Goal: Information Seeking & Learning: Learn about a topic

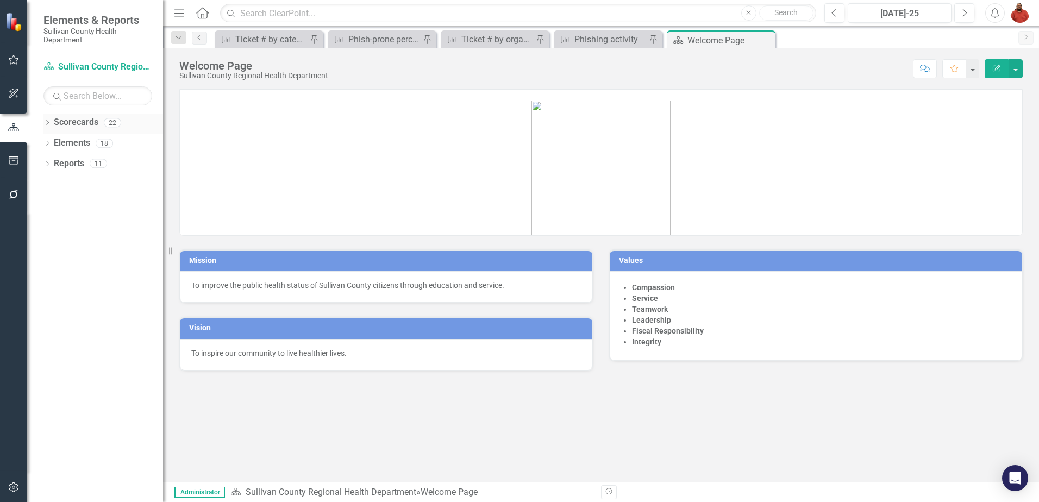
click at [52, 123] on div "Dropdown Scorecards 22" at bounding box center [103, 124] width 120 height 21
click at [46, 120] on div "Dropdown" at bounding box center [47, 124] width 8 height 9
click at [77, 139] on link "Sullivan County Regional Health Department" at bounding box center [111, 143] width 103 height 12
click at [52, 160] on div "Dropdown Elements 18" at bounding box center [103, 165] width 120 height 21
click at [50, 184] on icon "Dropdown" at bounding box center [47, 186] width 8 height 6
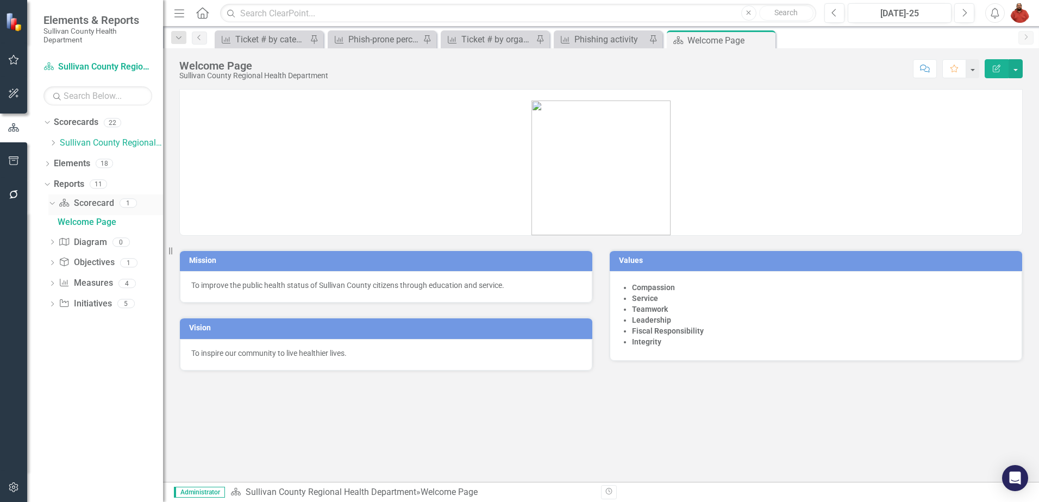
click at [81, 200] on link "Scorecard Scorecard" at bounding box center [86, 203] width 55 height 12
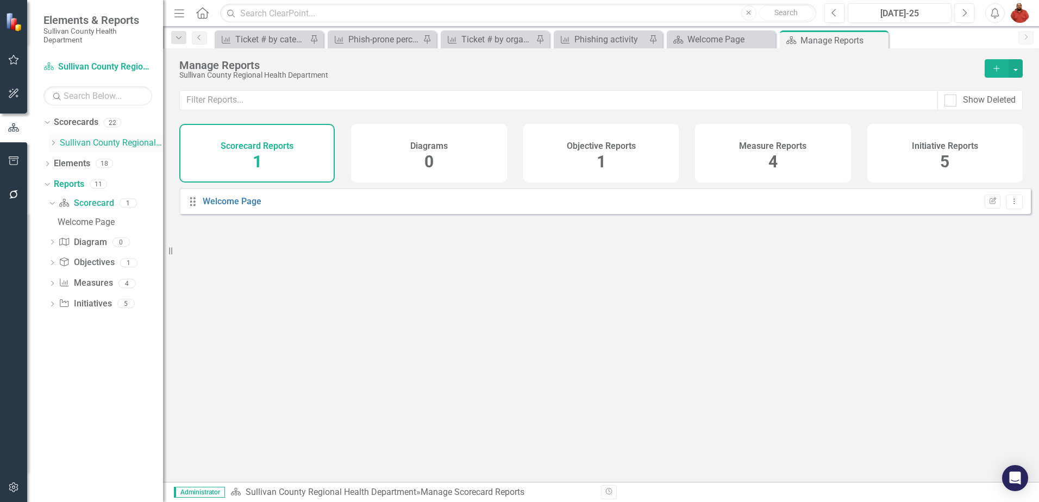
click at [58, 141] on div "Dropdown" at bounding box center [54, 143] width 11 height 9
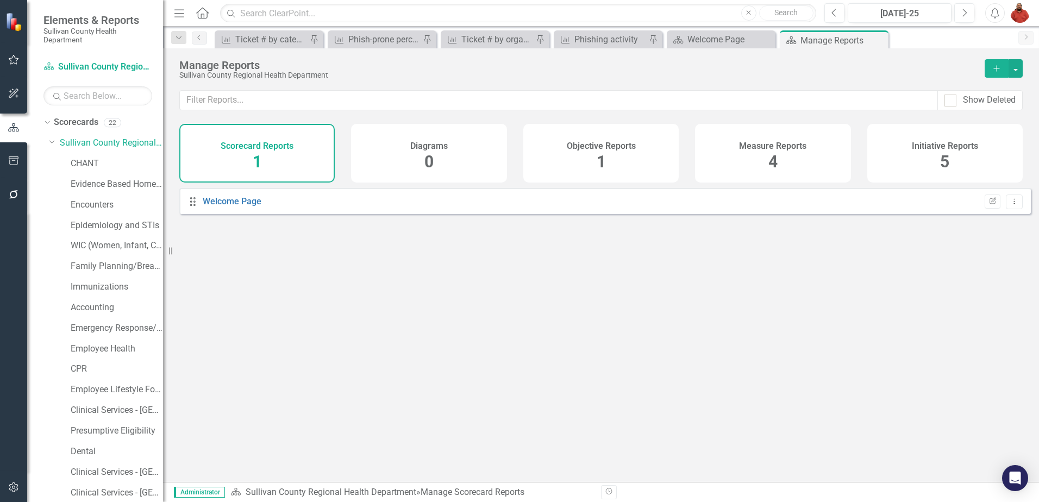
click at [266, 154] on div "Scorecard Reports 1" at bounding box center [256, 153] width 155 height 59
click at [52, 123] on div "Dropdown Scorecards 22" at bounding box center [103, 124] width 120 height 21
click at [44, 123] on icon "Dropdown" at bounding box center [46, 122] width 6 height 8
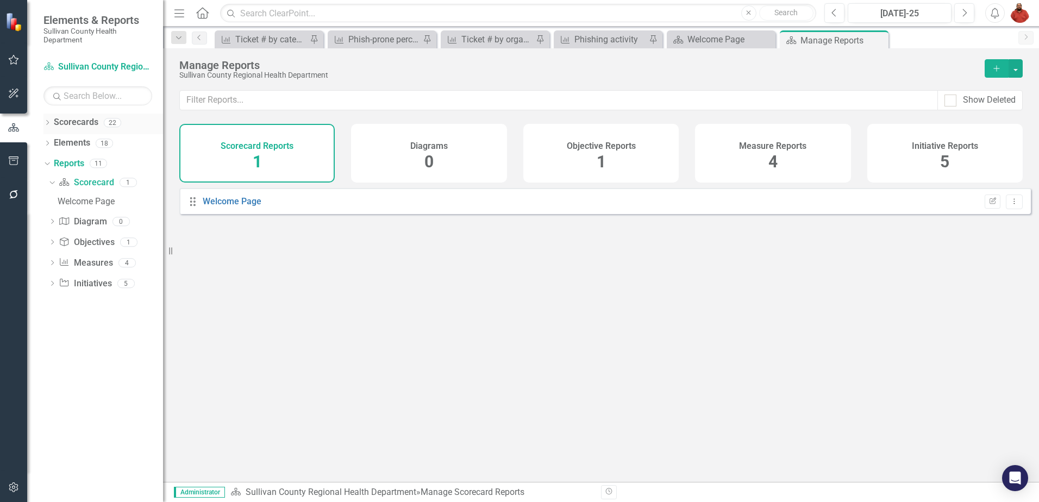
click at [49, 123] on icon "Dropdown" at bounding box center [47, 124] width 8 height 6
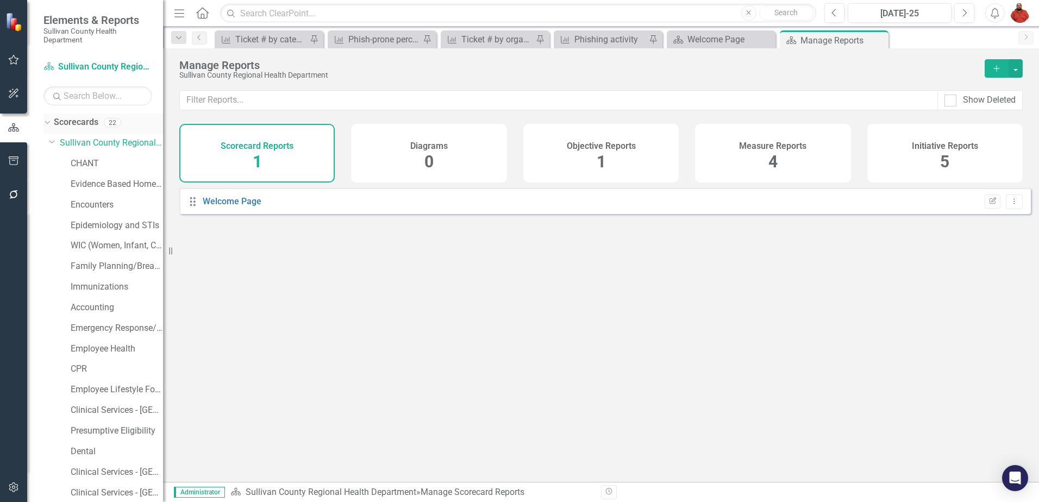
click at [49, 123] on div "Dropdown" at bounding box center [45, 122] width 9 height 8
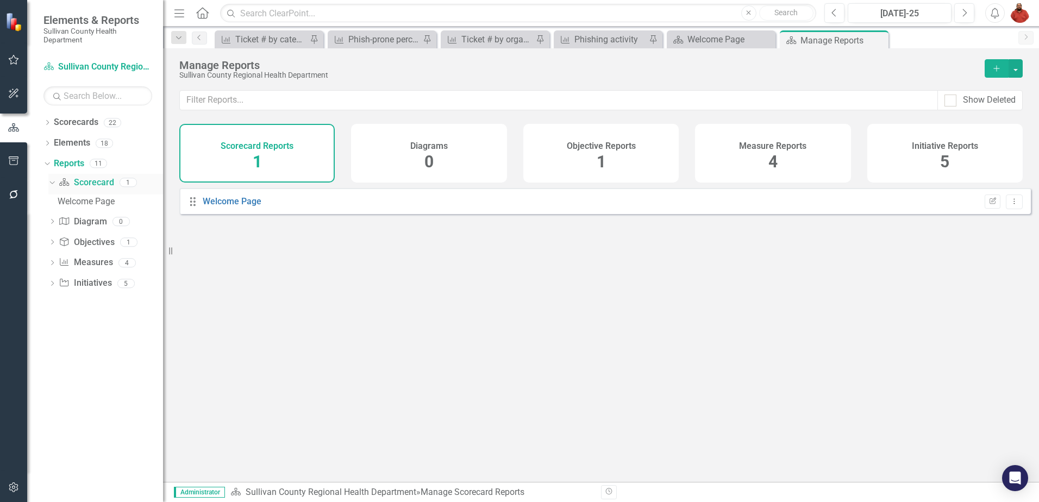
click at [53, 185] on icon "Dropdown" at bounding box center [51, 182] width 6 height 8
click at [53, 185] on icon "Dropdown" at bounding box center [52, 184] width 8 height 6
click at [53, 120] on div "Dropdown Scorecards 22" at bounding box center [103, 124] width 120 height 21
click at [48, 120] on div "Dropdown" at bounding box center [47, 124] width 8 height 9
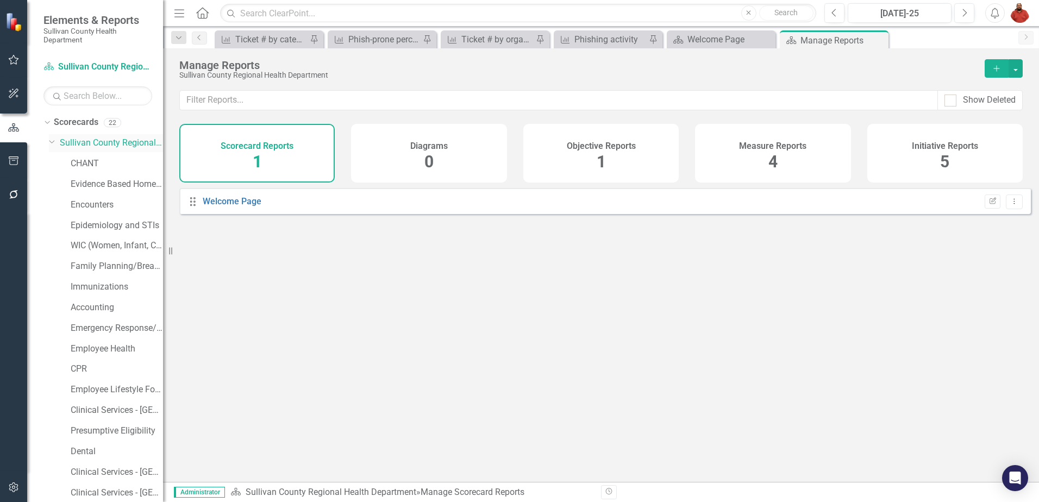
click at [87, 143] on link "Sullivan County Regional Health Department" at bounding box center [111, 143] width 103 height 12
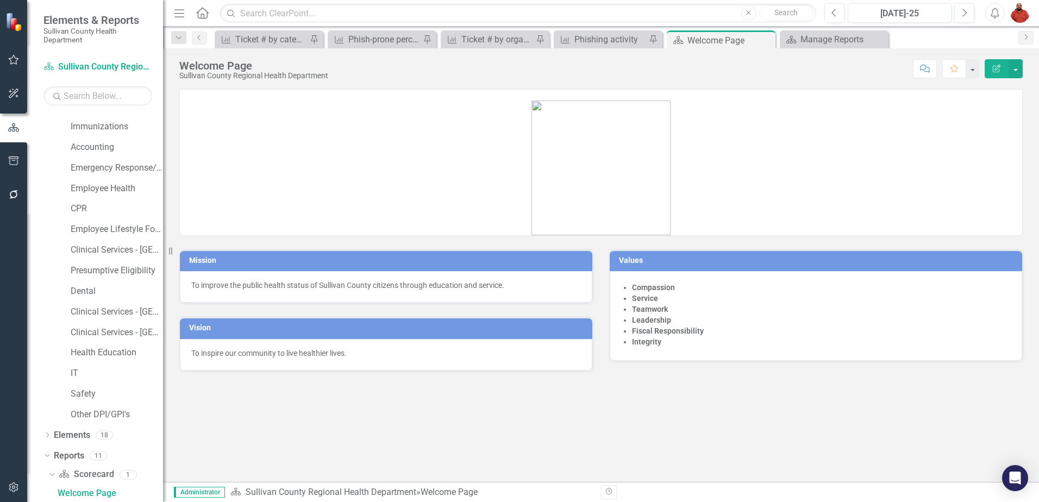
scroll to position [261, 0]
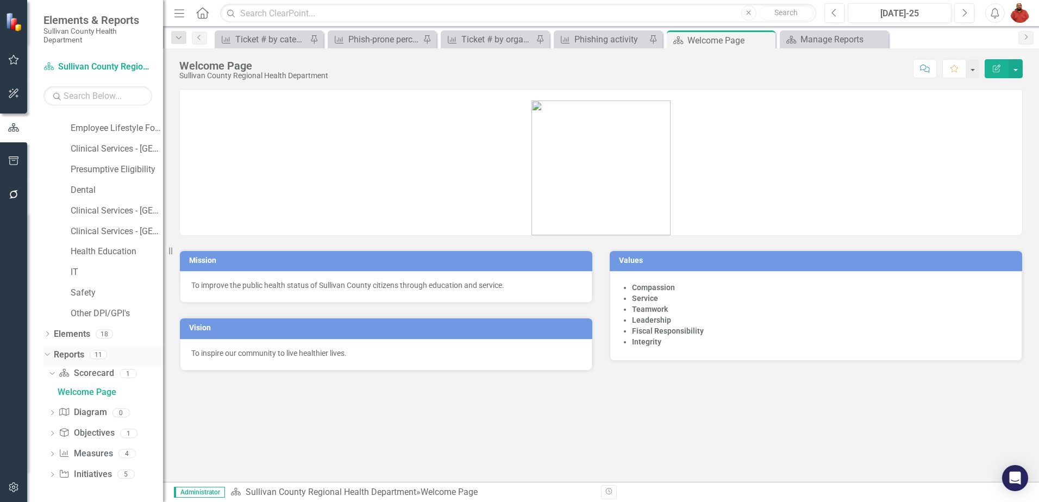
click at [79, 357] on link "Reports" at bounding box center [69, 355] width 30 height 12
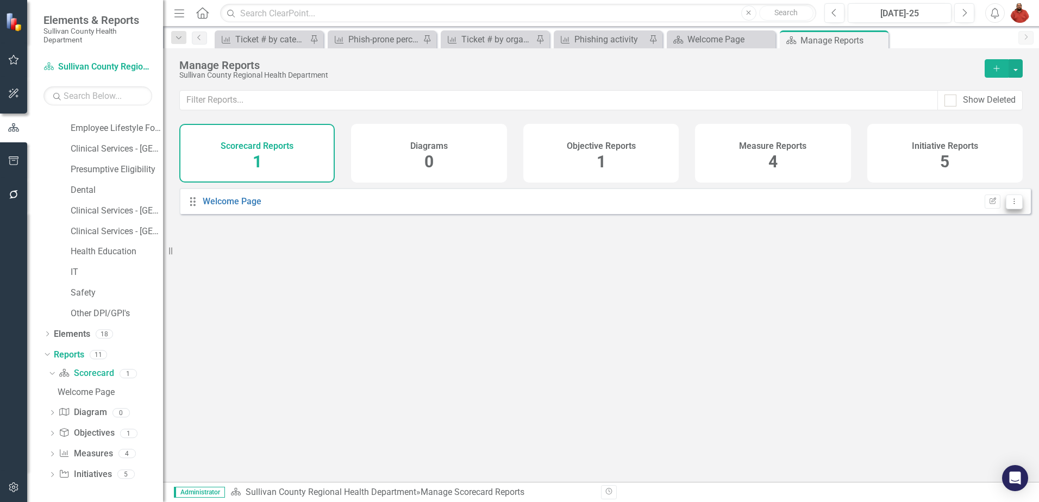
click at [1010, 204] on button "Dropdown Menu" at bounding box center [1013, 201] width 17 height 15
click at [731, 256] on div "Drag Welcome Page Edit Report Dropdown Menu" at bounding box center [601, 331] width 876 height 286
click at [10, 55] on button "button" at bounding box center [14, 60] width 24 height 23
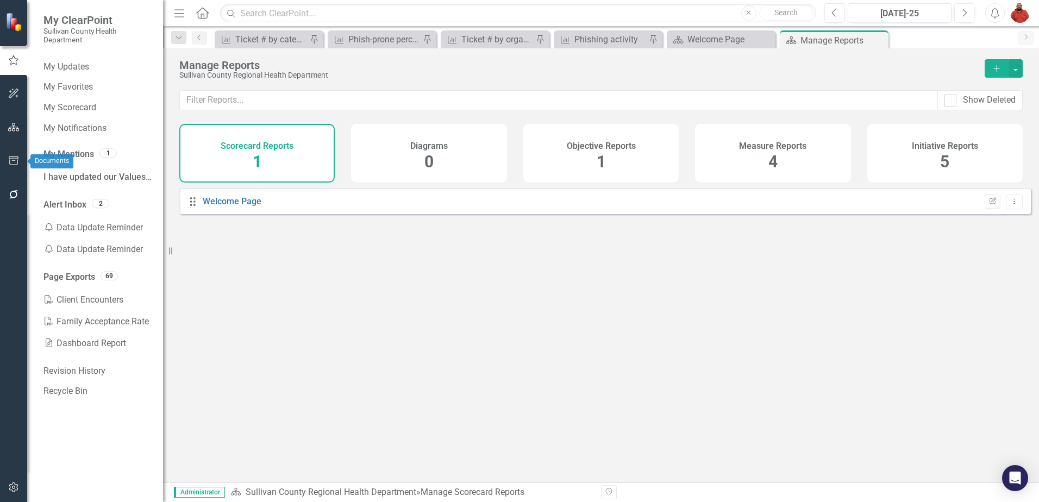
click at [8, 134] on button "button" at bounding box center [14, 127] width 24 height 23
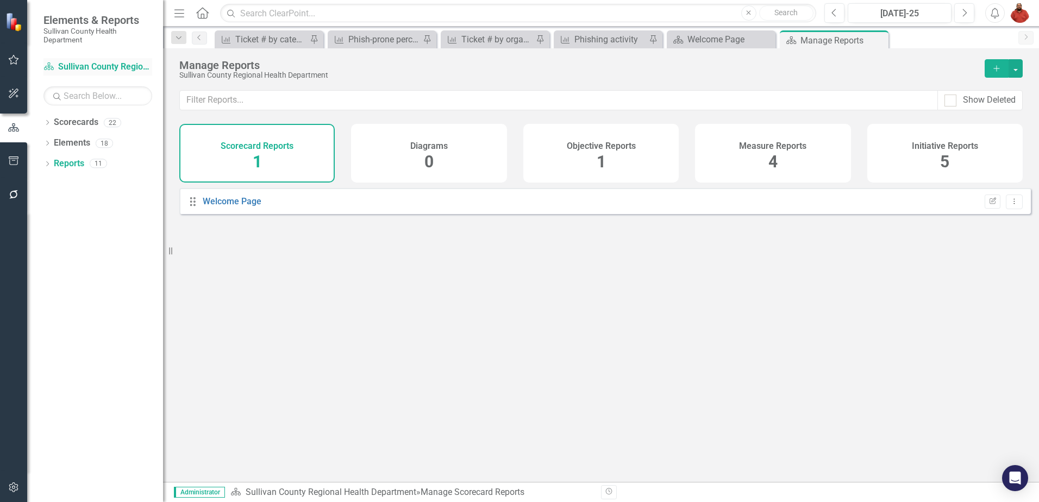
click at [65, 73] on link "Scorecard Sullivan County Regional Health Department" at bounding box center [97, 67] width 109 height 12
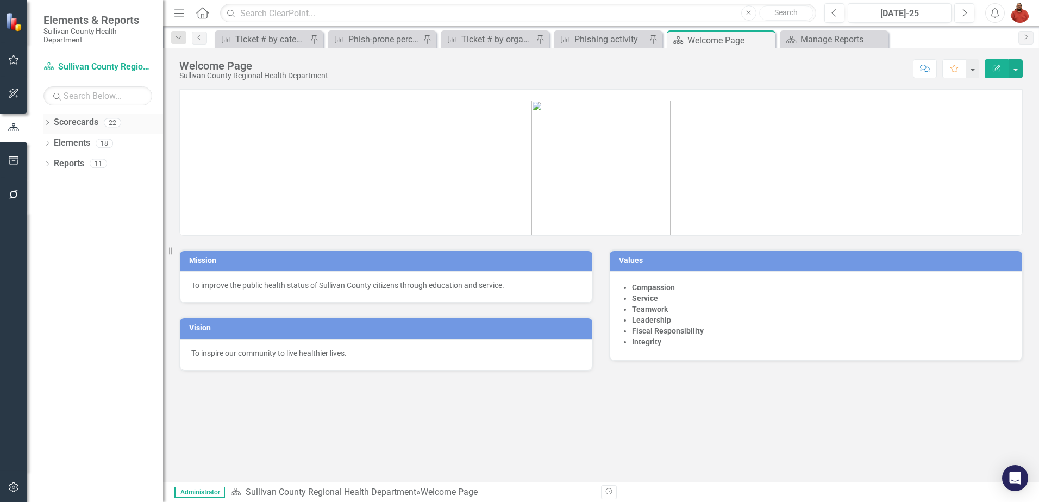
click at [46, 124] on icon "Dropdown" at bounding box center [47, 124] width 8 height 6
click at [78, 141] on link "Sullivan County Regional Health Department" at bounding box center [111, 143] width 103 height 12
click at [676, 75] on div "Score: N/A [DATE]-25 Completed Comment Favorite Edit Report" at bounding box center [678, 68] width 689 height 18
click at [1011, 66] on button "button" at bounding box center [1015, 68] width 14 height 19
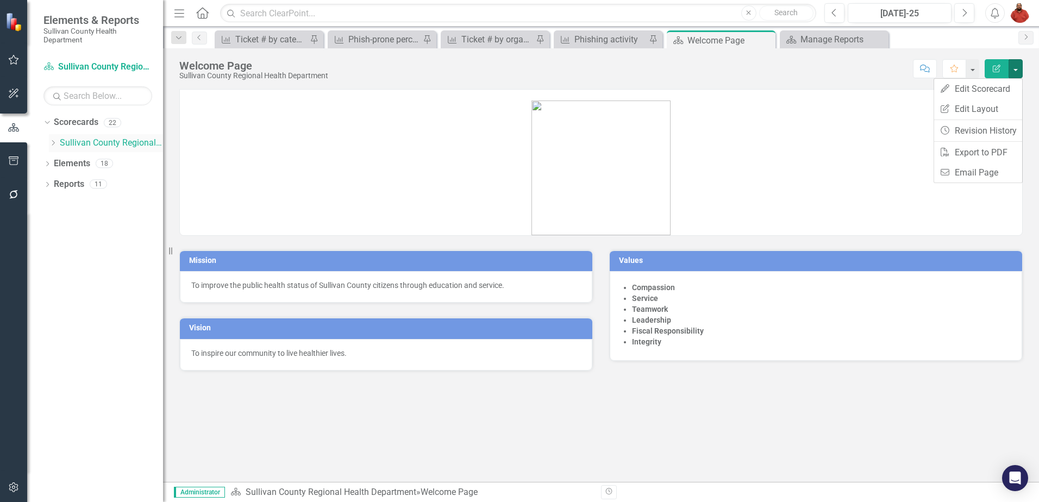
click at [108, 144] on link "Sullivan County Regional Health Department" at bounding box center [111, 143] width 103 height 12
click at [1013, 64] on button "button" at bounding box center [1015, 68] width 14 height 19
drag, startPoint x: 493, startPoint y: 100, endPoint x: 464, endPoint y: 109, distance: 30.4
click at [493, 100] on figure at bounding box center [601, 167] width 842 height 135
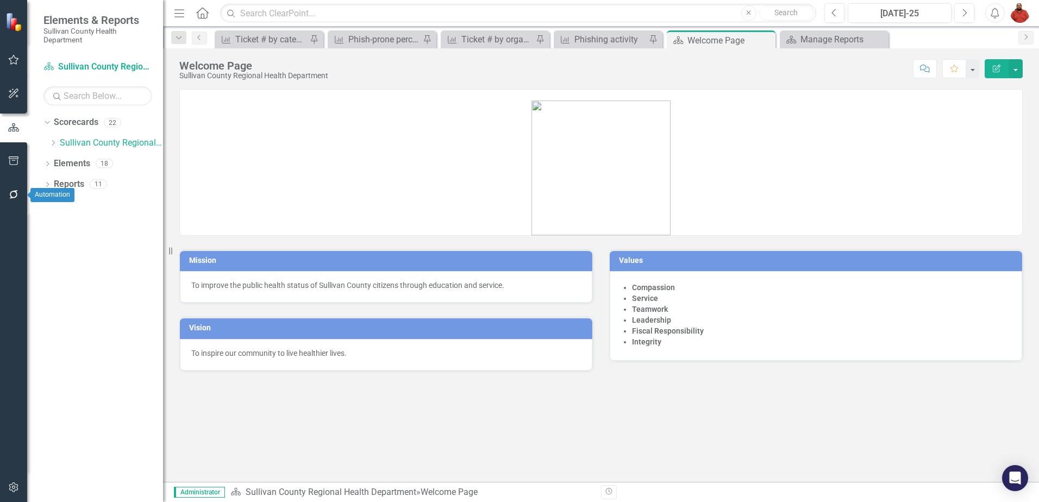
click at [10, 187] on button "button" at bounding box center [14, 195] width 24 height 23
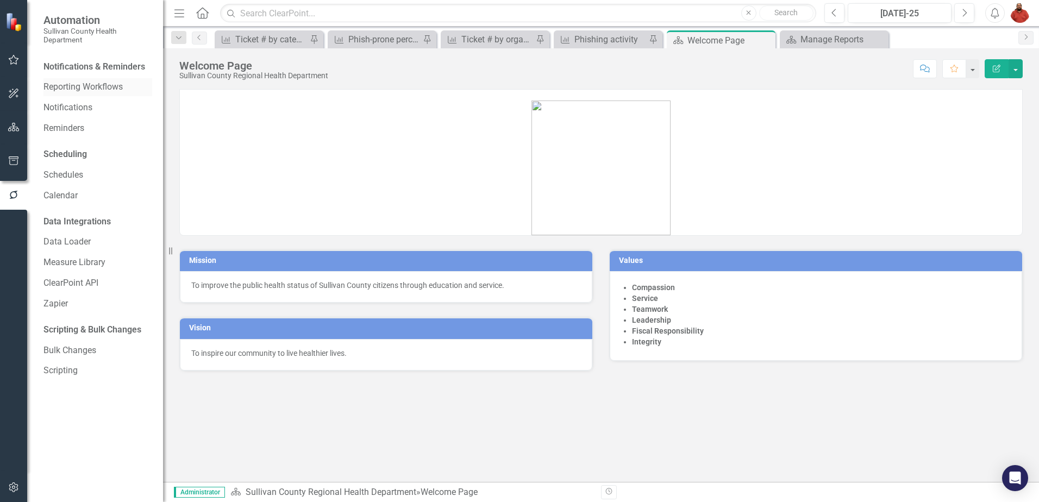
click at [99, 84] on link "Reporting Workflows" at bounding box center [97, 87] width 109 height 12
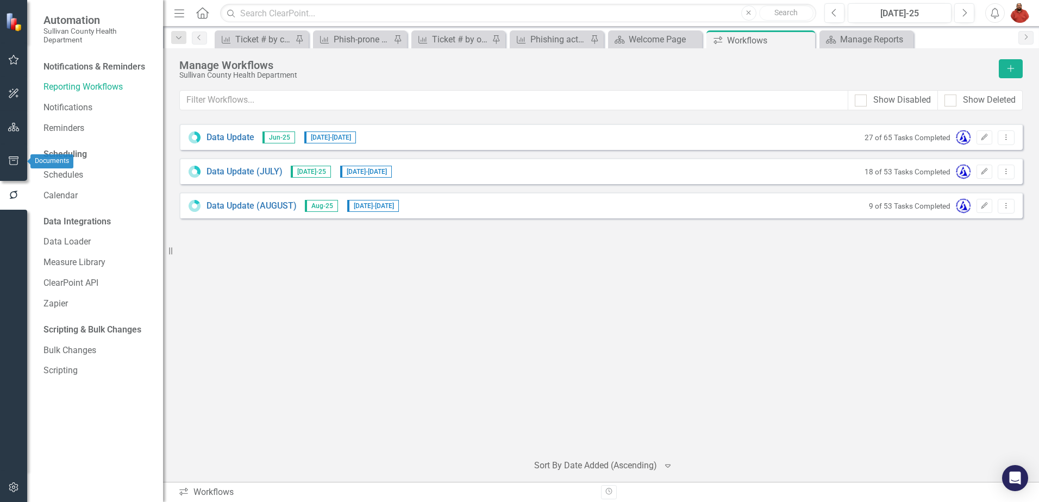
click at [16, 162] on icon "button" at bounding box center [13, 160] width 11 height 9
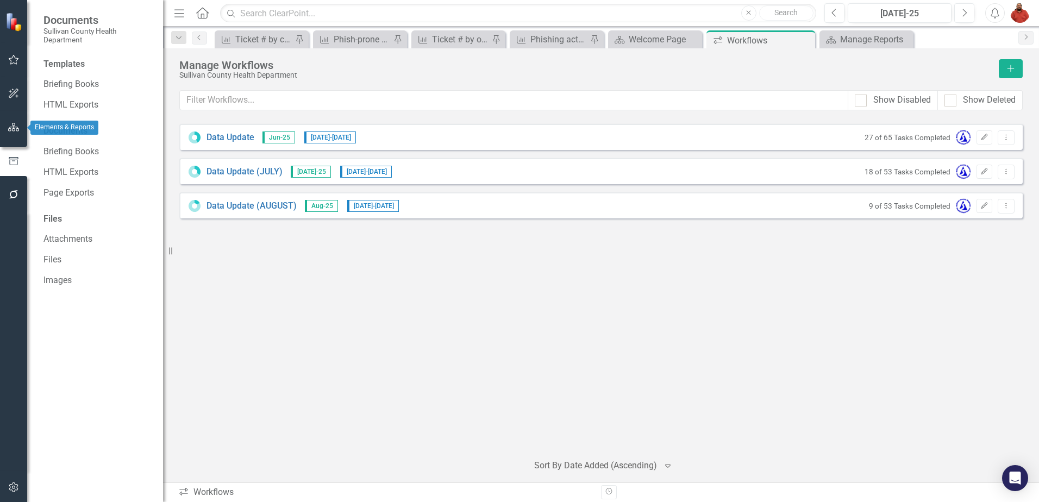
click at [8, 120] on button "button" at bounding box center [14, 127] width 24 height 23
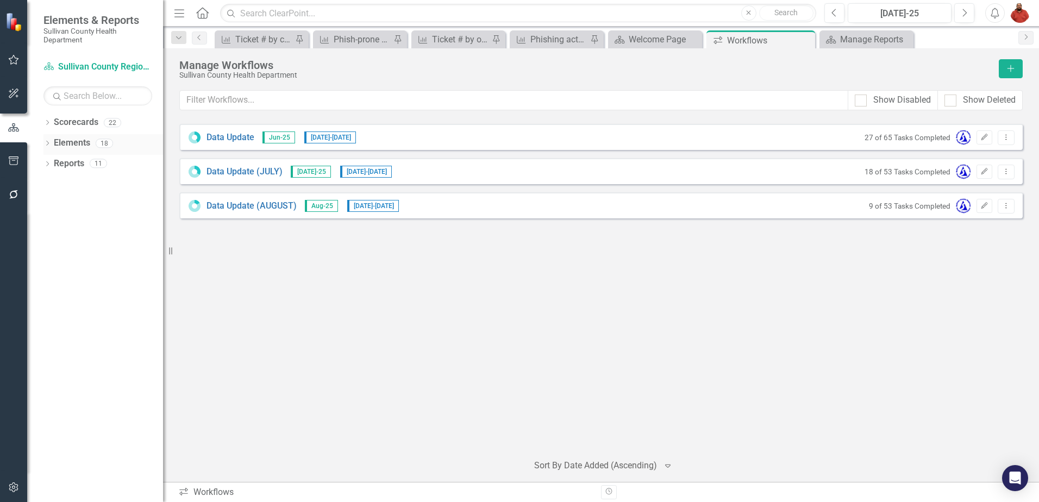
click at [48, 144] on icon "Dropdown" at bounding box center [47, 144] width 8 height 6
click at [54, 181] on div "Dropdown" at bounding box center [53, 185] width 8 height 9
click at [59, 159] on icon "Objective" at bounding box center [64, 163] width 11 height 9
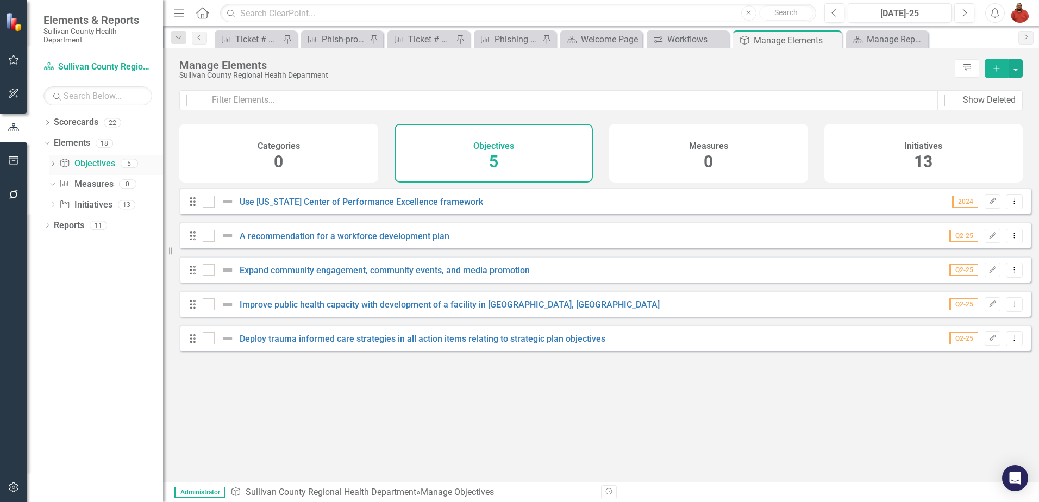
click at [54, 164] on icon "Dropdown" at bounding box center [53, 165] width 8 height 6
click at [54, 164] on icon "Dropdown" at bounding box center [51, 163] width 6 height 8
click at [54, 205] on icon "Dropdown" at bounding box center [53, 206] width 8 height 6
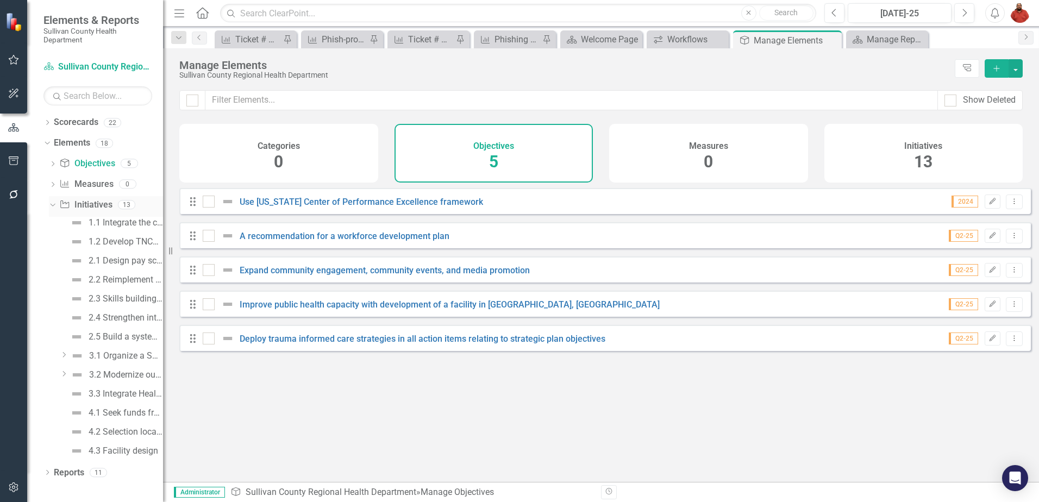
click at [52, 204] on icon "Dropdown" at bounding box center [51, 204] width 6 height 8
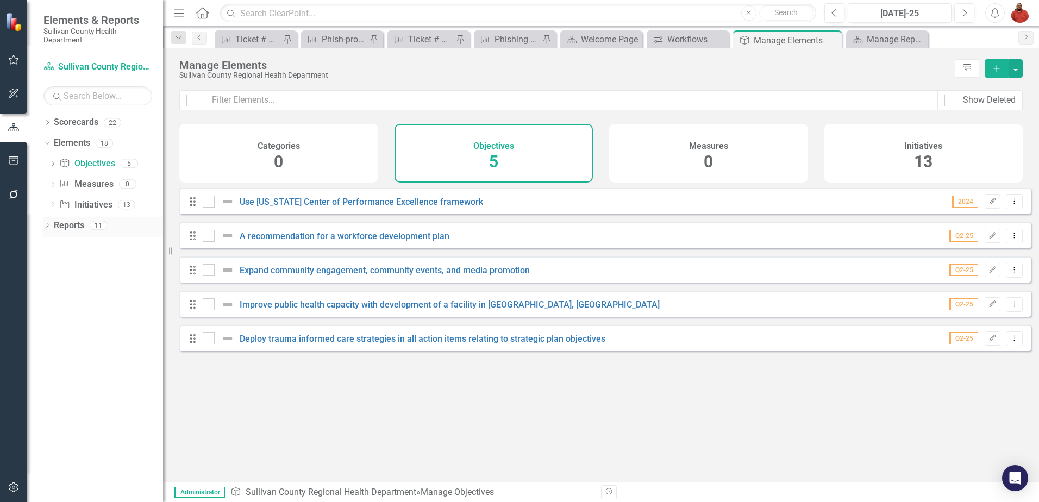
click at [48, 225] on icon "Dropdown" at bounding box center [47, 226] width 8 height 6
click at [51, 243] on icon "Dropdown" at bounding box center [52, 245] width 8 height 6
click at [72, 243] on link "Scorecard Scorecard" at bounding box center [86, 244] width 55 height 12
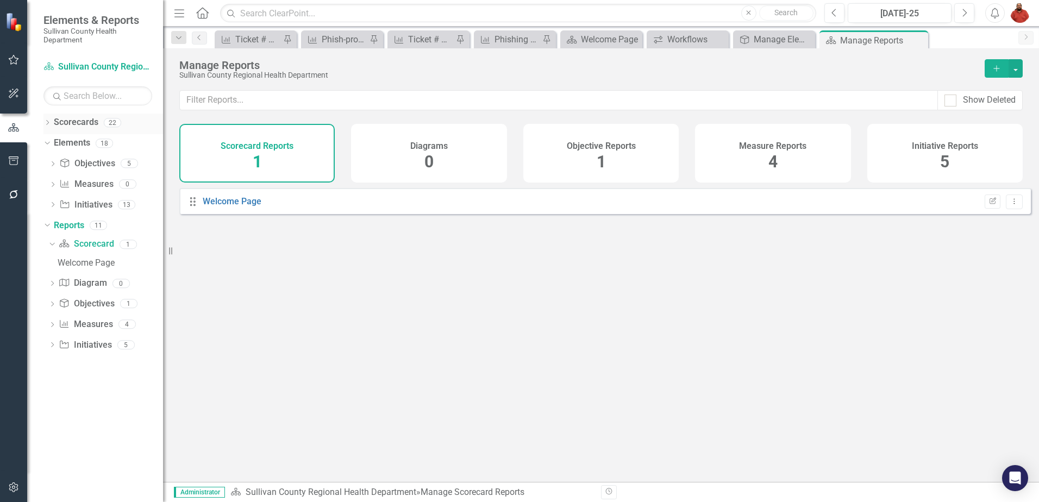
click at [51, 122] on icon "Dropdown" at bounding box center [47, 124] width 8 height 6
click at [65, 144] on link "Sullivan County Regional Health Department" at bounding box center [111, 143] width 103 height 12
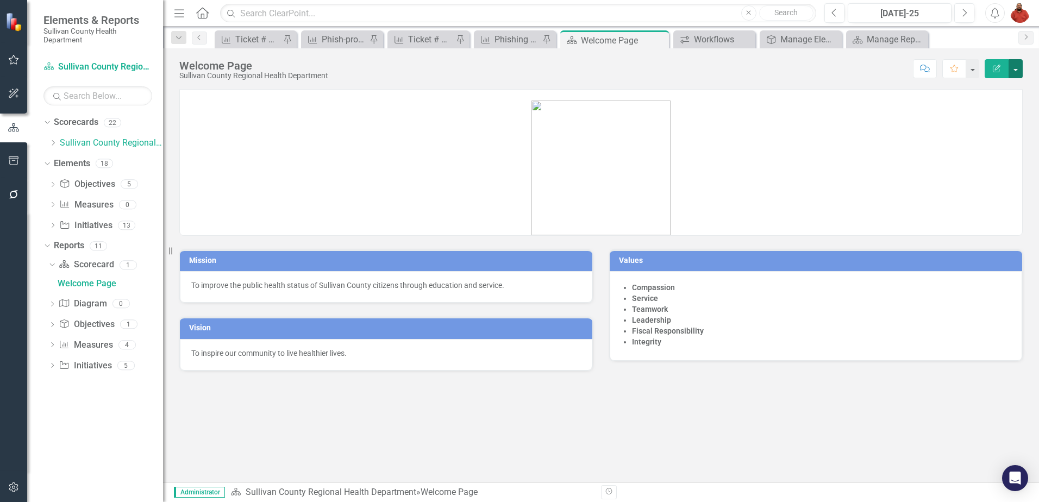
click at [1019, 62] on button "button" at bounding box center [1015, 68] width 14 height 19
click at [599, 96] on p at bounding box center [601, 95] width 842 height 11
click at [716, 37] on div "Workflows" at bounding box center [716, 40] width 45 height 14
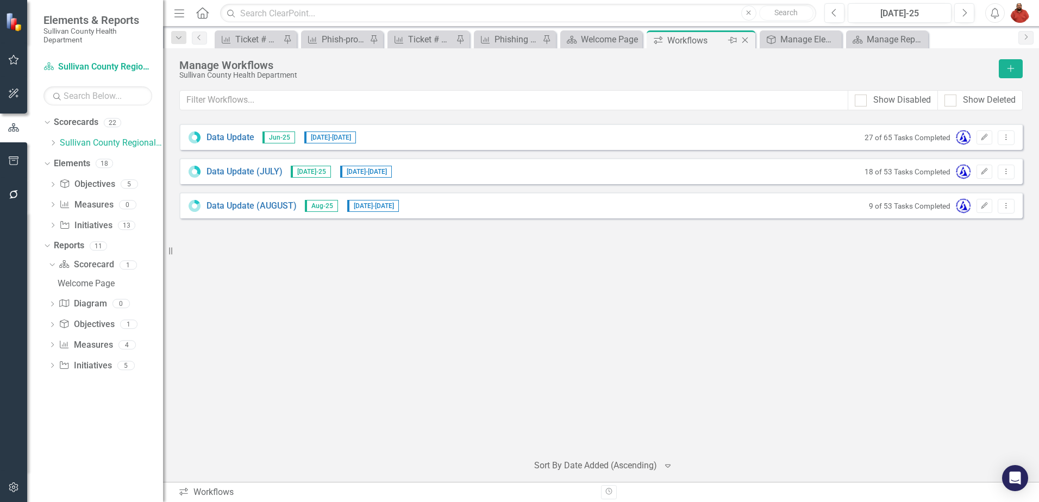
click at [745, 40] on icon at bounding box center [745, 40] width 6 height 6
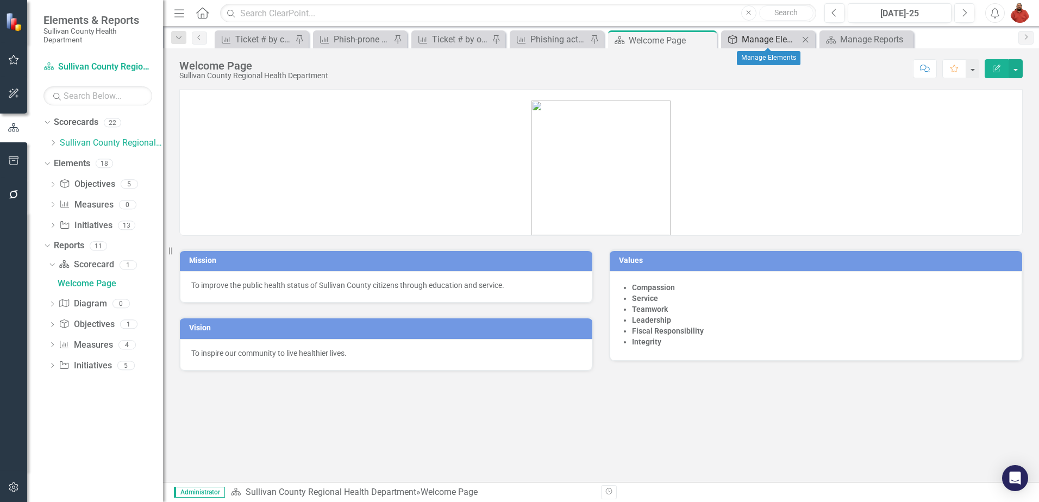
click at [769, 42] on div "Manage Elements" at bounding box center [769, 40] width 57 height 14
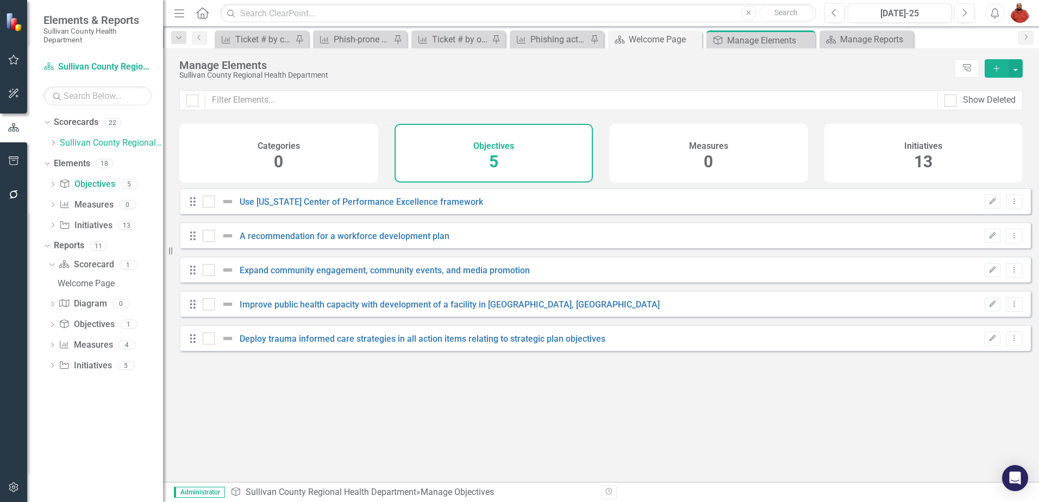
checkbox input "false"
click at [804, 40] on icon "Close" at bounding box center [804, 40] width 11 height 9
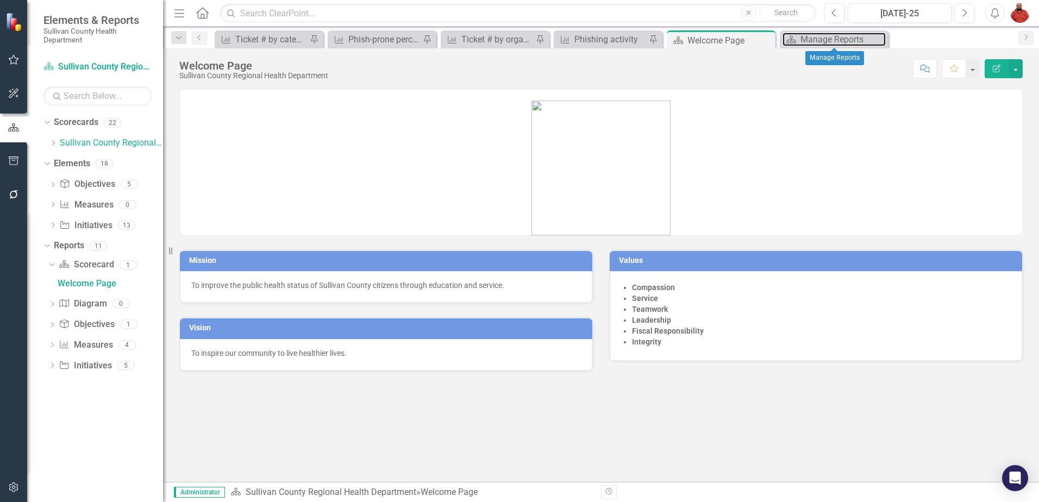
click at [804, 40] on div "Manage Reports" at bounding box center [842, 40] width 85 height 14
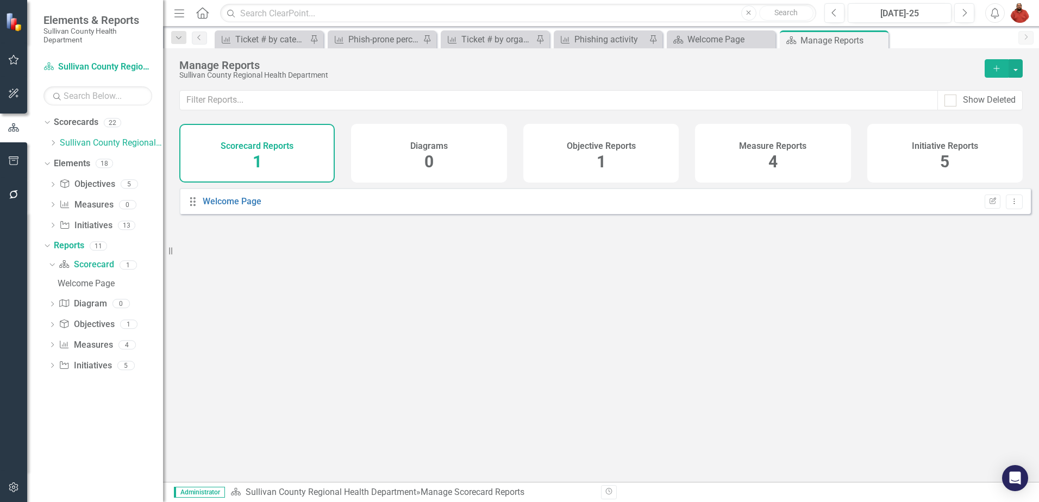
click at [606, 157] on div "Objective Reports 1" at bounding box center [600, 153] width 155 height 59
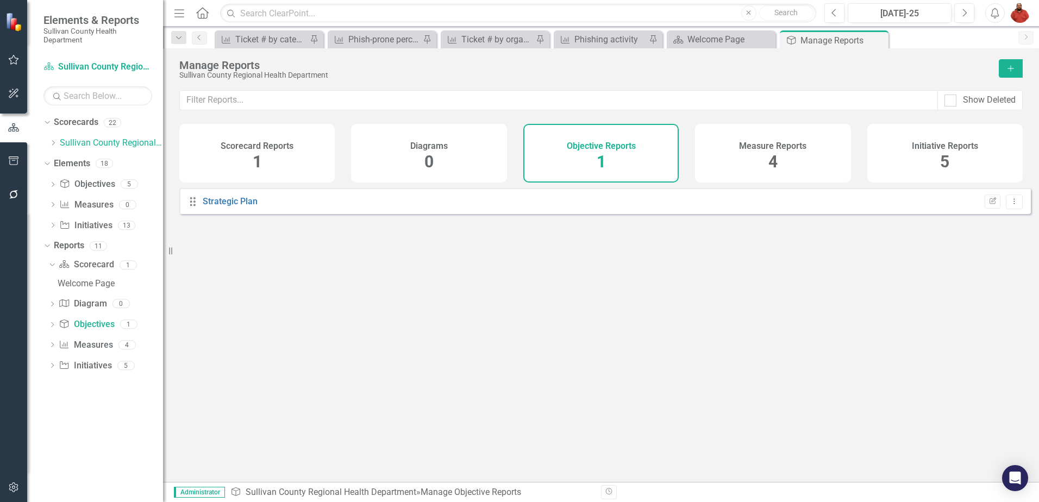
click at [765, 162] on div "Measure Reports 4" at bounding box center [772, 153] width 155 height 59
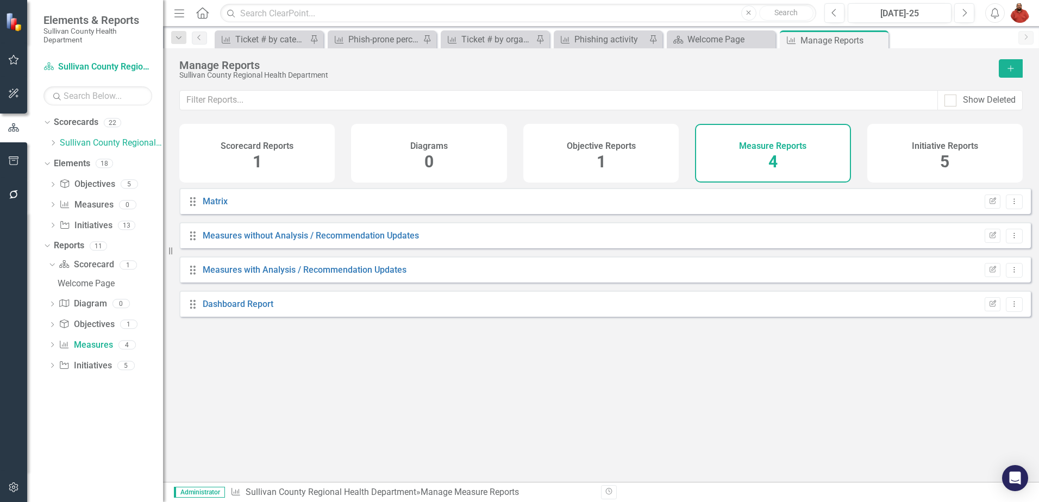
click at [934, 164] on div "Initiative Reports 5" at bounding box center [944, 153] width 155 height 59
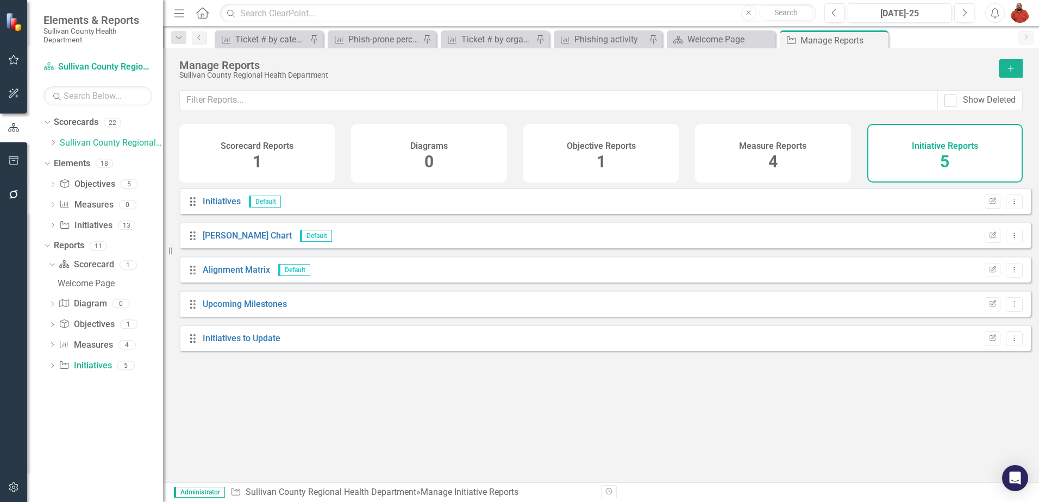
click at [263, 161] on div "Scorecard Reports 1" at bounding box center [256, 153] width 155 height 59
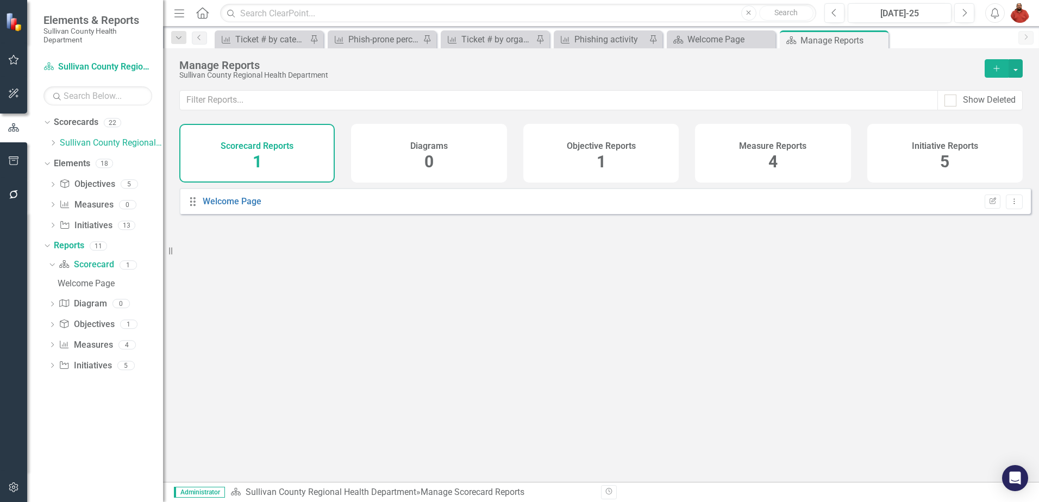
click at [195, 206] on icon at bounding box center [192, 201] width 5 height 9
click at [219, 206] on link "Welcome Page" at bounding box center [232, 201] width 59 height 10
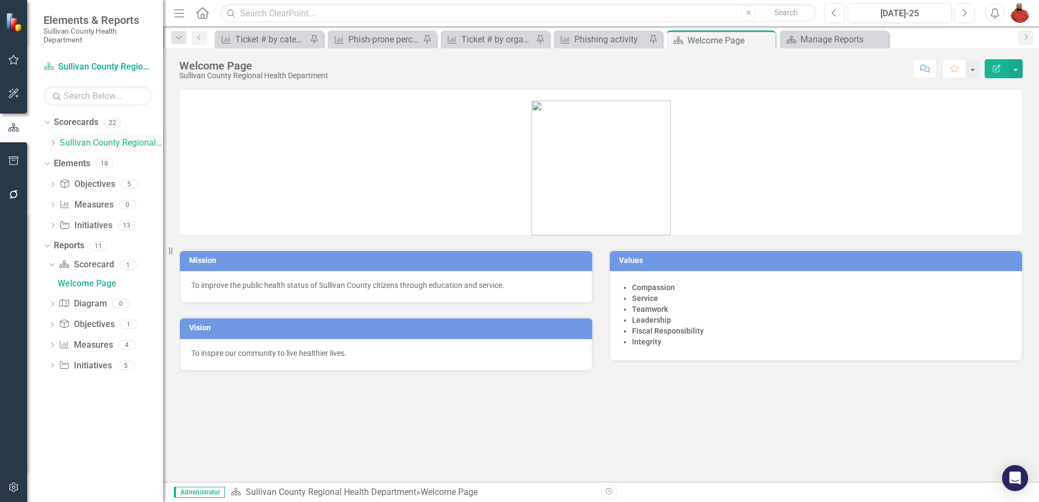
click at [87, 135] on div "Dropdown Sullivan County Regional Health Department" at bounding box center [106, 143] width 114 height 18
click at [67, 123] on link "Scorecards" at bounding box center [76, 122] width 45 height 12
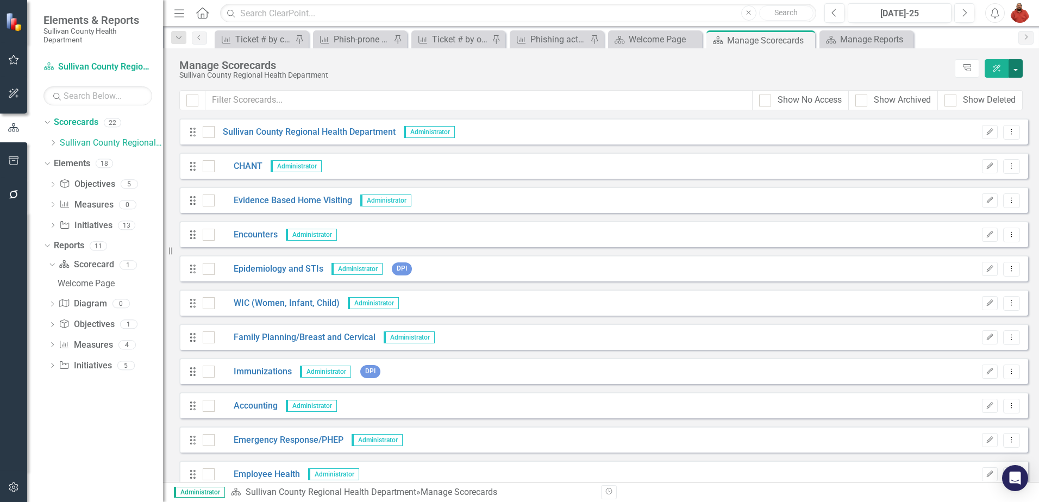
click at [1014, 64] on button "button" at bounding box center [1015, 68] width 14 height 18
click at [185, 97] on div at bounding box center [192, 100] width 26 height 20
click at [188, 97] on input "checkbox" at bounding box center [189, 98] width 7 height 7
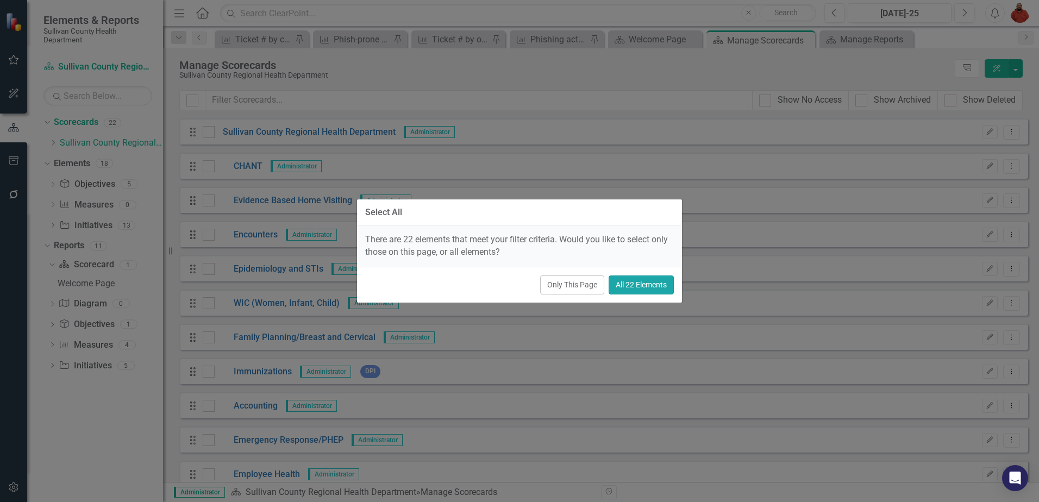
click at [631, 280] on button "All 22 Elements" at bounding box center [640, 284] width 65 height 19
checkbox input "true"
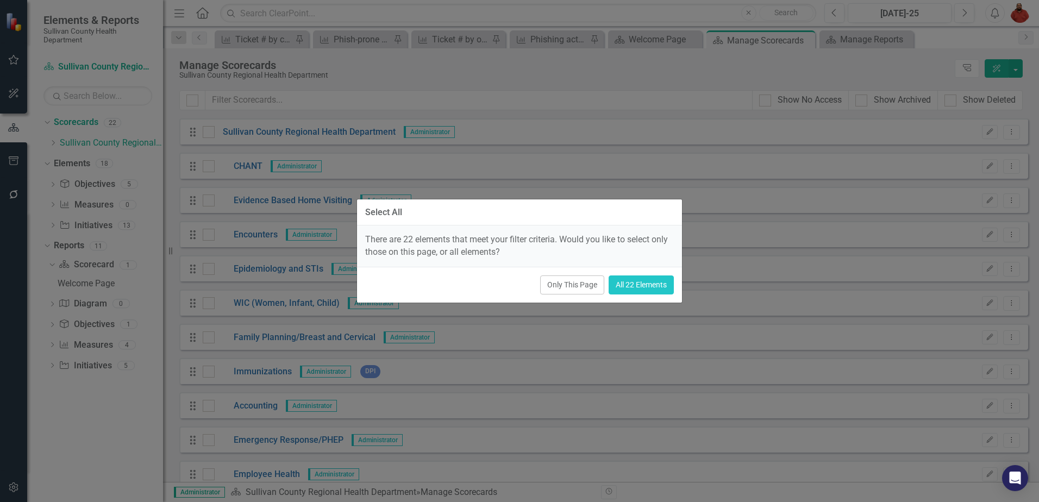
checkbox input "true"
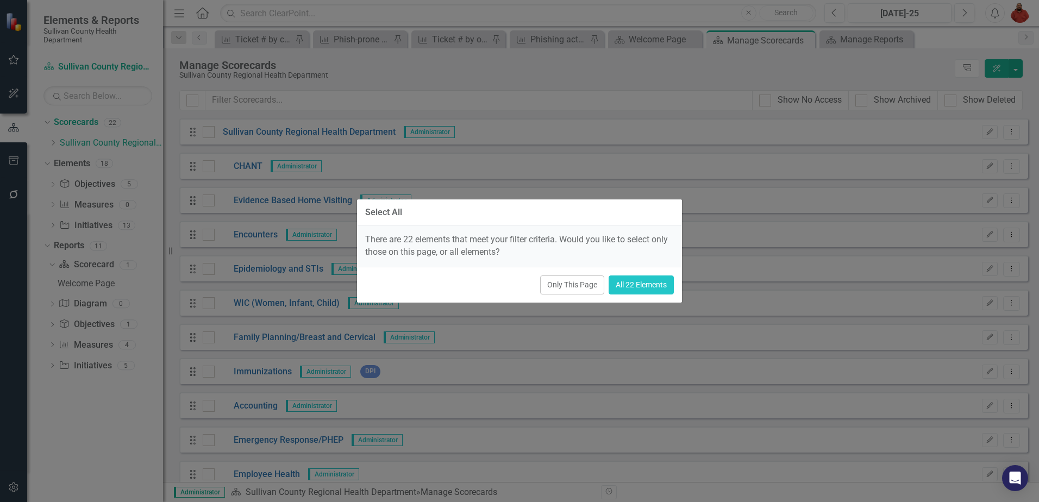
checkbox input "true"
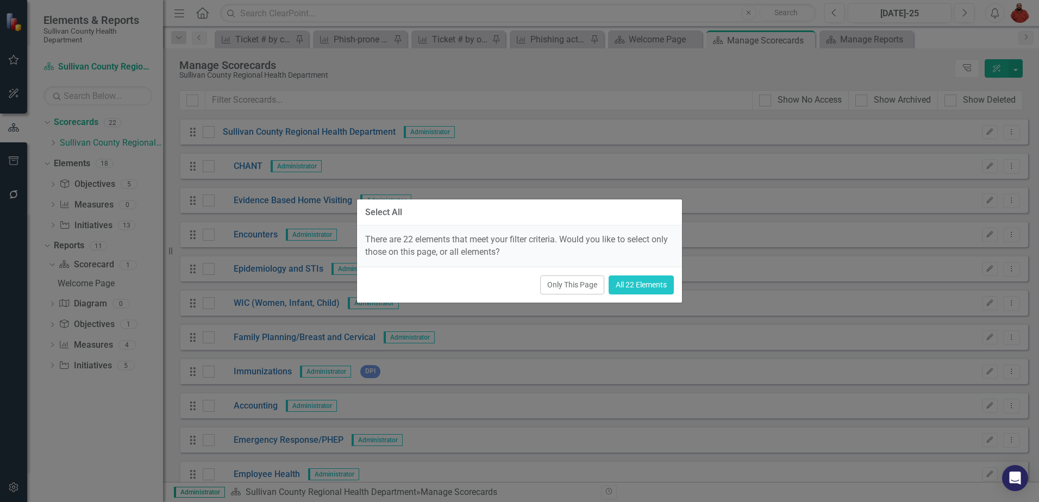
checkbox input "true"
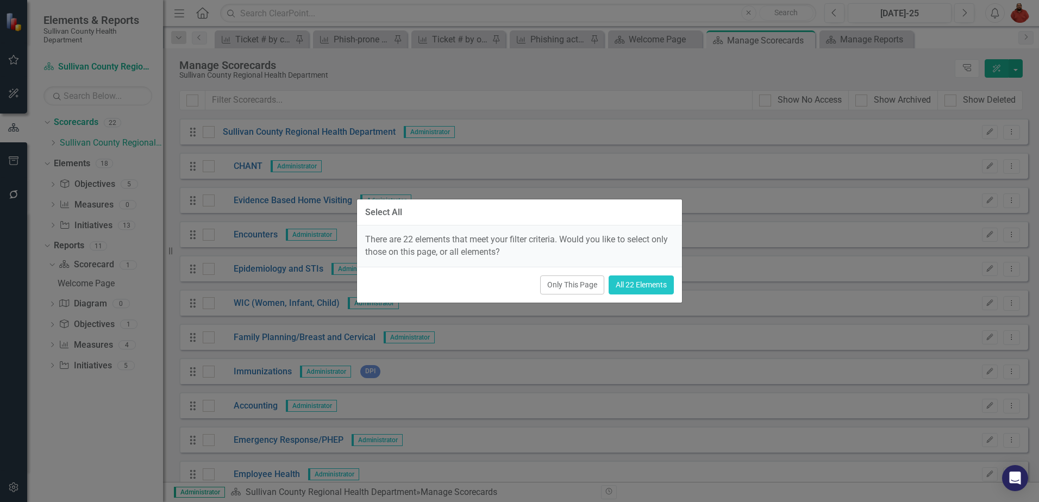
checkbox input "true"
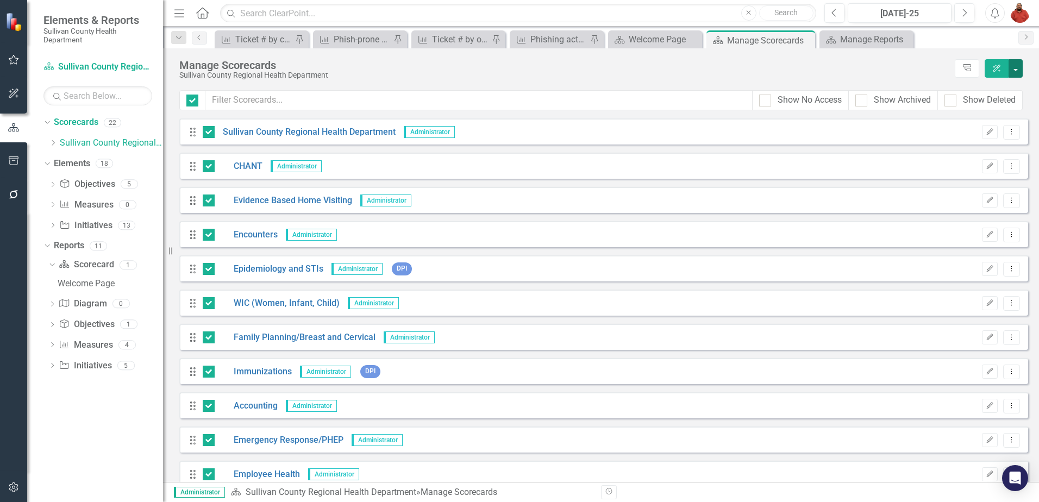
click at [1019, 68] on button "button" at bounding box center [1015, 68] width 14 height 18
click at [942, 210] on link "Excel File Last Updated Report" at bounding box center [965, 214] width 112 height 20
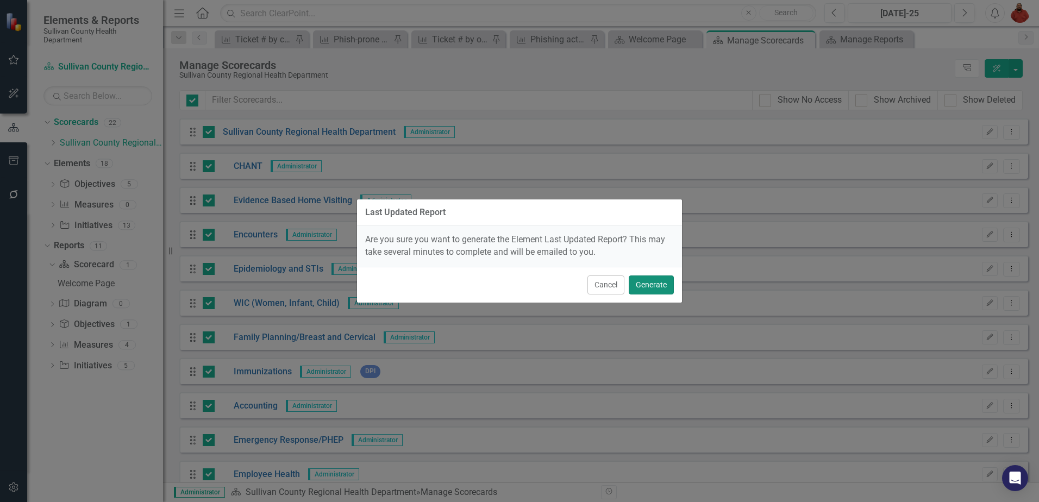
click at [647, 282] on button "Generate" at bounding box center [650, 284] width 45 height 19
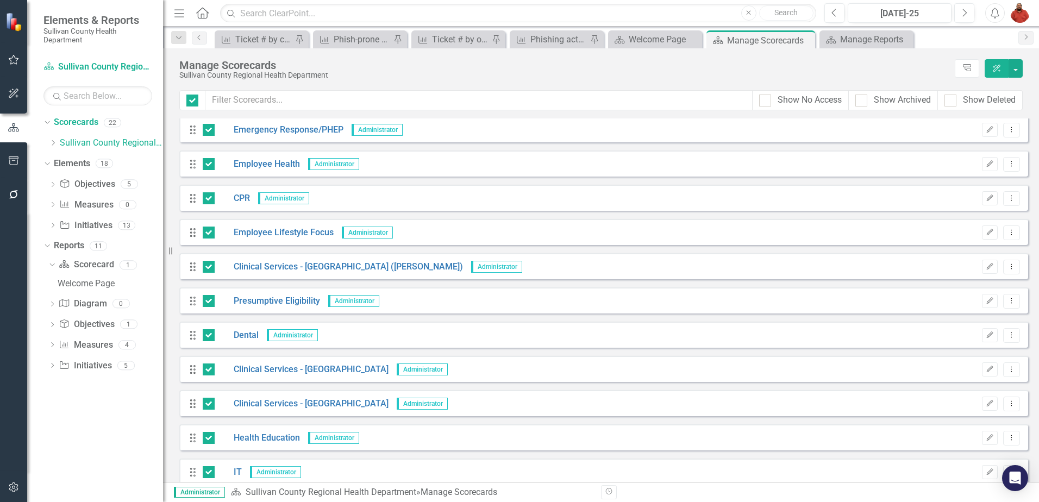
scroll to position [326, 0]
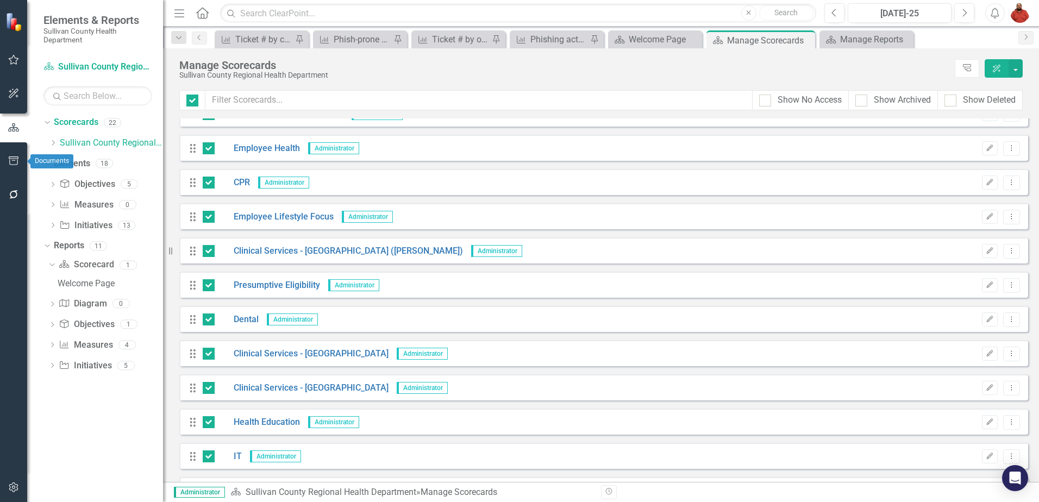
click at [15, 155] on button "button" at bounding box center [14, 161] width 24 height 23
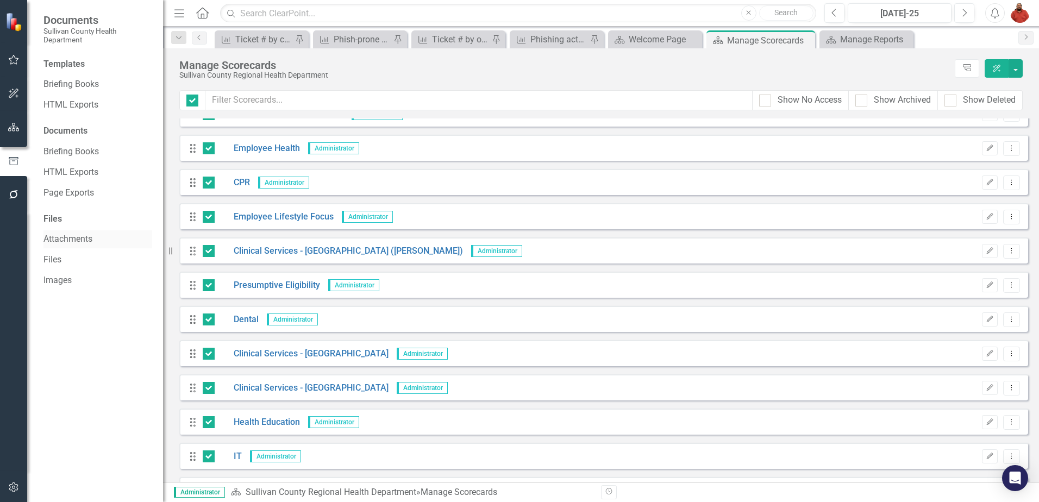
click at [100, 237] on link "Attachments" at bounding box center [97, 239] width 109 height 12
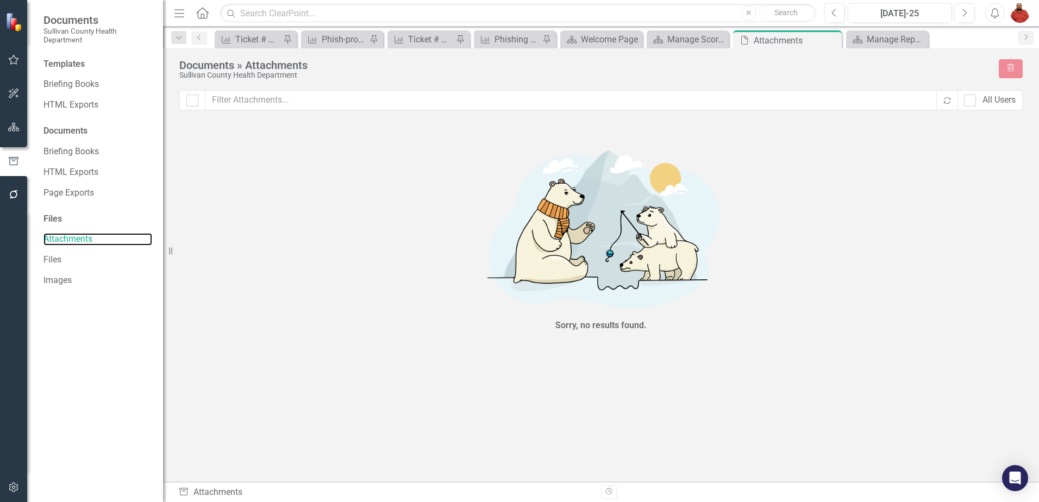
checkbox input "false"
click at [15, 198] on icon "button" at bounding box center [13, 194] width 9 height 9
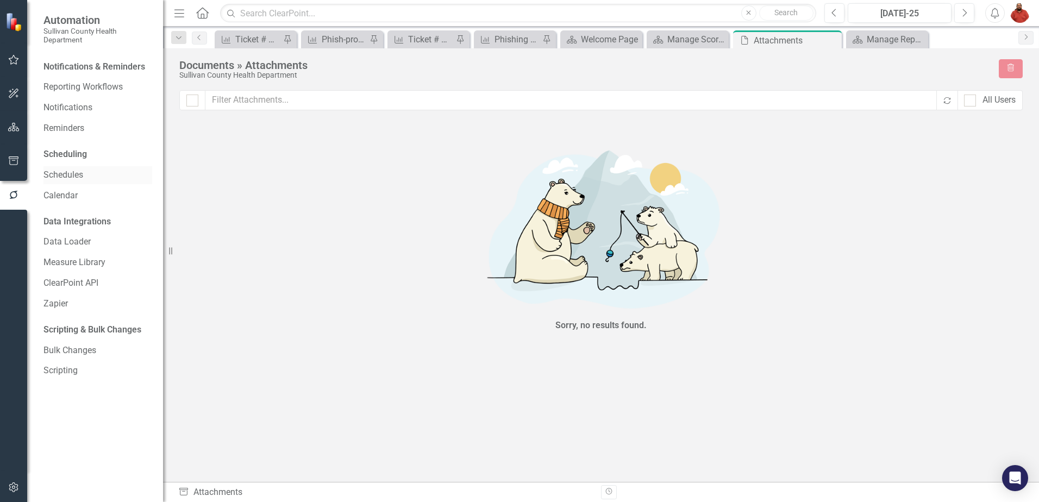
click at [83, 176] on link "Schedules" at bounding box center [97, 175] width 109 height 12
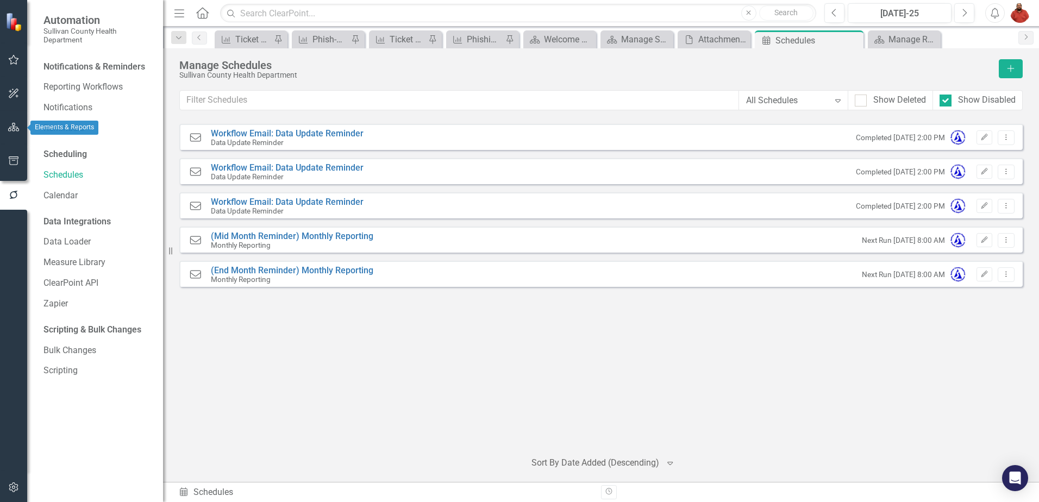
click at [8, 127] on button "button" at bounding box center [14, 127] width 24 height 23
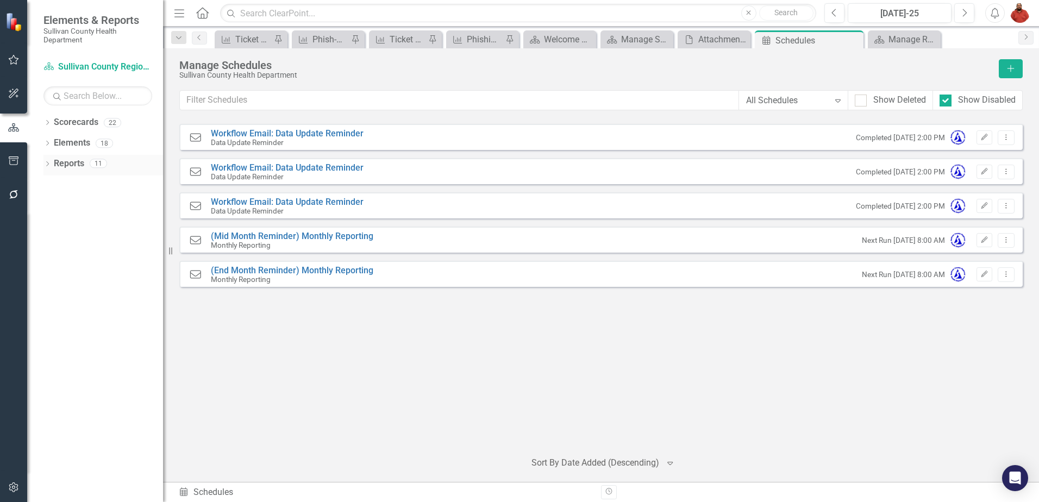
click at [51, 169] on div "Dropdown Reports 11" at bounding box center [103, 165] width 120 height 21
click at [44, 160] on div "Dropdown Reports 11" at bounding box center [103, 165] width 120 height 21
click at [44, 167] on icon "Dropdown" at bounding box center [47, 165] width 8 height 6
click at [53, 181] on icon "Dropdown" at bounding box center [52, 184] width 8 height 6
click at [96, 189] on div "Scorecard Scorecard" at bounding box center [86, 183] width 55 height 18
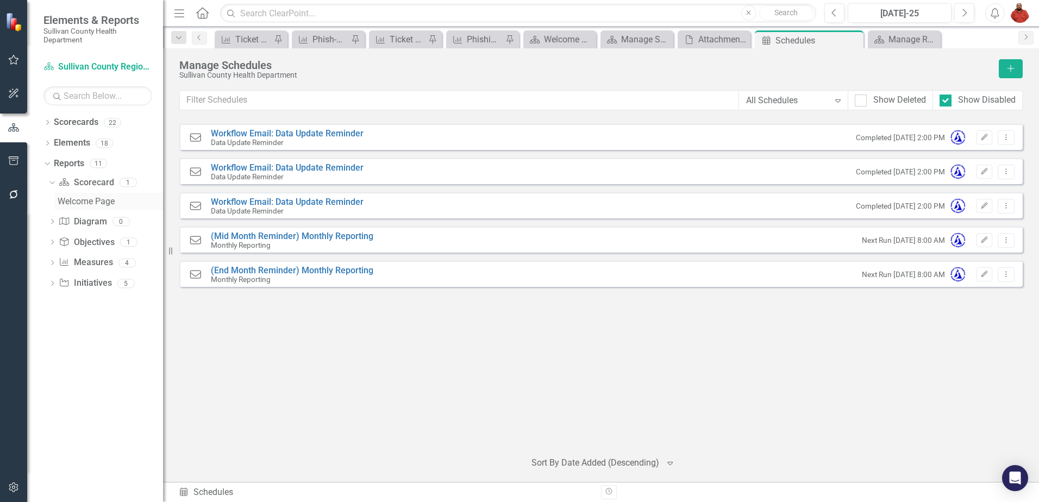
click at [97, 203] on div "Welcome Page" at bounding box center [110, 202] width 105 height 10
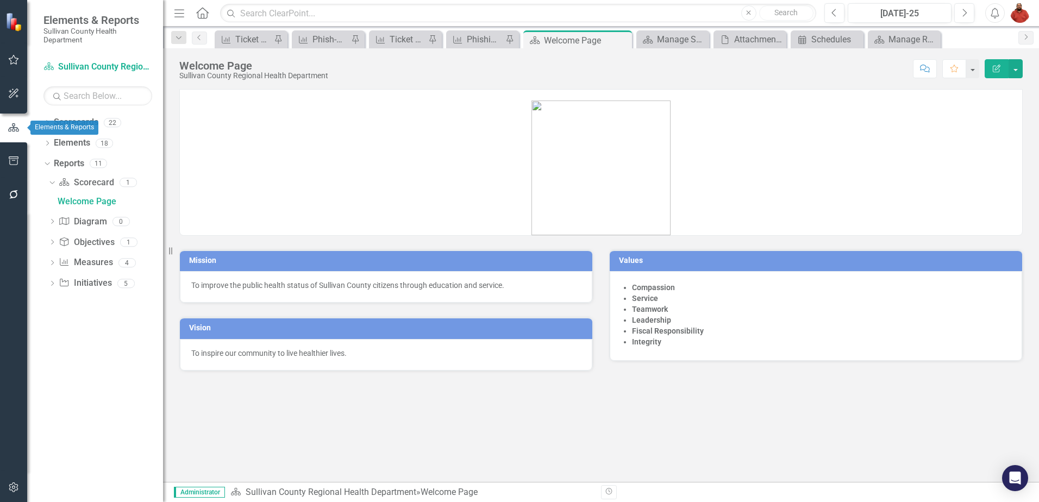
click at [9, 158] on button "button" at bounding box center [14, 161] width 24 height 23
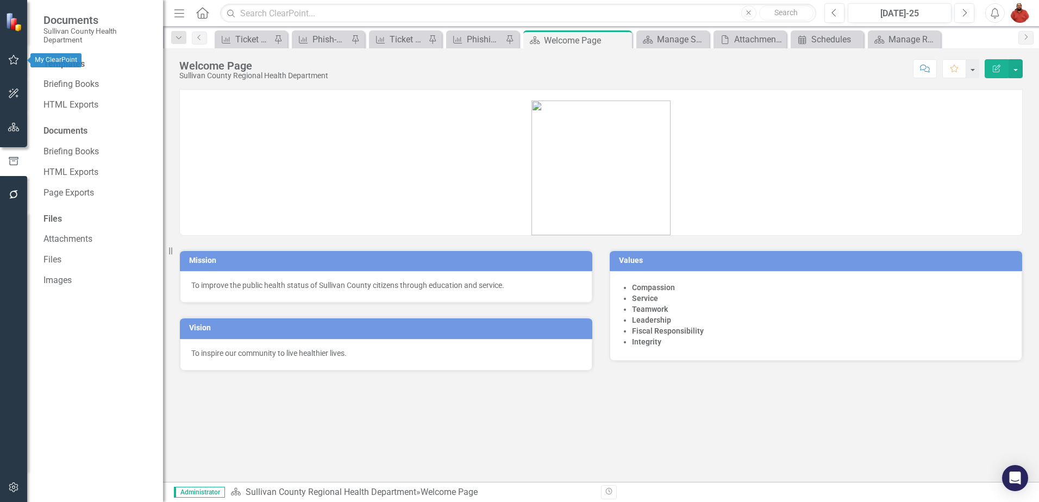
click at [9, 58] on icon "button" at bounding box center [13, 59] width 11 height 9
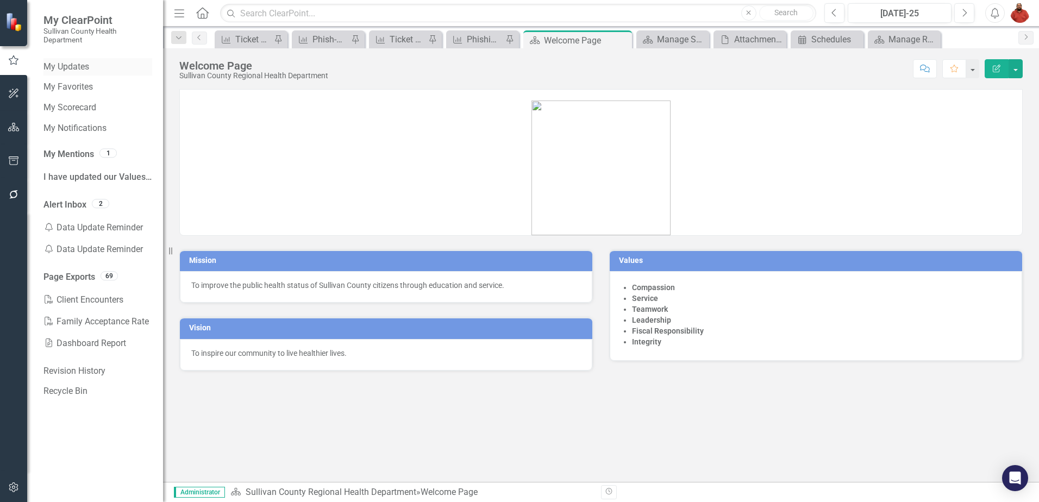
click at [74, 67] on link "My Updates" at bounding box center [97, 67] width 109 height 12
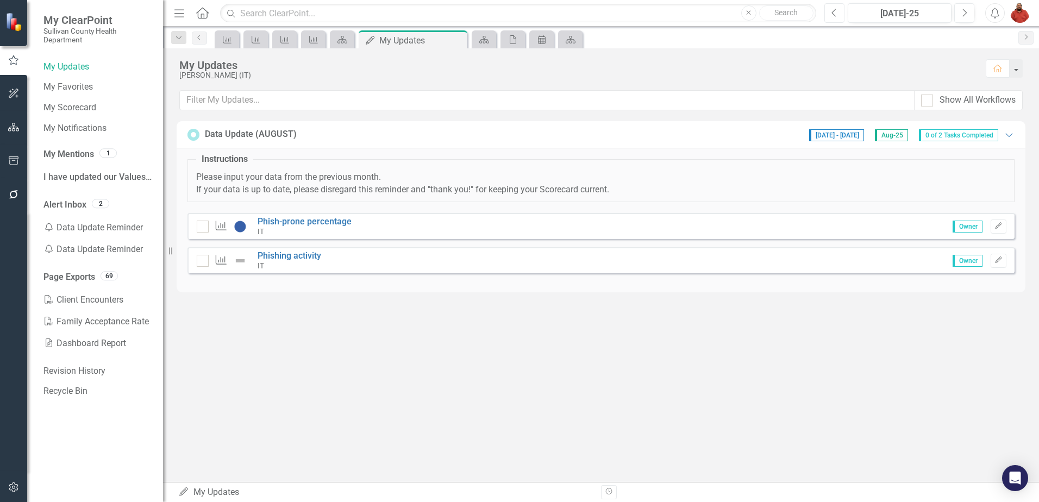
click at [836, 15] on icon "Previous" at bounding box center [834, 13] width 6 height 10
click at [966, 11] on icon "Next" at bounding box center [964, 13] width 6 height 10
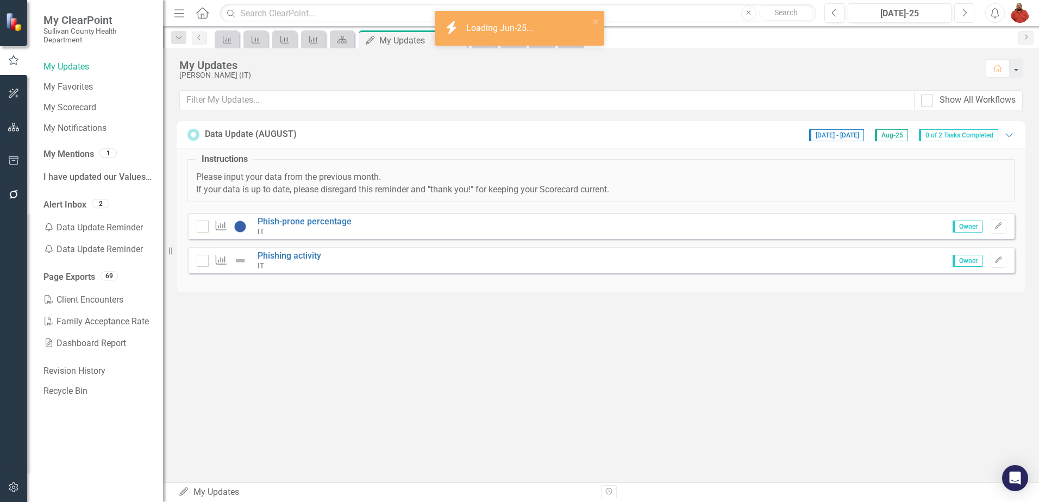
click at [966, 11] on icon "Next" at bounding box center [964, 13] width 6 height 10
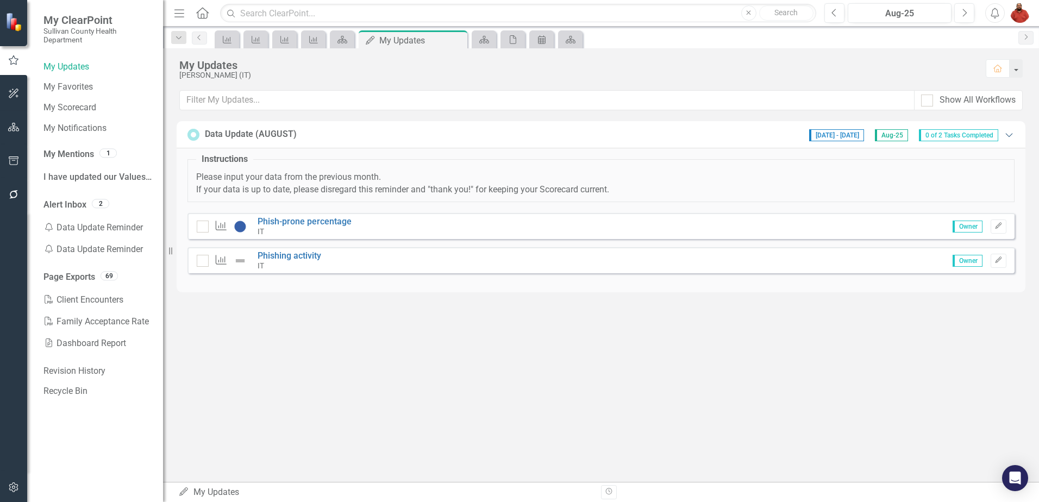
click at [1011, 136] on icon "Expanded" at bounding box center [1008, 134] width 11 height 9
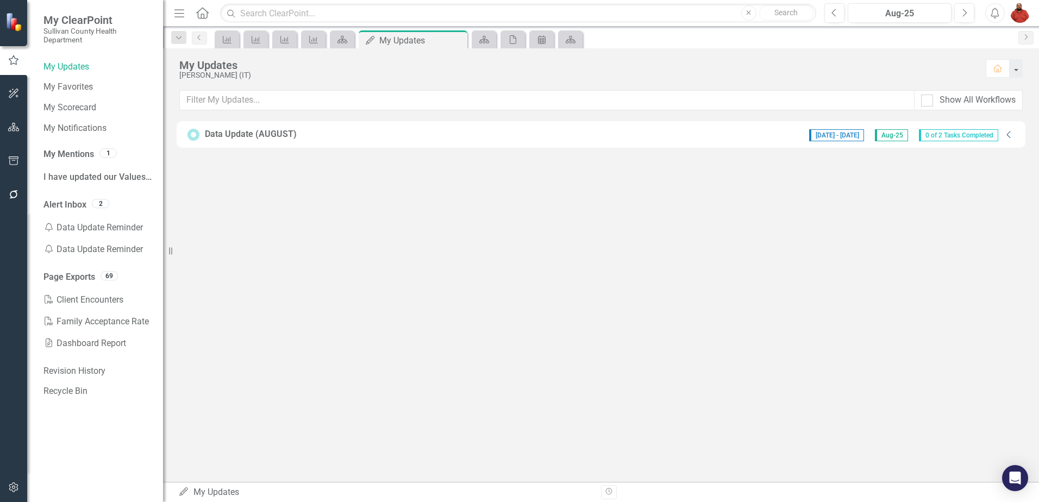
click at [1011, 136] on icon "Collapse" at bounding box center [1008, 134] width 11 height 9
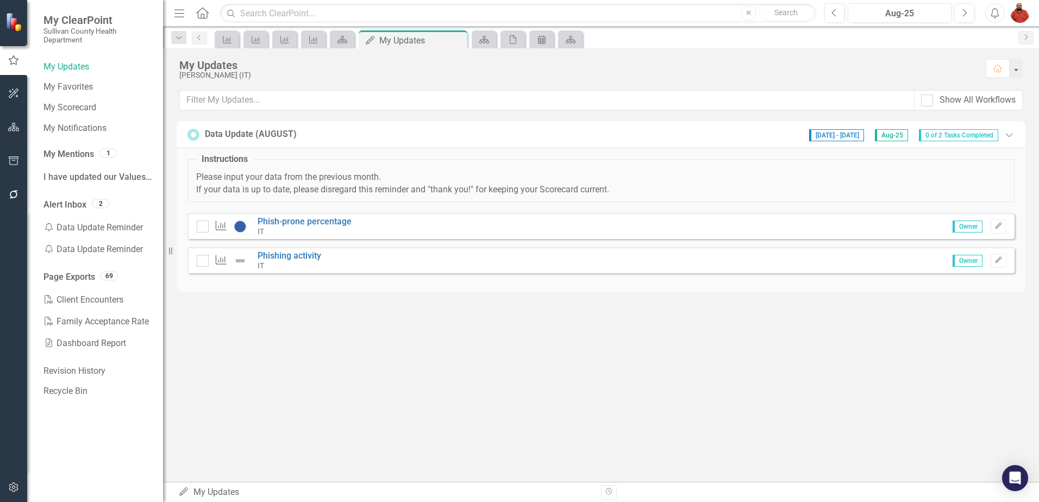
click at [823, 136] on span "[DATE] - [DATE]" at bounding box center [836, 135] width 55 height 12
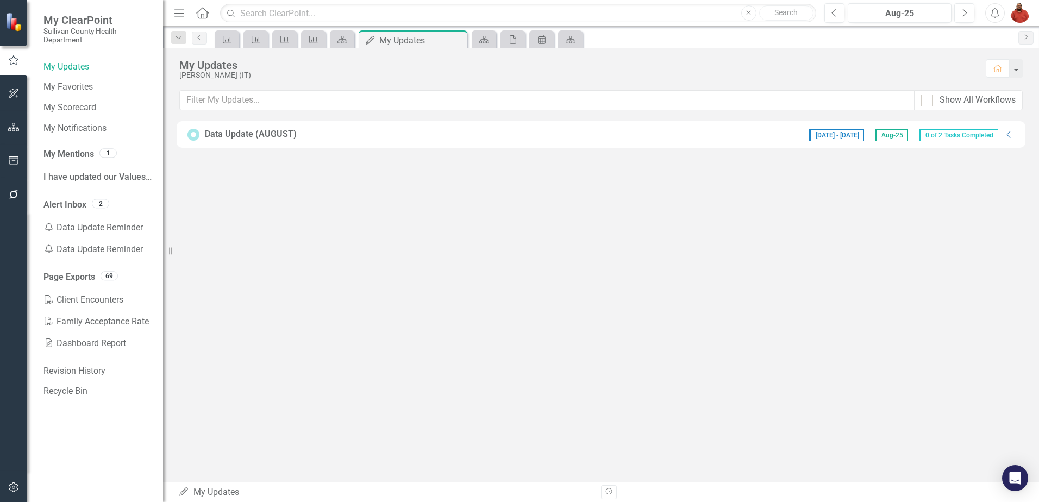
click at [823, 136] on span "[DATE] - [DATE]" at bounding box center [836, 135] width 55 height 12
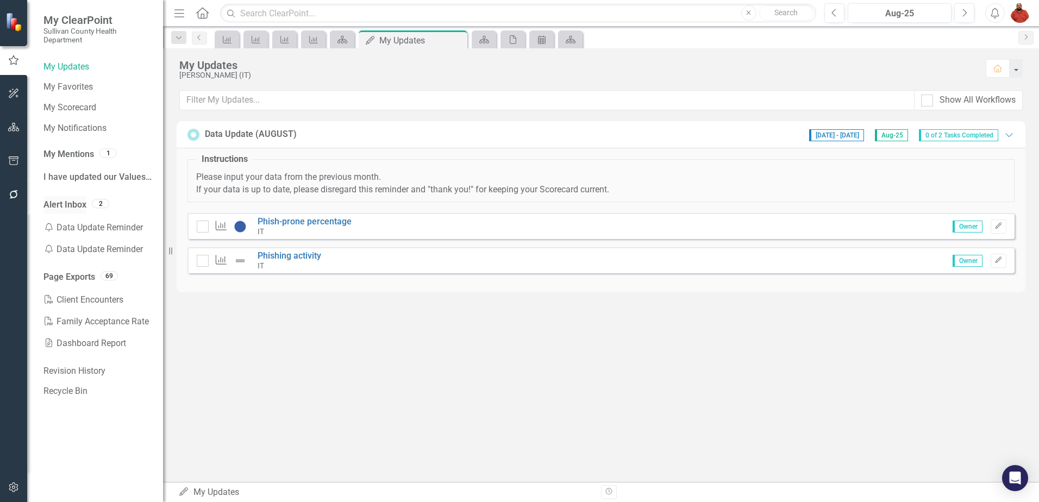
click at [77, 206] on link "Alert Inbox" at bounding box center [64, 205] width 43 height 12
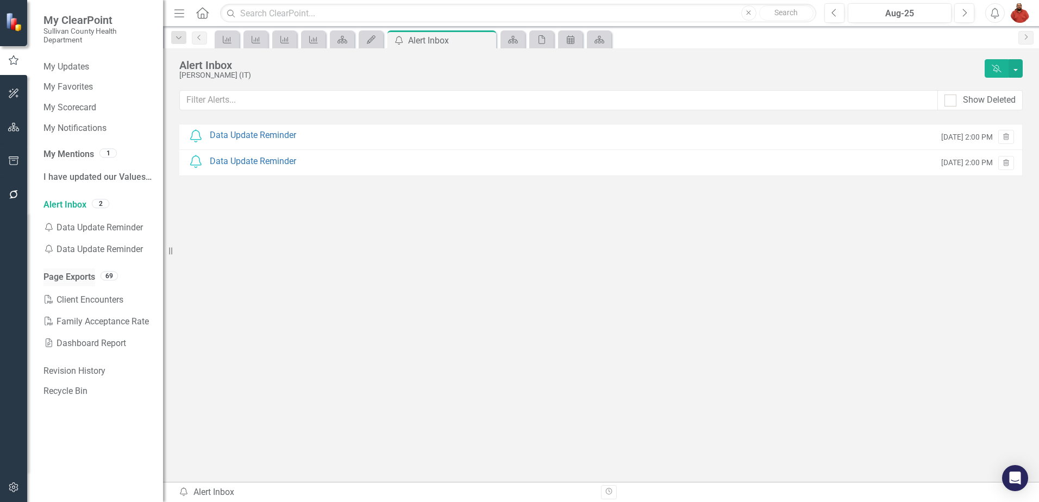
click at [87, 275] on link "Page Exports" at bounding box center [69, 277] width 52 height 12
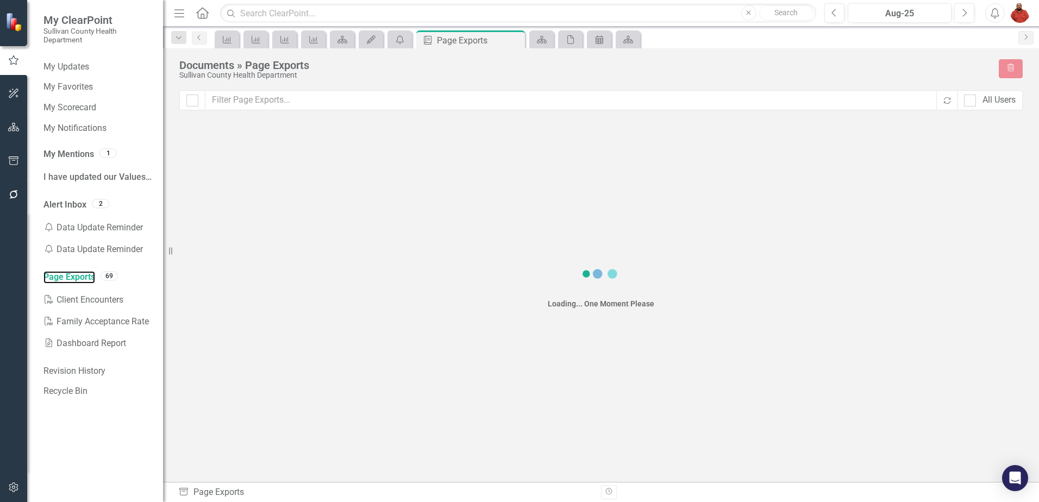
checkbox input "false"
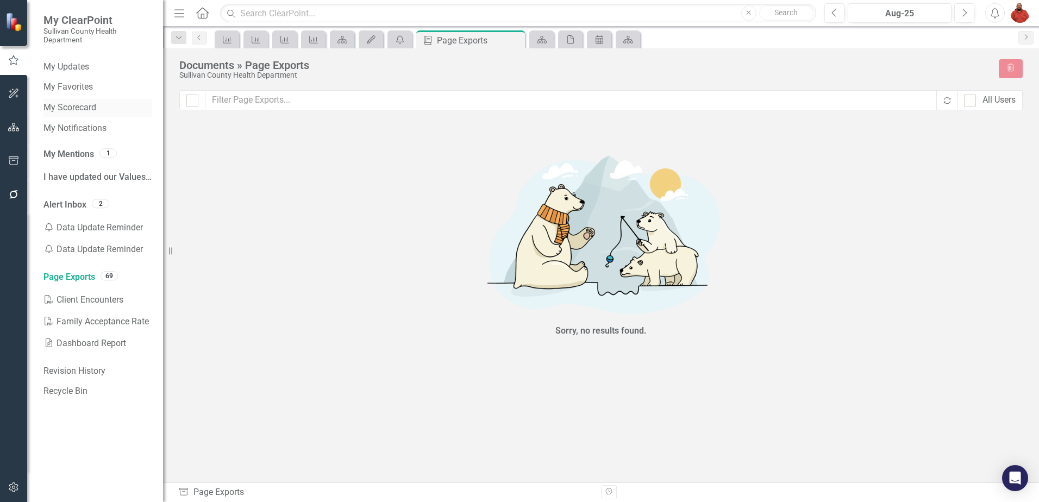
click at [78, 103] on link "My Scorecard" at bounding box center [97, 108] width 109 height 12
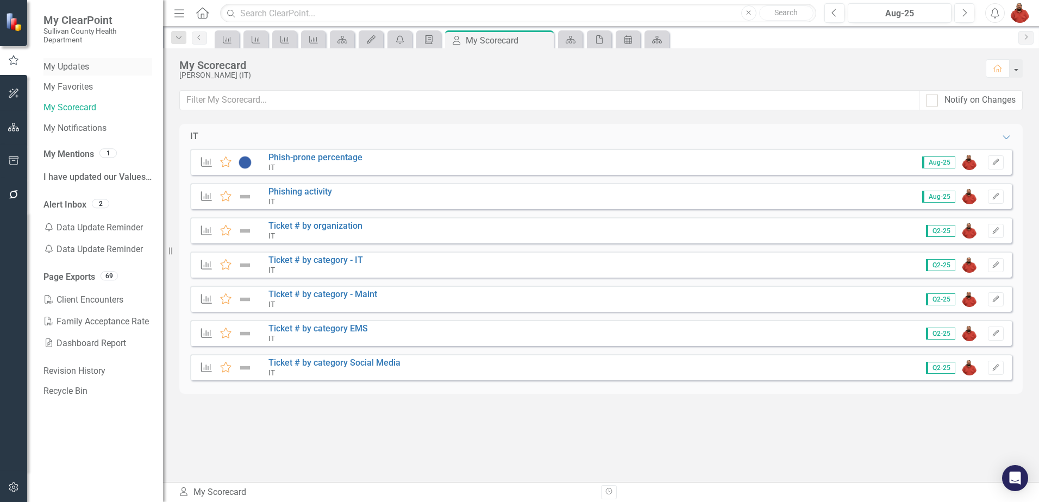
click at [90, 76] on div "My Updates" at bounding box center [97, 67] width 109 height 18
click at [59, 81] on link "My Favorites" at bounding box center [97, 87] width 109 height 12
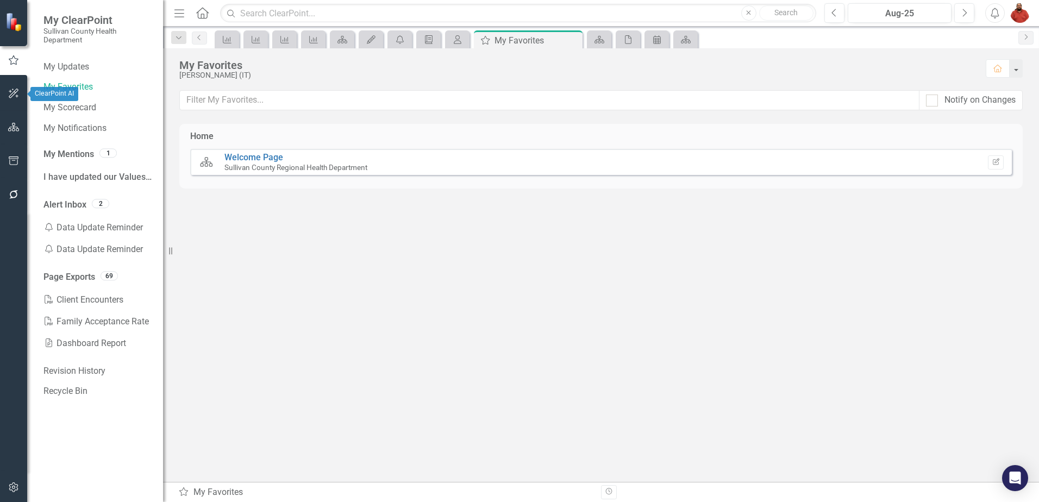
click at [14, 95] on icon "button" at bounding box center [13, 93] width 11 height 9
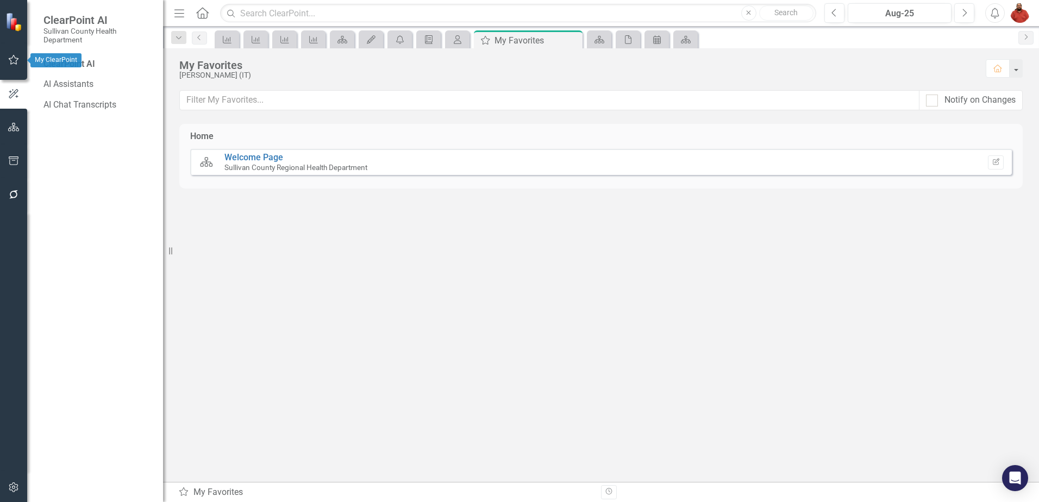
click at [5, 58] on button "button" at bounding box center [14, 60] width 24 height 23
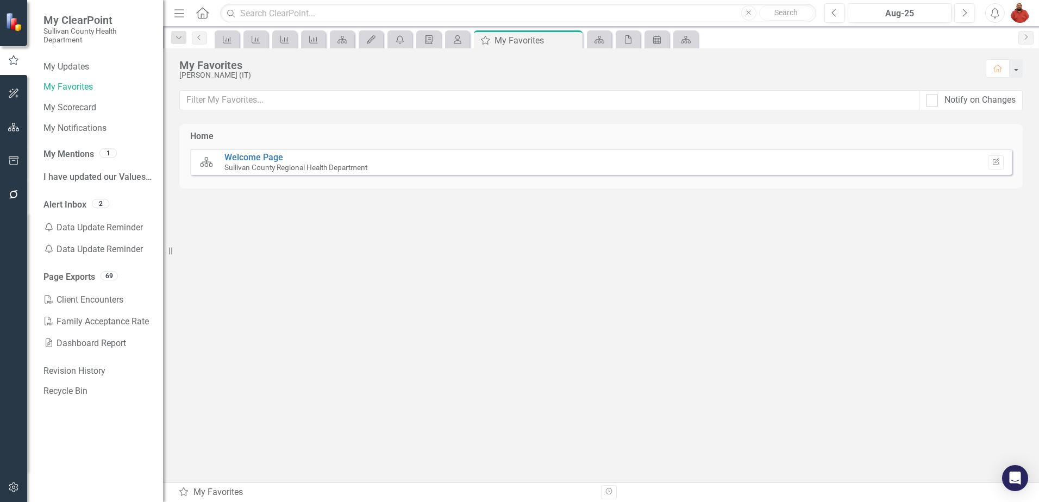
click at [10, 93] on icon "button" at bounding box center [13, 93] width 11 height 9
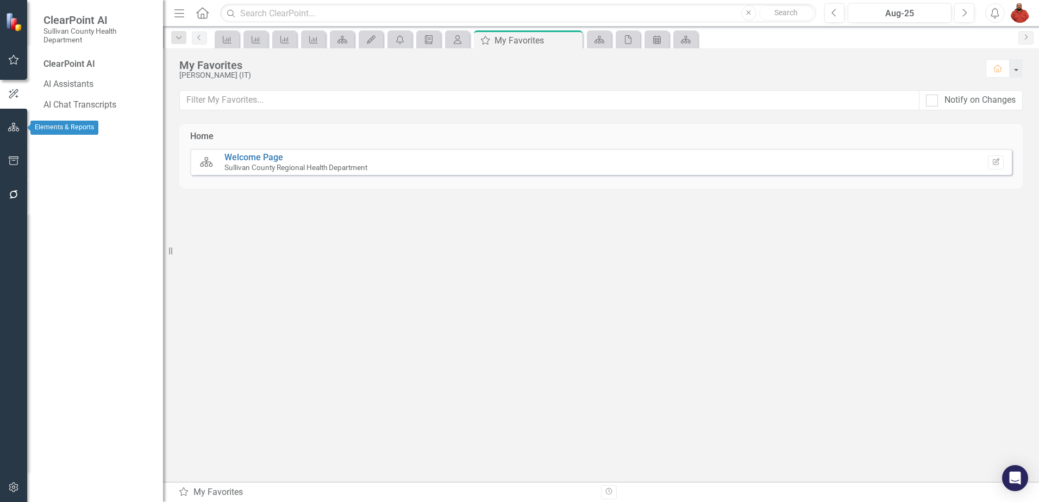
click at [12, 124] on icon "button" at bounding box center [13, 127] width 11 height 9
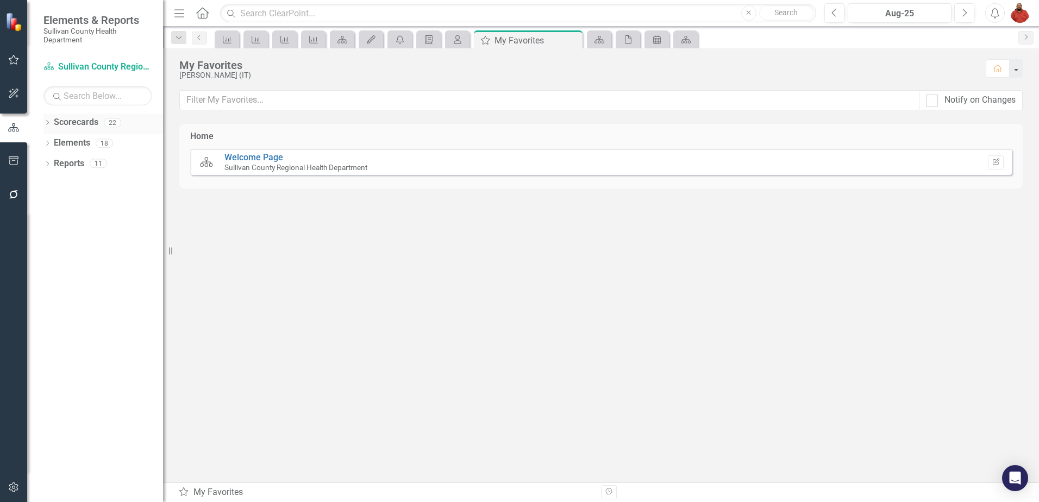
click at [54, 127] on link "Scorecards" at bounding box center [76, 122] width 45 height 12
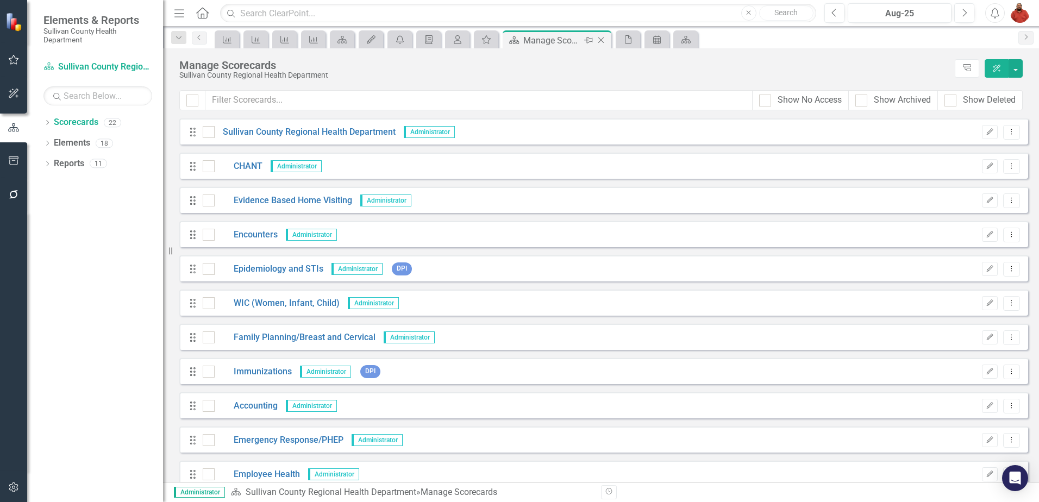
click at [601, 39] on icon "Close" at bounding box center [600, 40] width 11 height 9
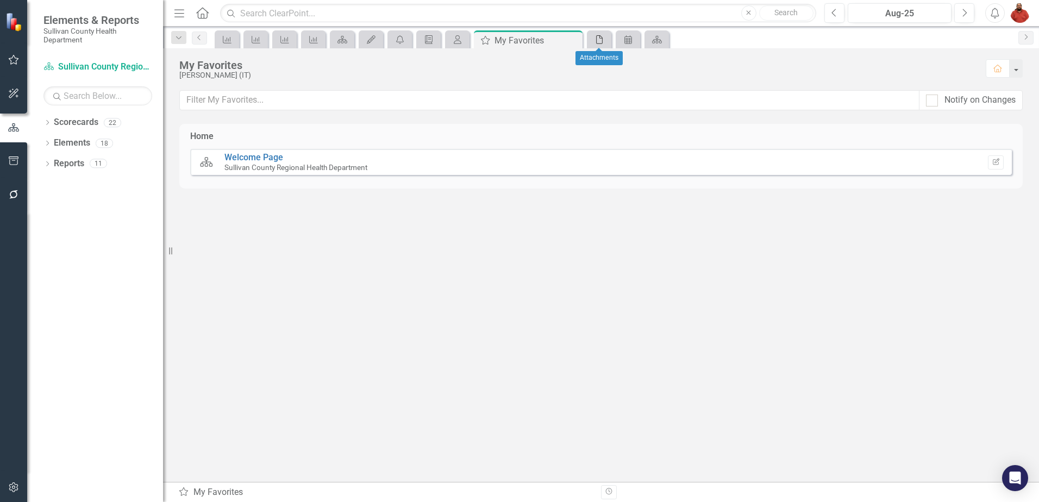
click at [601, 39] on icon "File" at bounding box center [599, 39] width 11 height 9
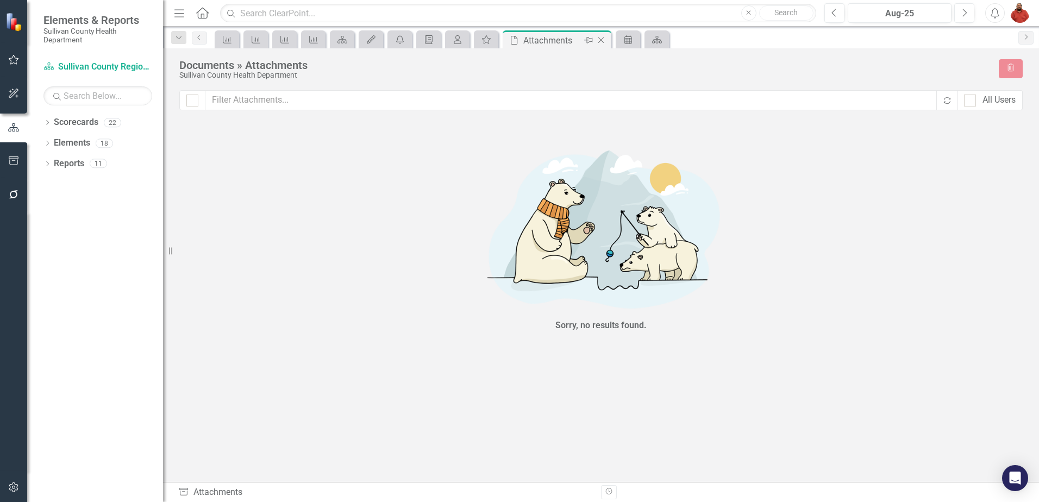
click at [601, 39] on icon "Close" at bounding box center [600, 40] width 11 height 9
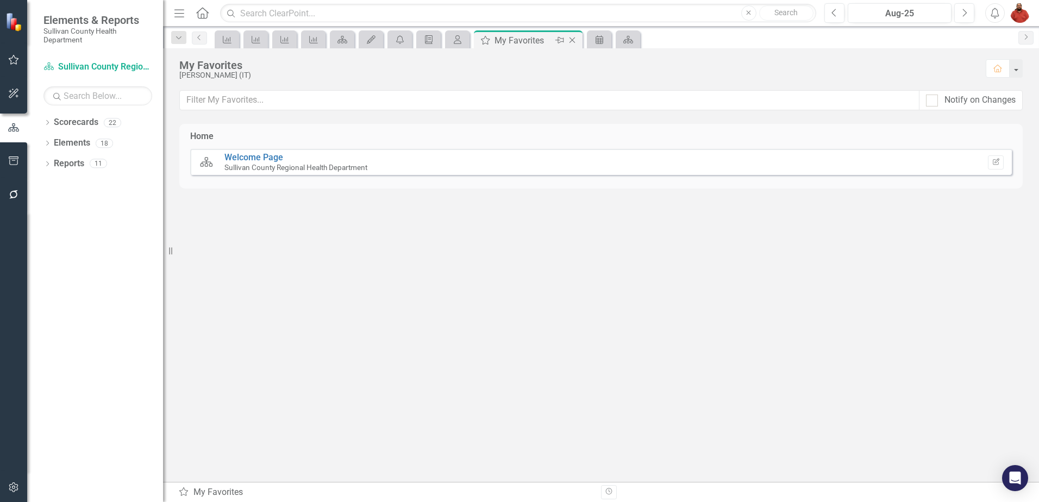
click at [573, 42] on icon "Close" at bounding box center [572, 40] width 11 height 9
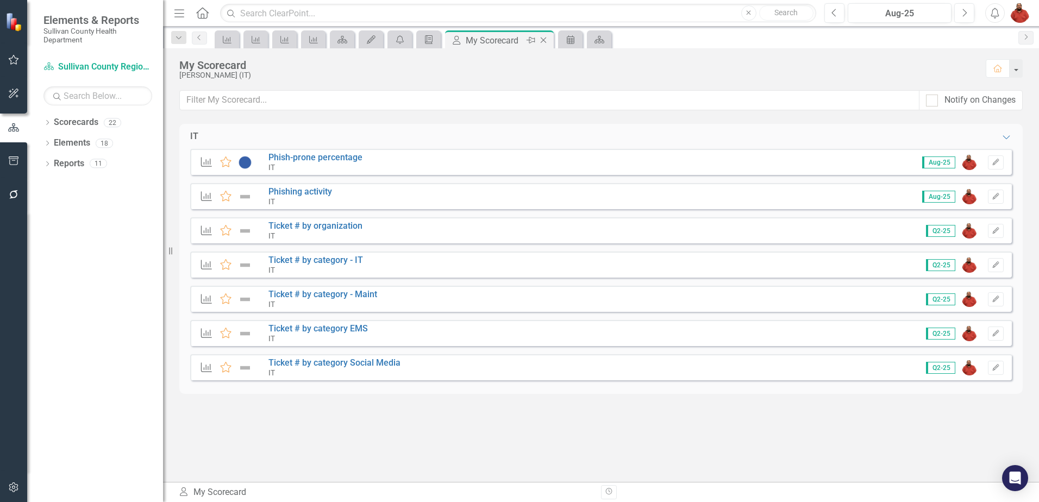
click at [545, 40] on icon "Close" at bounding box center [543, 40] width 11 height 9
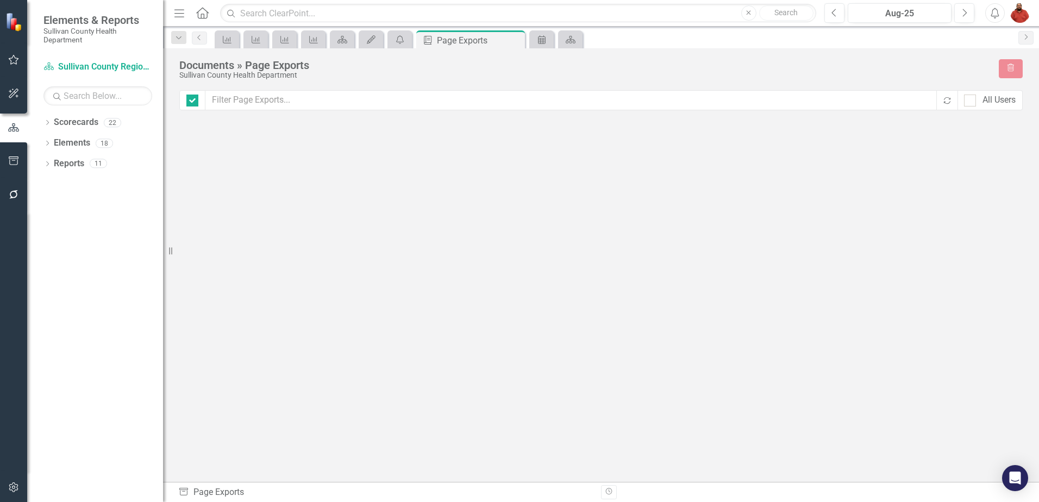
checkbox input "false"
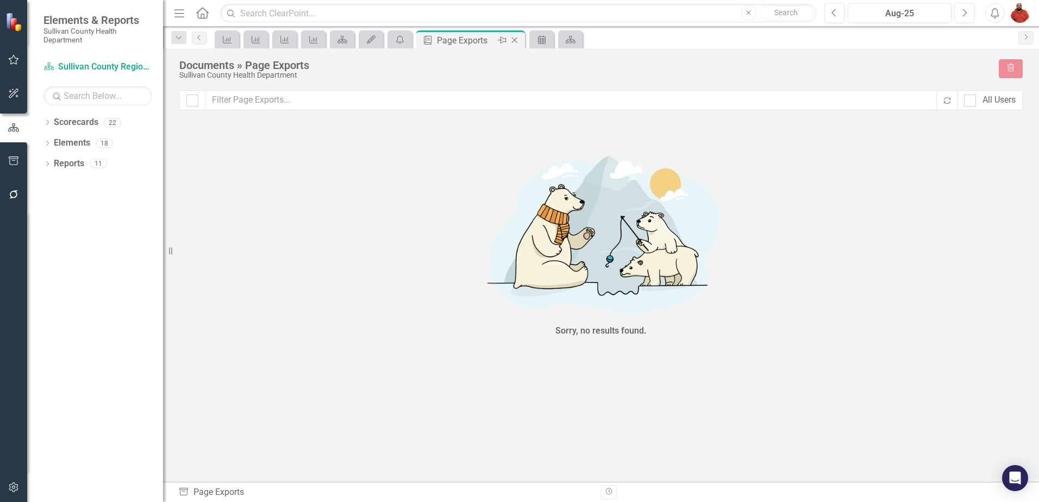
click at [513, 42] on icon "Close" at bounding box center [514, 40] width 11 height 9
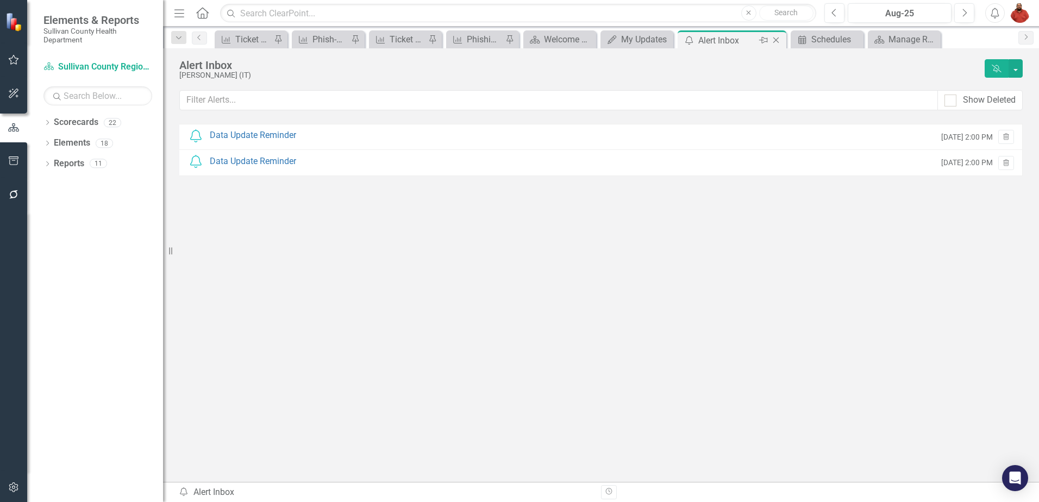
click at [776, 41] on icon "Close" at bounding box center [775, 40] width 11 height 9
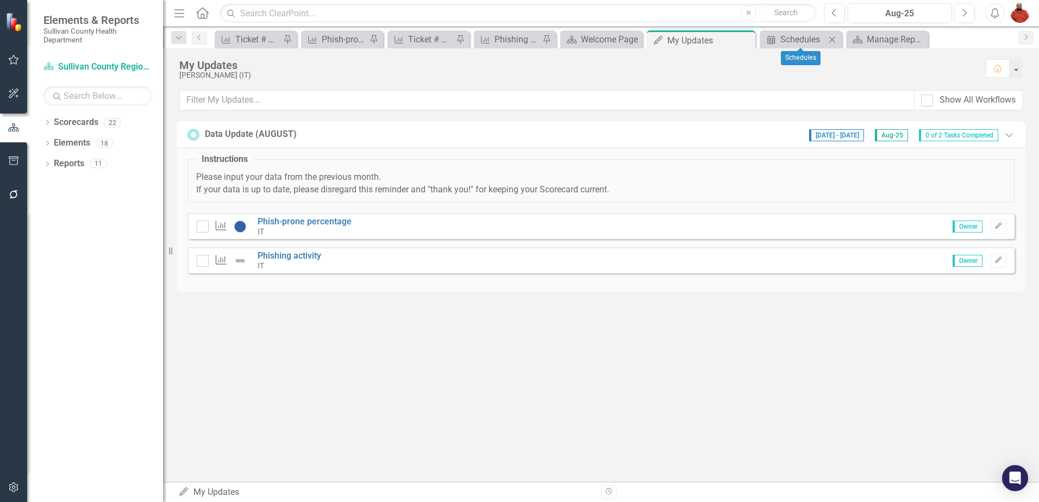
click at [833, 39] on icon "Close" at bounding box center [831, 39] width 11 height 9
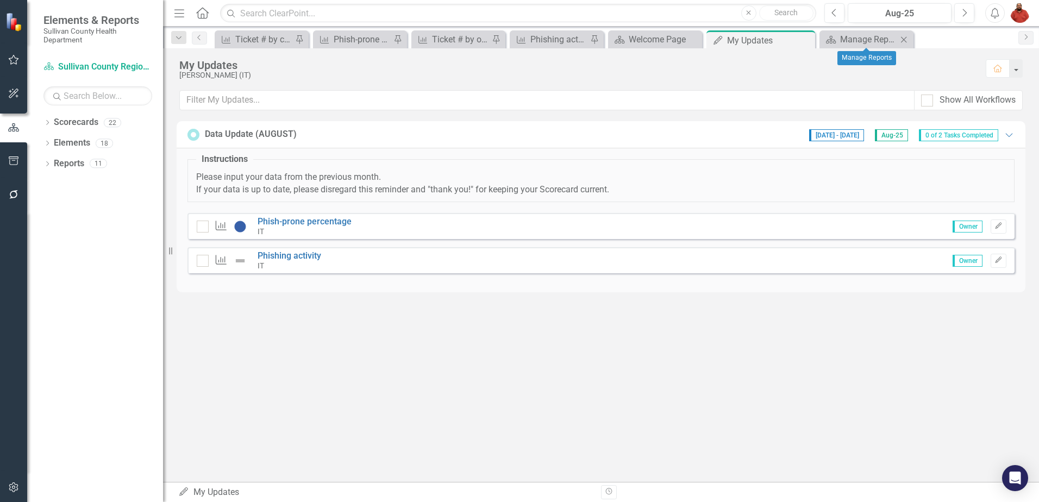
click at [906, 37] on icon "Close" at bounding box center [903, 39] width 11 height 9
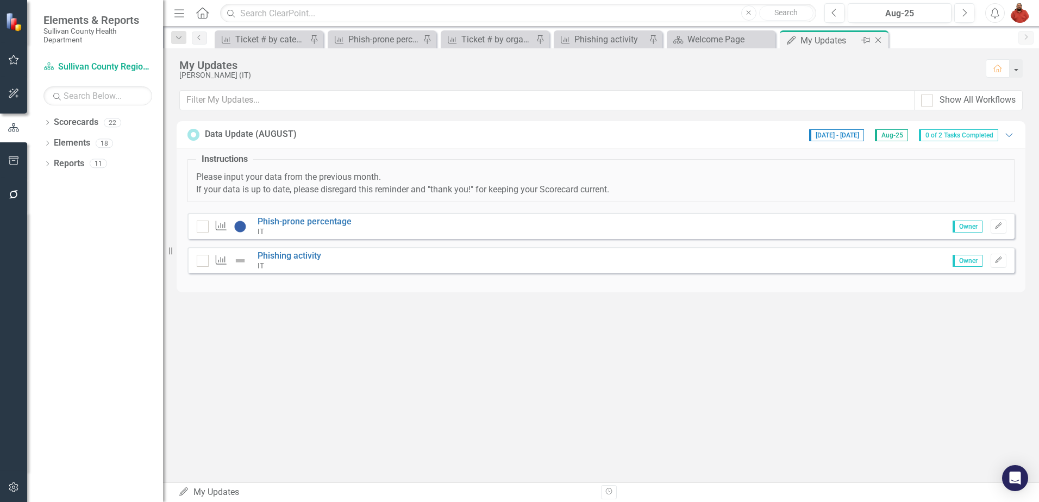
click at [880, 41] on icon "Close" at bounding box center [877, 40] width 11 height 9
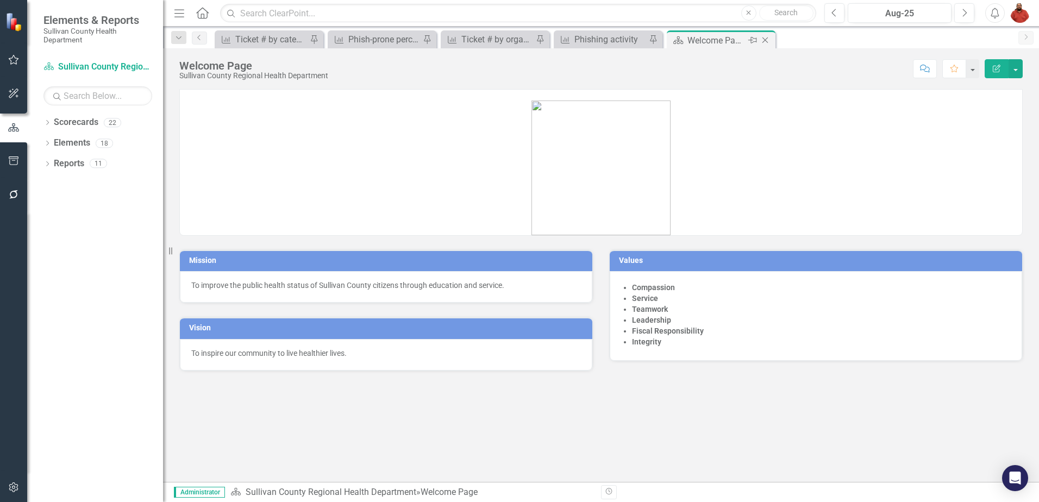
click at [768, 37] on icon "Close" at bounding box center [764, 40] width 11 height 9
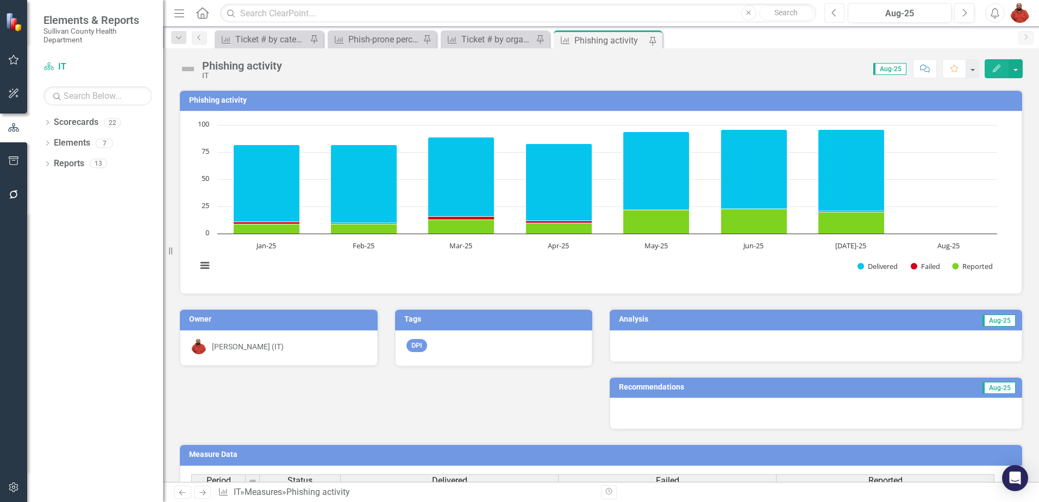
click at [837, 10] on button "Previous" at bounding box center [834, 13] width 20 height 20
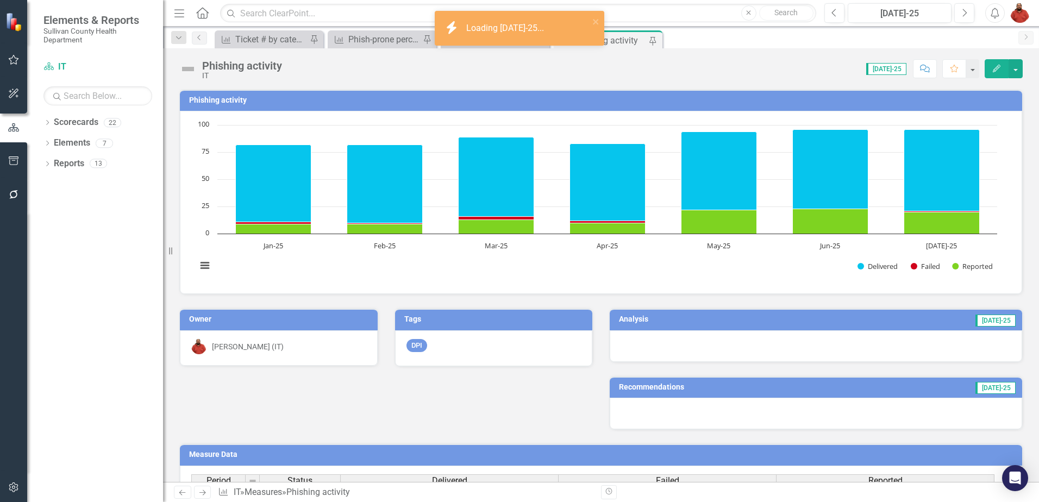
click at [824, 329] on td "[DATE]-25" at bounding box center [900, 320] width 232 height 16
click at [823, 340] on div at bounding box center [815, 346] width 412 height 32
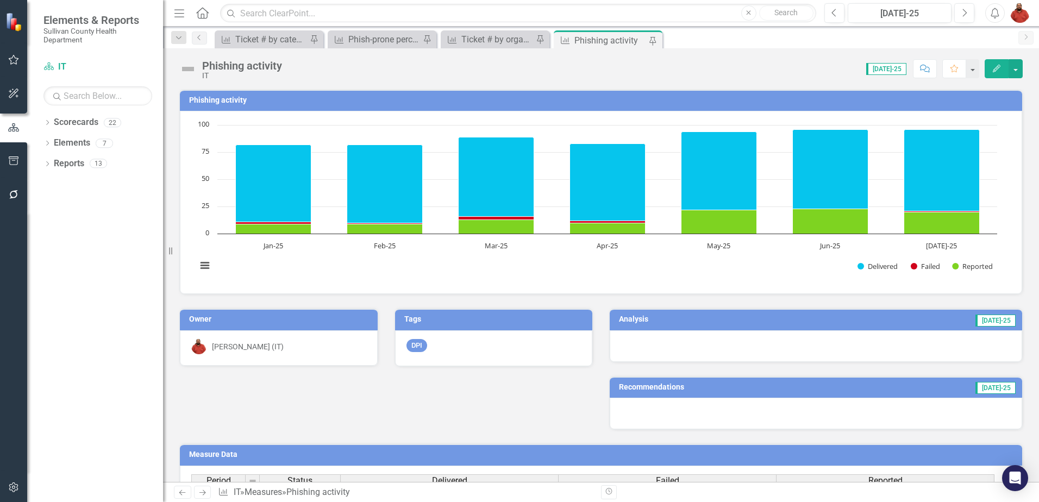
click at [894, 354] on div at bounding box center [815, 346] width 412 height 32
click at [894, 353] on div at bounding box center [815, 346] width 412 height 32
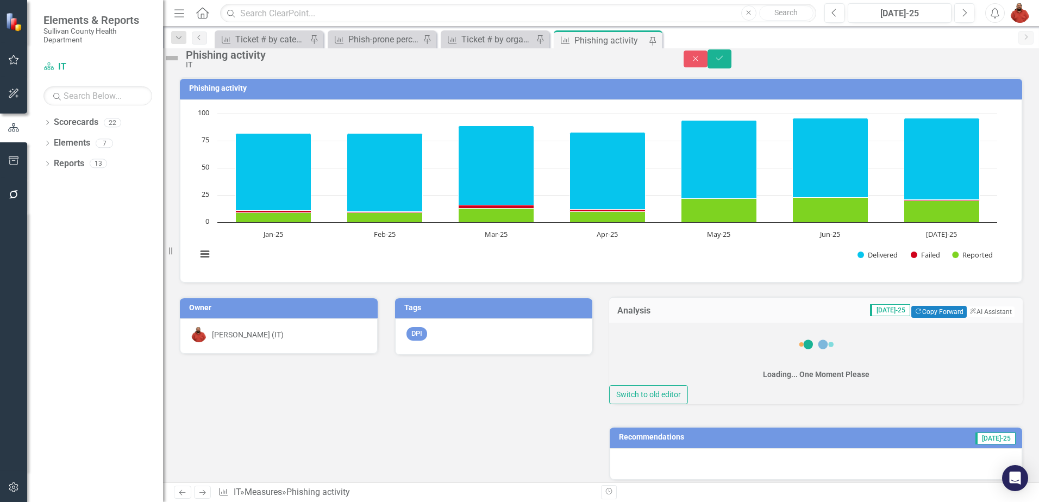
click at [894, 353] on div "Loading... One Moment Please" at bounding box center [815, 354] width 413 height 62
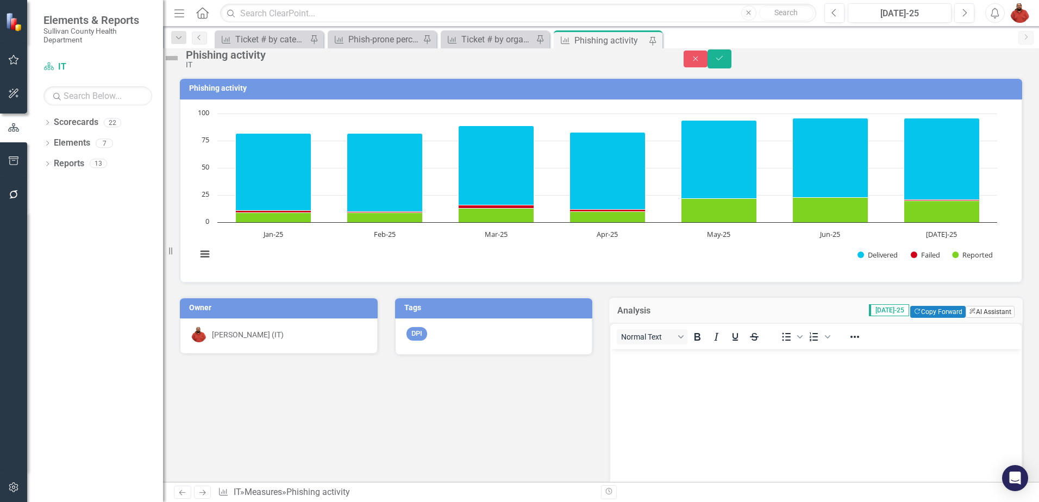
click at [969, 318] on button "ClearPoint AI AI Assistant" at bounding box center [989, 312] width 49 height 12
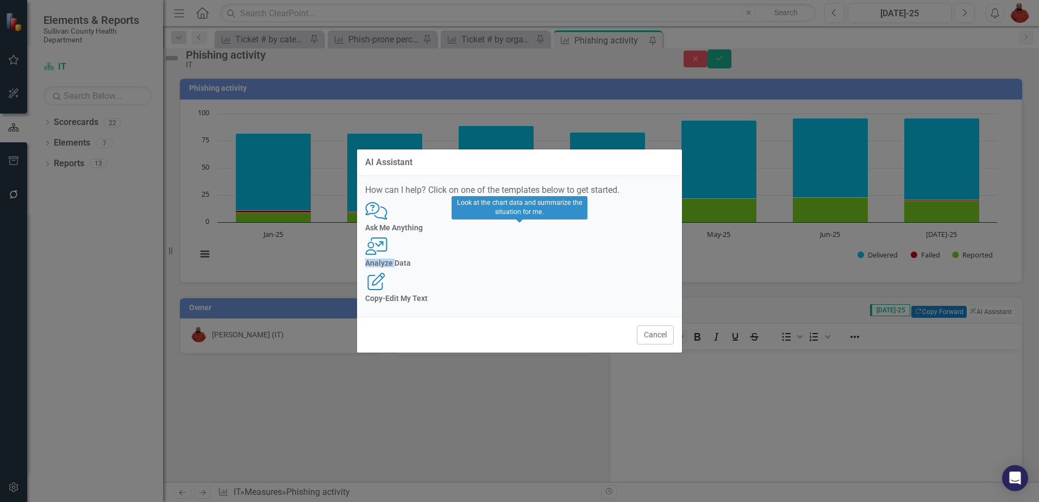
click at [526, 255] on div "User with Chart Analyze Data" at bounding box center [519, 252] width 309 height 30
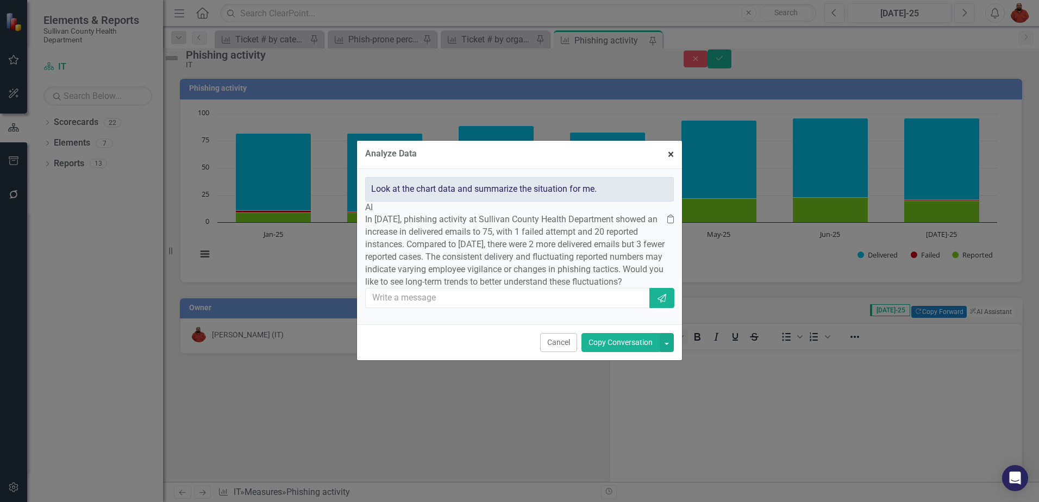
click at [671, 148] on span "×" at bounding box center [671, 154] width 6 height 13
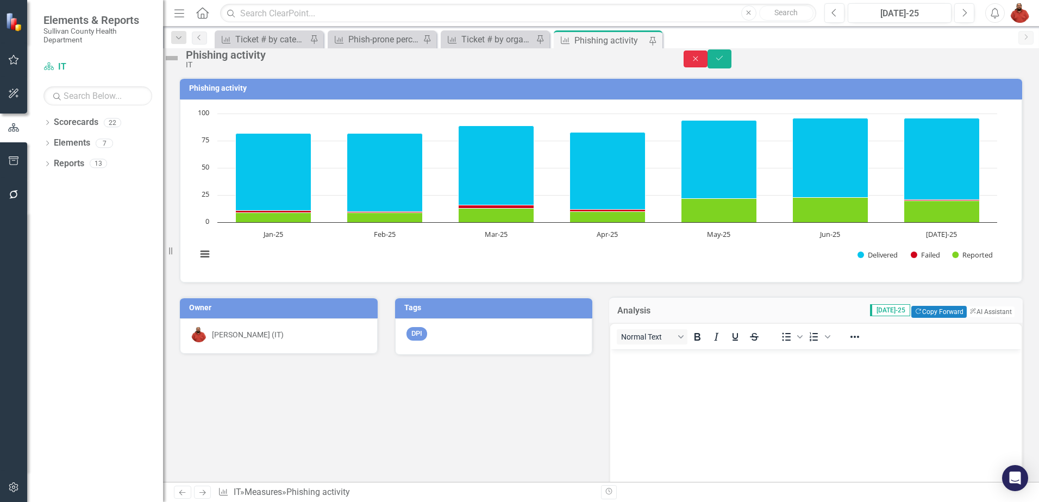
click at [700, 62] on icon "Close" at bounding box center [695, 59] width 10 height 8
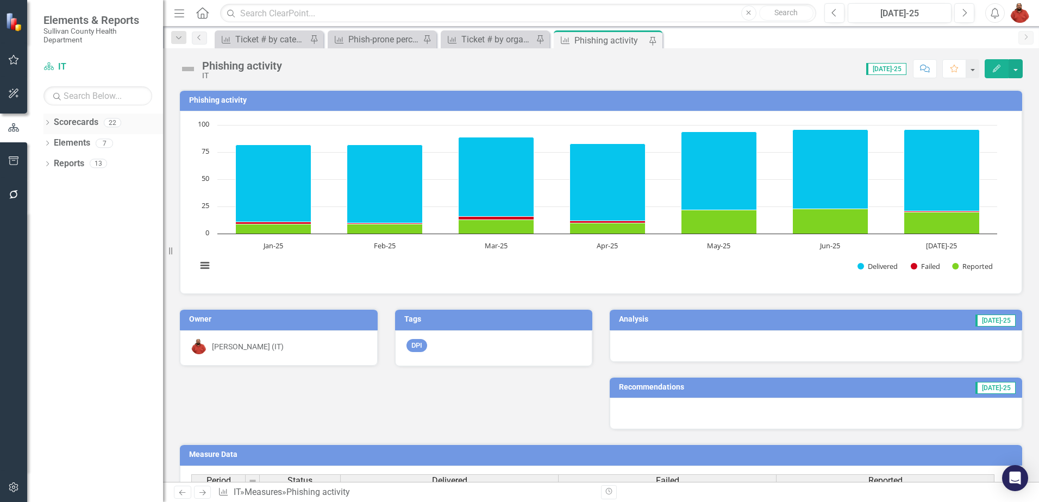
click at [44, 125] on icon "Dropdown" at bounding box center [47, 124] width 8 height 6
click at [55, 147] on div "Dropdown Sullivan County Regional Health Department" at bounding box center [106, 143] width 114 height 18
click at [55, 141] on icon "Dropdown" at bounding box center [53, 143] width 8 height 7
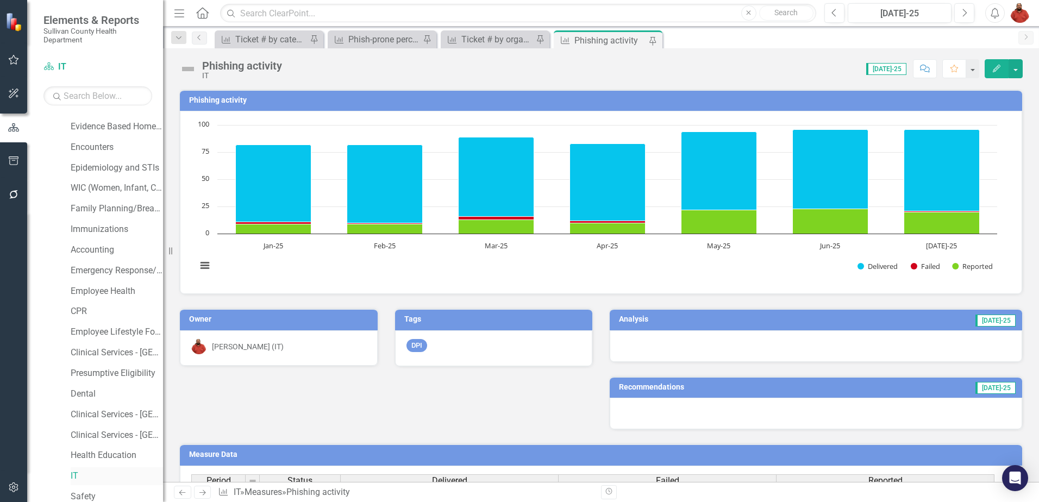
scroll to position [125, 0]
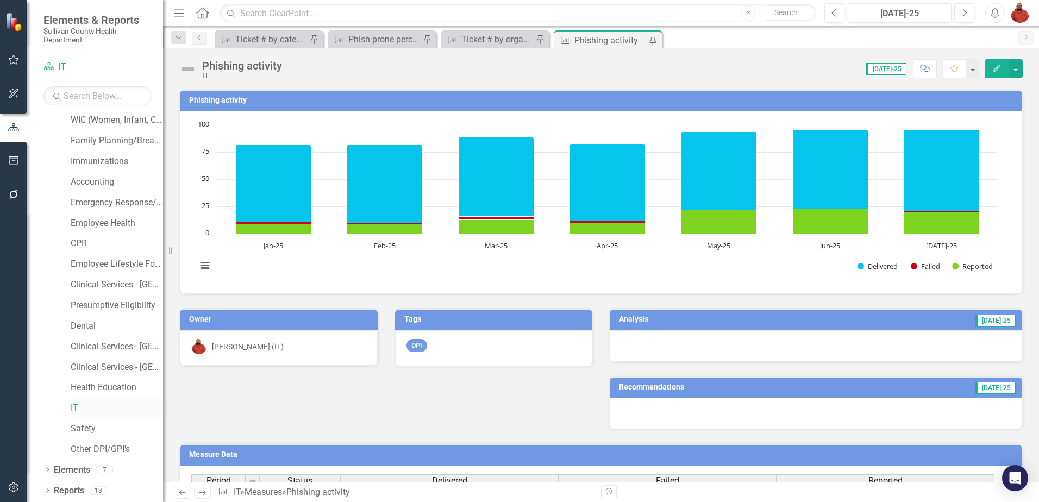
click at [78, 411] on link "IT" at bounding box center [117, 408] width 92 height 12
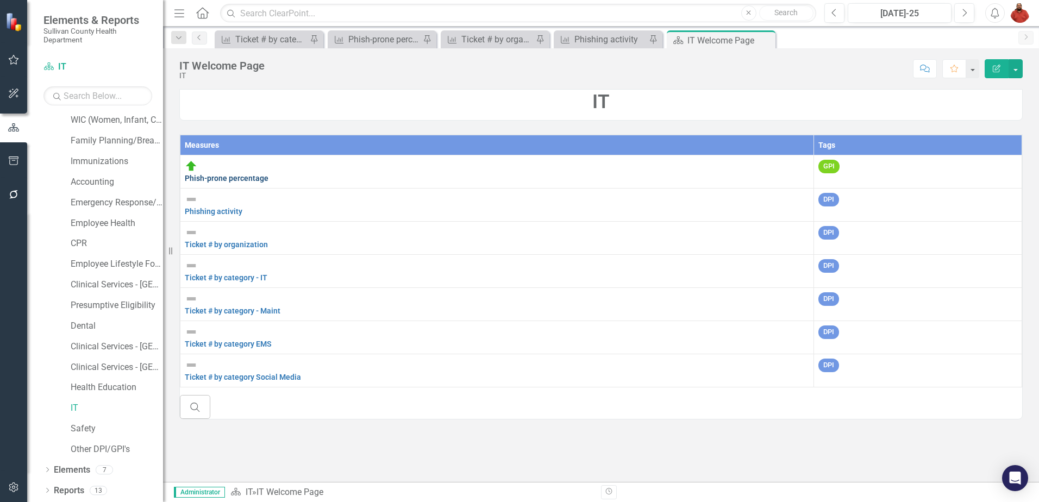
click at [268, 174] on link "Phish-prone percentage" at bounding box center [227, 178] width 84 height 9
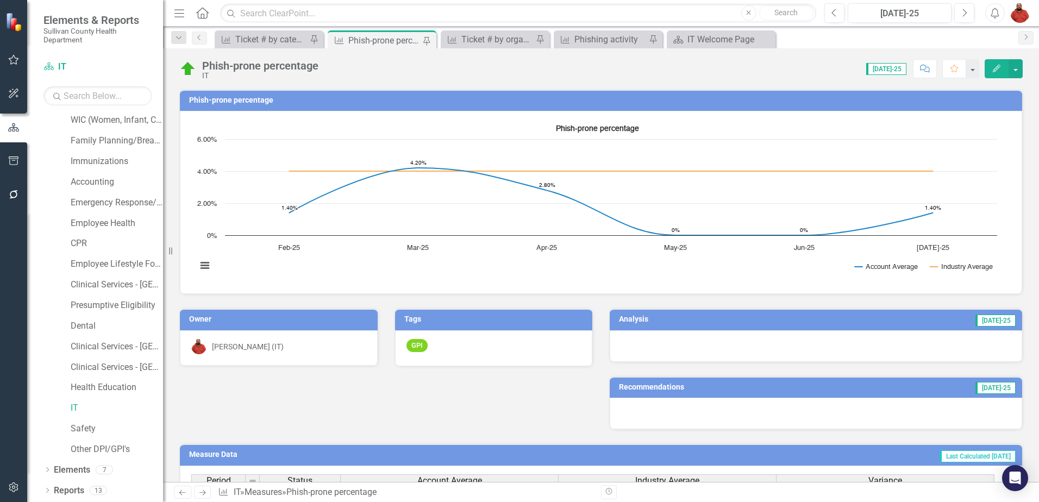
click at [824, 348] on div at bounding box center [815, 346] width 412 height 32
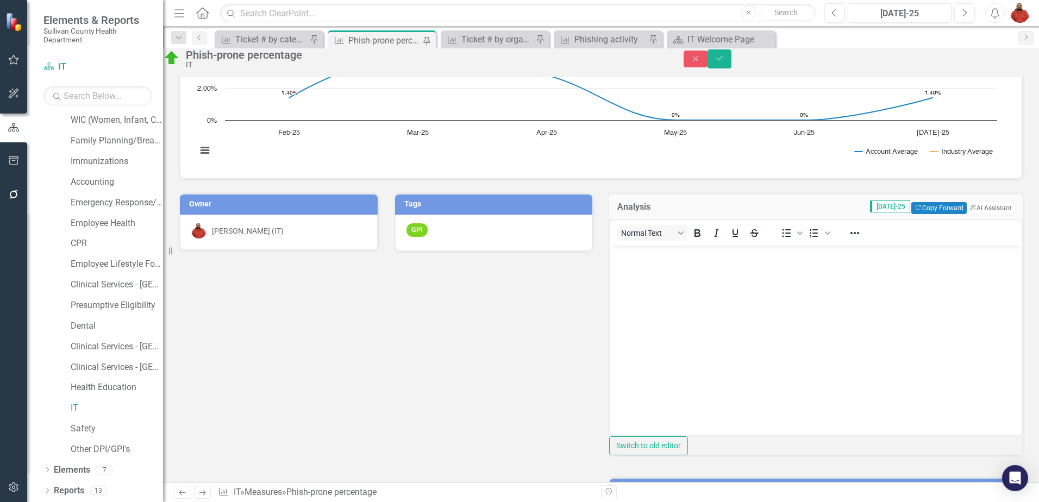
scroll to position [109, 0]
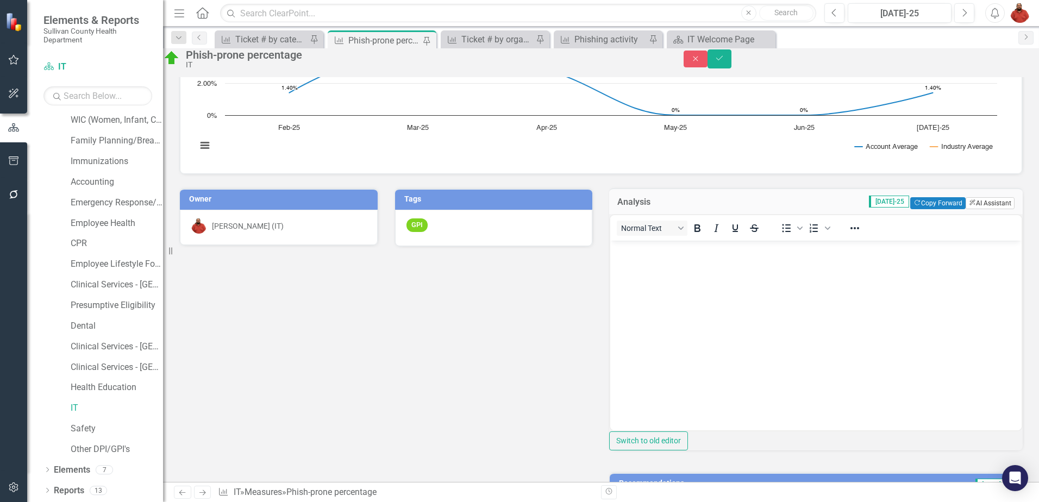
click at [970, 209] on button "ClearPoint AI AI Assistant" at bounding box center [989, 203] width 49 height 12
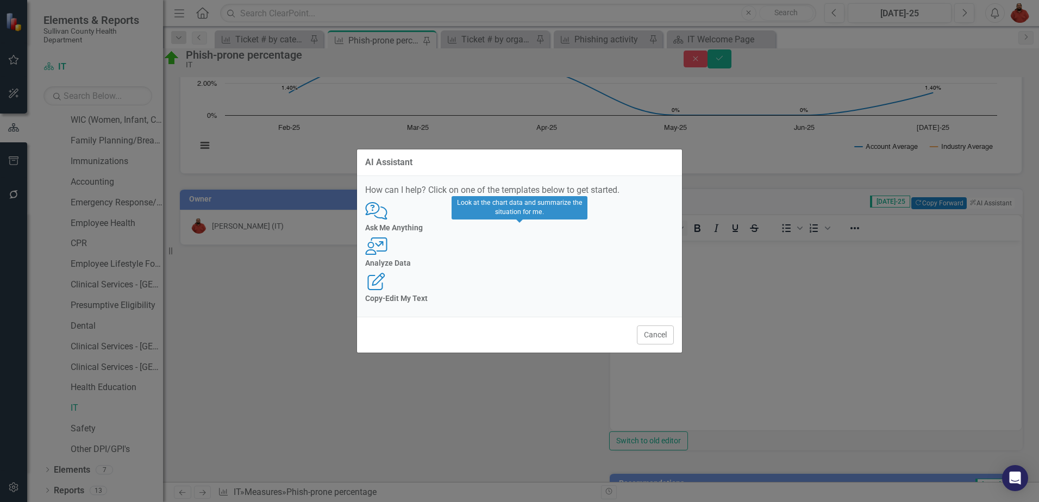
click at [527, 260] on div "Analyze Data" at bounding box center [519, 263] width 309 height 8
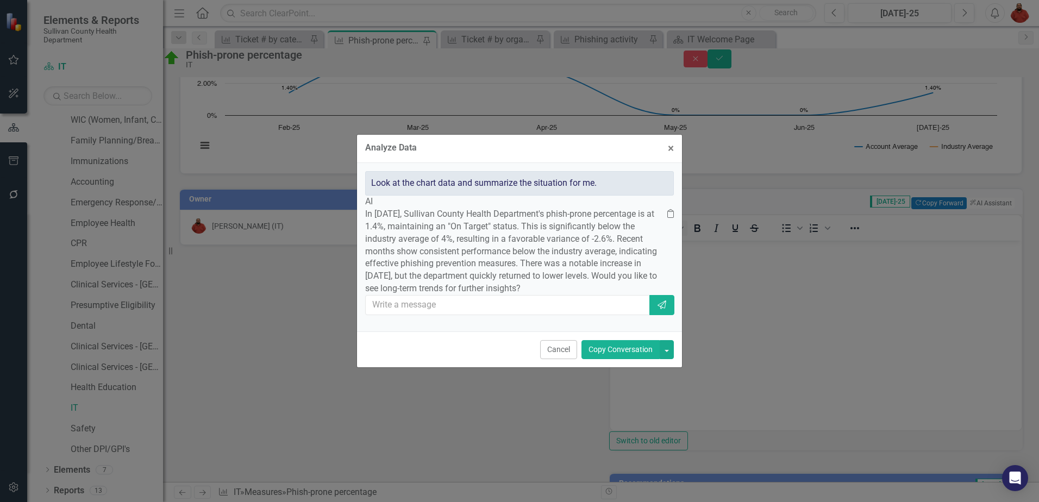
drag, startPoint x: 597, startPoint y: 363, endPoint x: 546, endPoint y: 324, distance: 64.7
click at [552, 326] on form "Analyze Data × Close Look at the chart data and summarize the situation for me.…" at bounding box center [519, 251] width 325 height 232
click at [541, 315] on input "text" at bounding box center [508, 305] width 285 height 20
type input "yes"
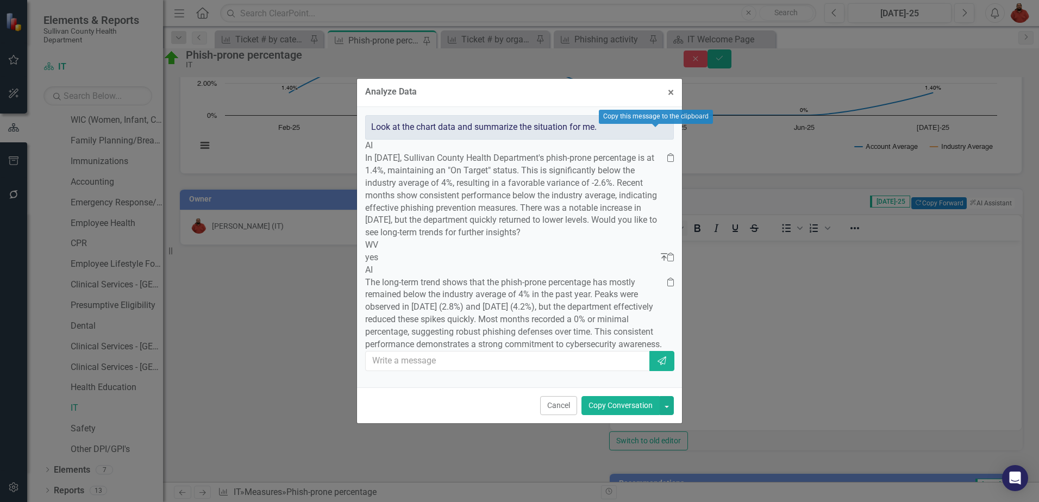
click at [667, 153] on icon "Clipboard" at bounding box center [670, 157] width 7 height 9
click at [666, 415] on button "button" at bounding box center [666, 405] width 14 height 19
click at [452, 387] on div "Look at the chart data and summarize the situation for me. AI In [DATE], Sulliv…" at bounding box center [519, 247] width 325 height 280
click at [758, 320] on div "Analyze Data × Close Look at the chart data and summarize the situation for me.…" at bounding box center [519, 251] width 1039 height 502
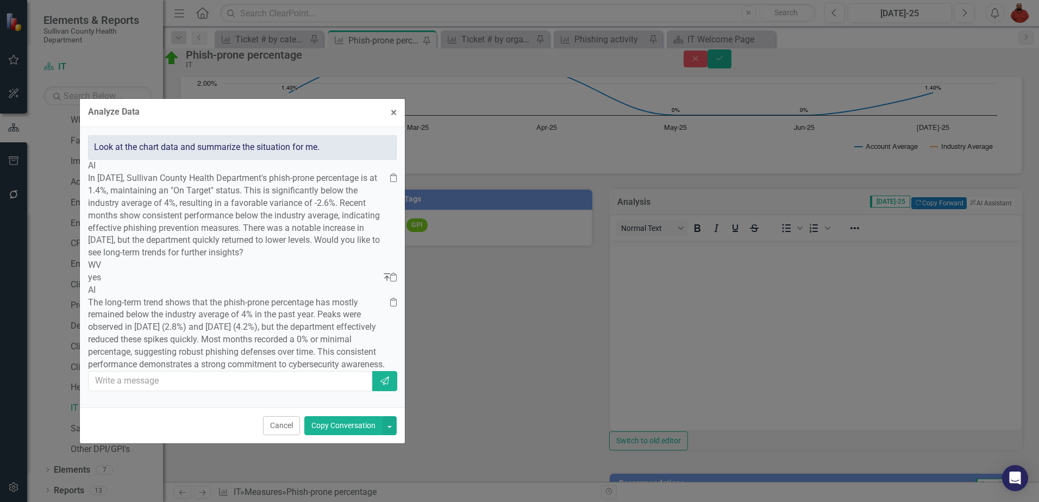
drag, startPoint x: 611, startPoint y: 55, endPoint x: 342, endPoint y: 73, distance: 269.4
click at [342, 99] on div "Analyze Data × Close" at bounding box center [242, 113] width 325 height 28
drag, startPoint x: 120, startPoint y: 299, endPoint x: 229, endPoint y: 388, distance: 140.6
click at [229, 371] on p "The long-term trend shows that the phish-prone percentage has mostly remained b…" at bounding box center [239, 334] width 302 height 74
copy p "The long-term trend shows that the phish-prone percentage has mostly remained b…"
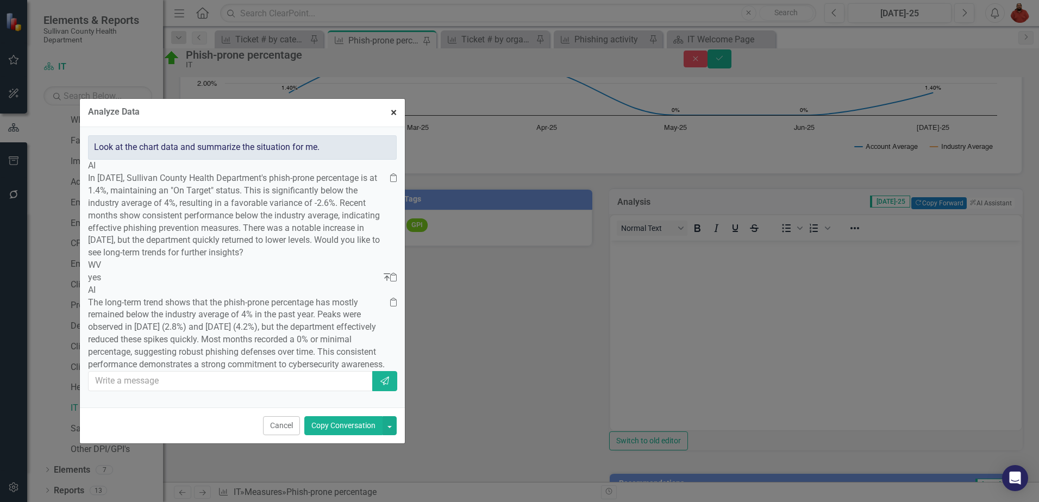
click at [389, 99] on button "× Close" at bounding box center [393, 113] width 22 height 28
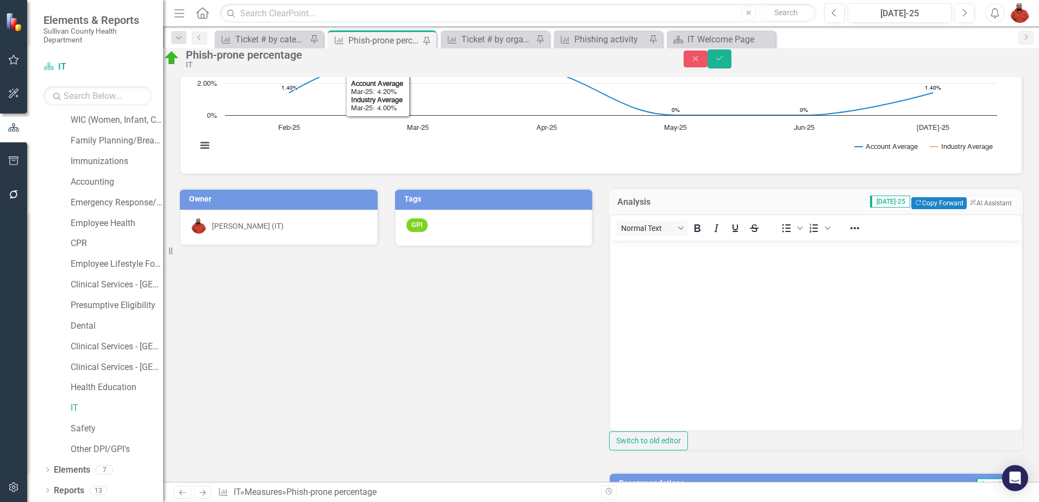
click at [662, 280] on body "Rich Text Area. Press ALT-0 for help." at bounding box center [815, 322] width 411 height 163
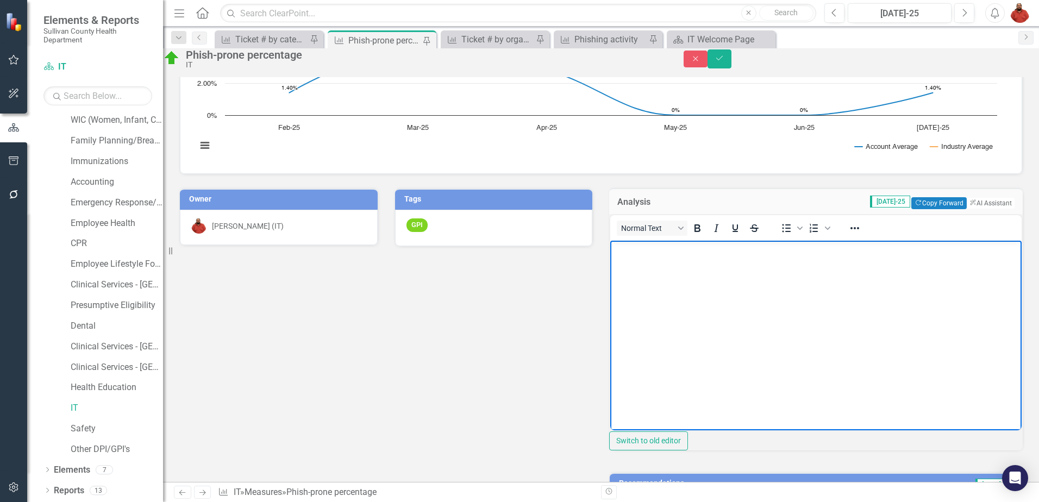
paste body "Rich Text Area. Press ALT-0 for help."
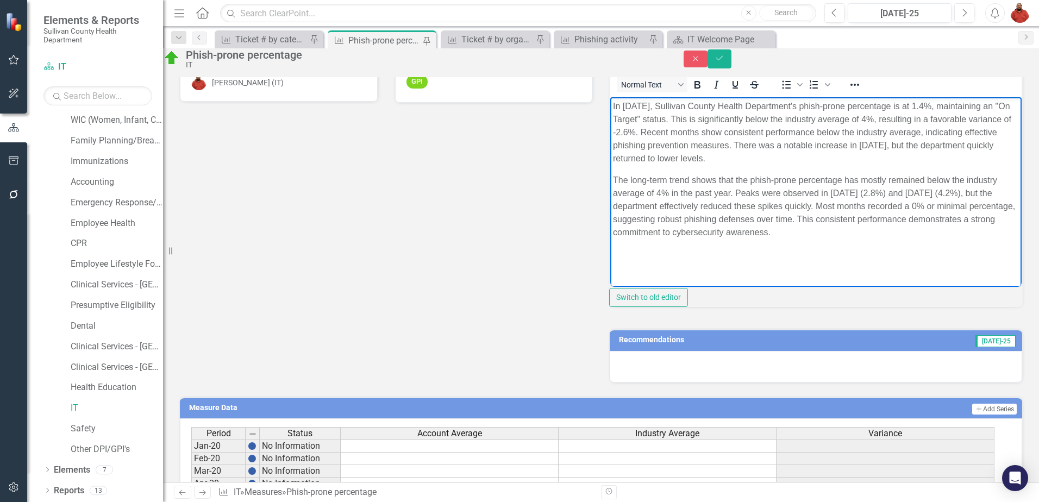
scroll to position [0, 0]
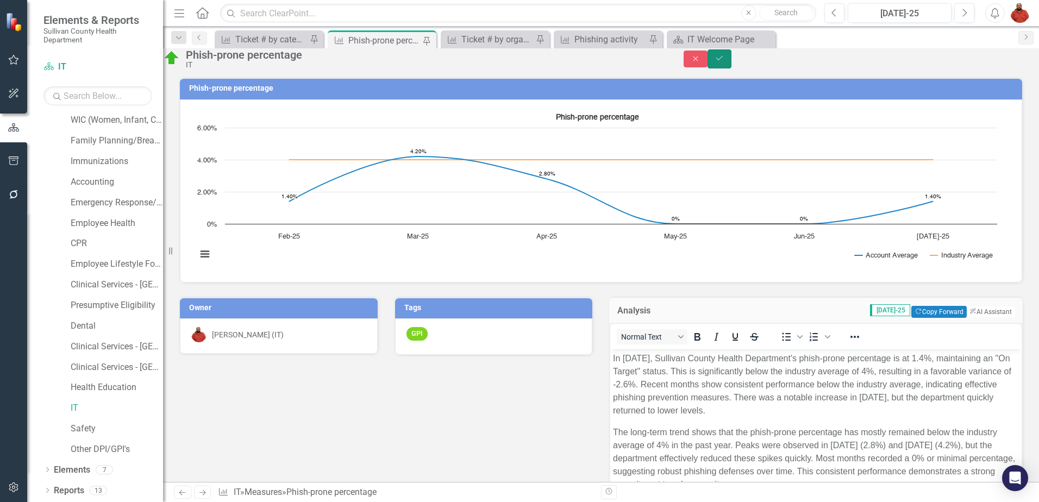
click at [724, 61] on icon "Save" at bounding box center [719, 58] width 10 height 8
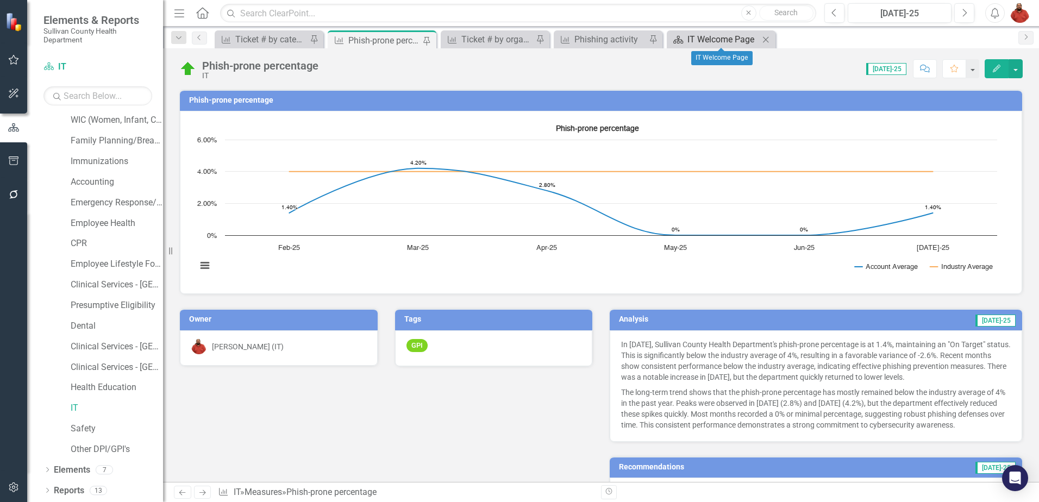
click at [687, 37] on div "IT Welcome Page" at bounding box center [723, 40] width 72 height 14
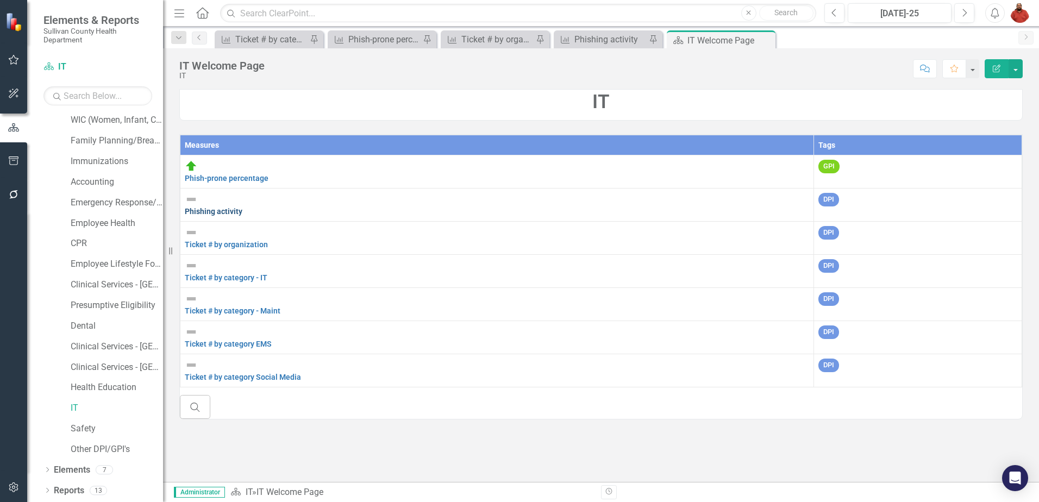
click at [242, 207] on link "Phishing activity" at bounding box center [214, 211] width 58 height 9
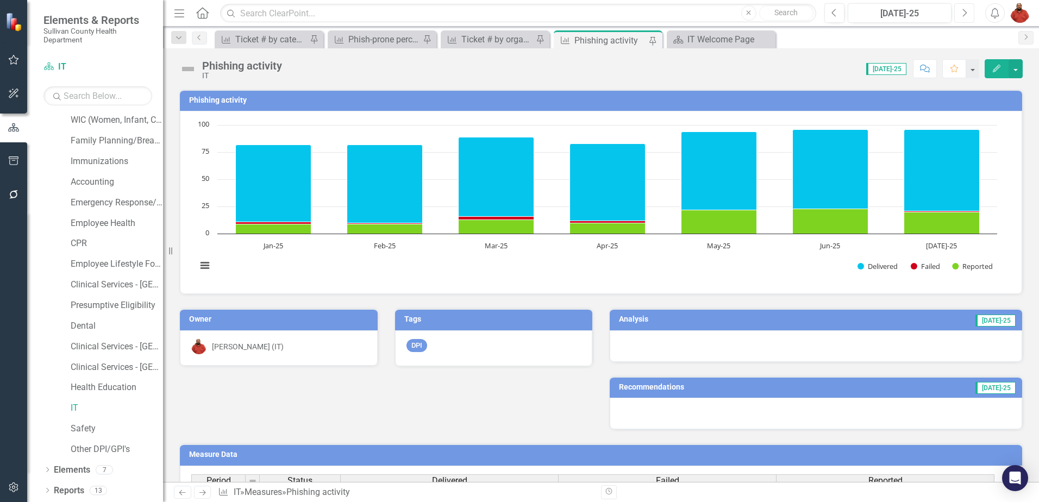
click at [964, 8] on icon "Next" at bounding box center [964, 13] width 6 height 10
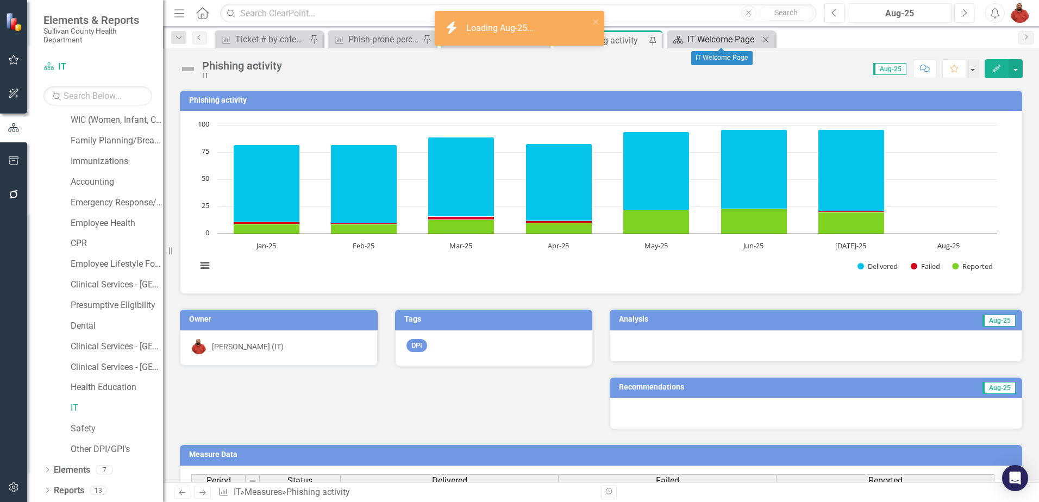
click at [690, 37] on div "IT Welcome Page" at bounding box center [723, 40] width 72 height 14
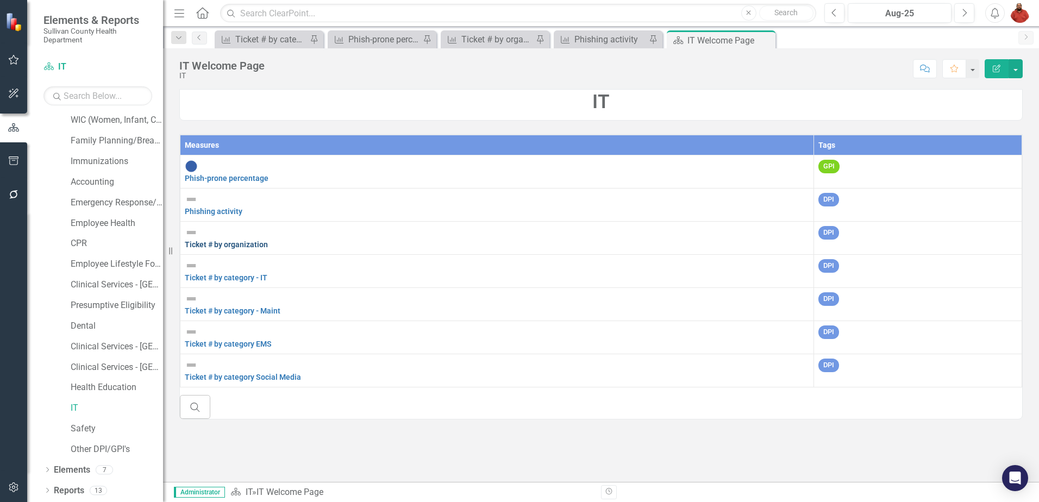
click at [268, 240] on link "Ticket # by organization" at bounding box center [226, 244] width 83 height 9
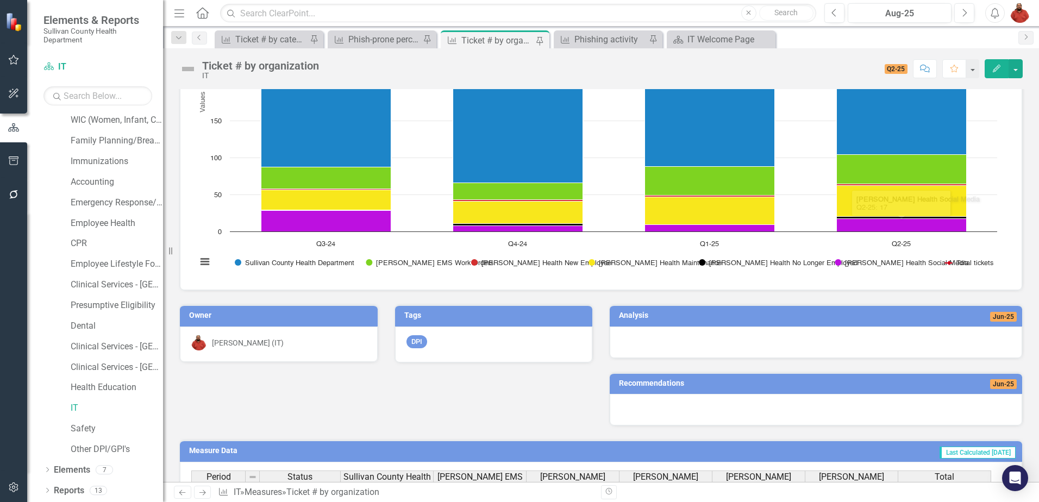
scroll to position [159, 0]
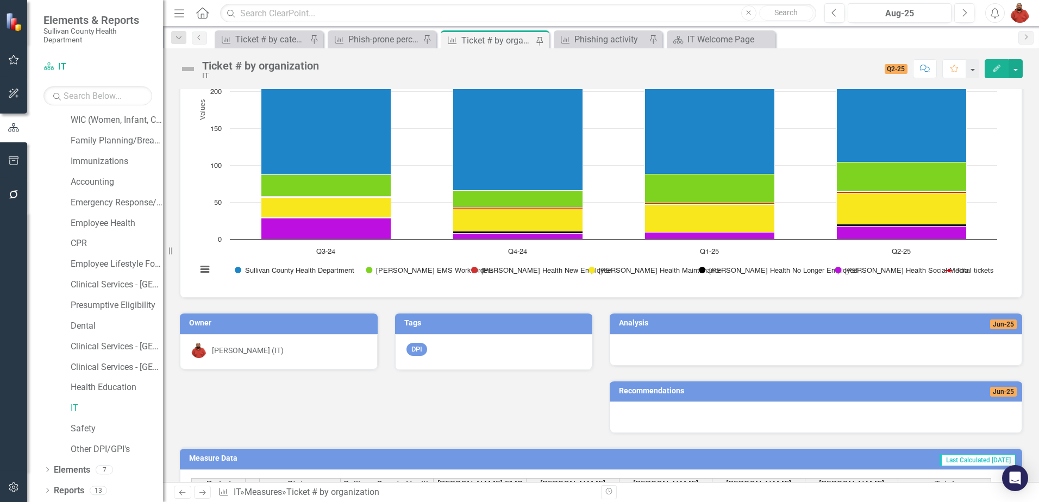
click at [827, 354] on div at bounding box center [815, 350] width 412 height 32
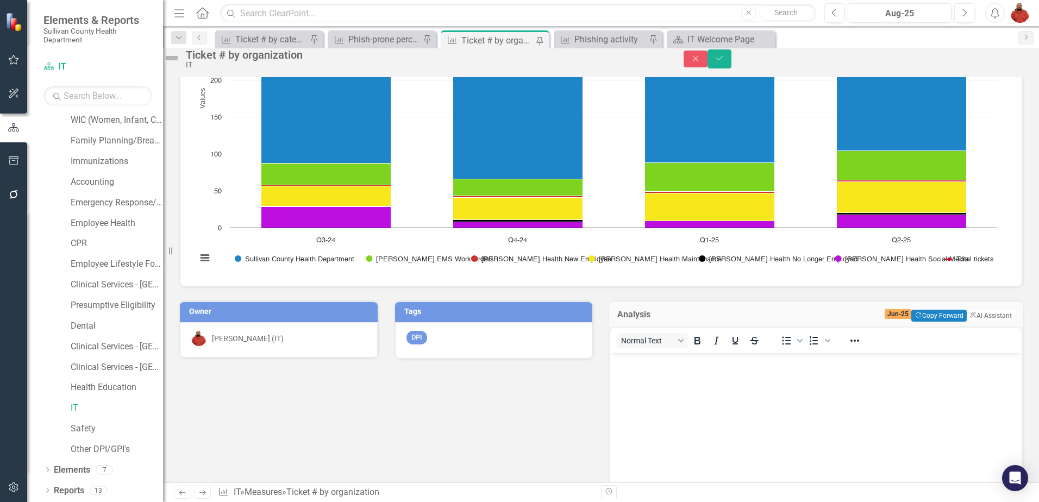
scroll to position [0, 0]
click at [977, 322] on button "ClearPoint AI AI Assistant" at bounding box center [989, 316] width 49 height 12
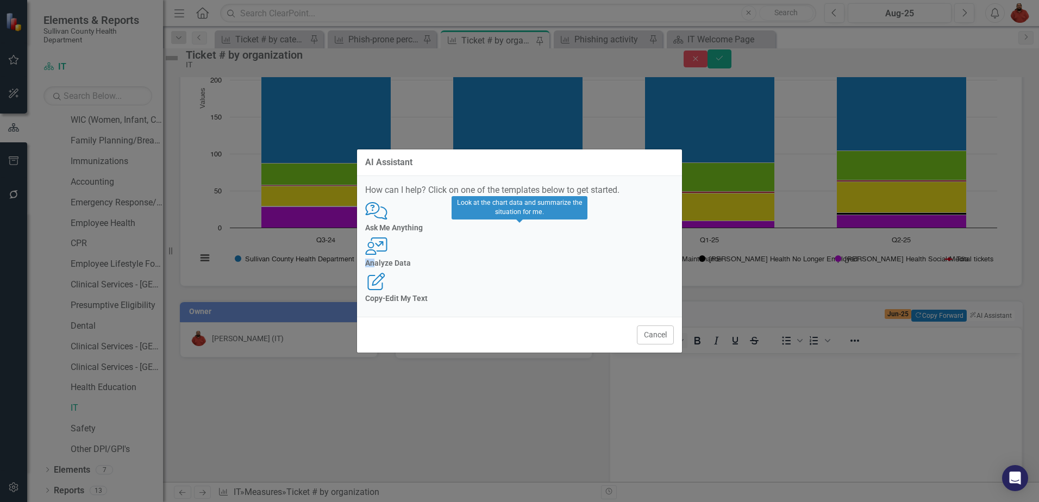
click at [506, 254] on div "User with Chart Analyze Data" at bounding box center [519, 252] width 309 height 30
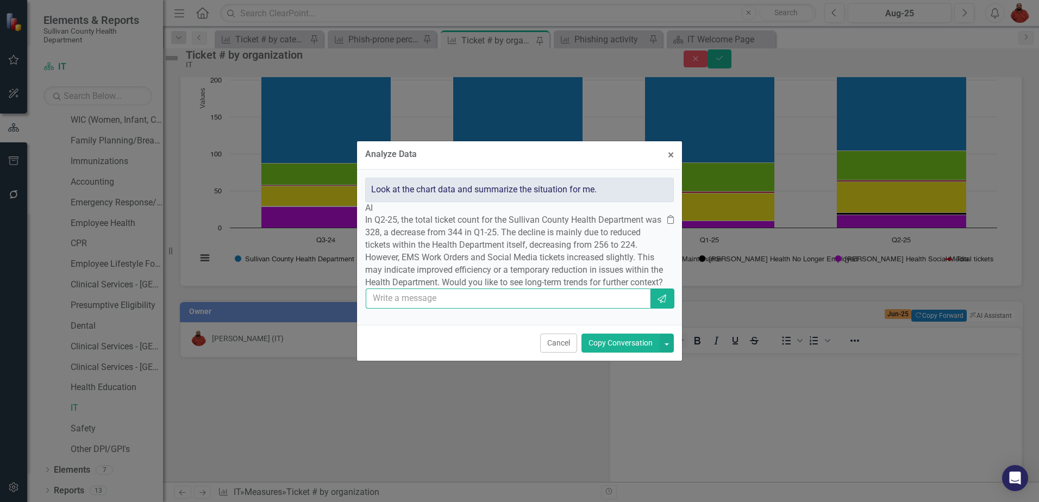
click at [535, 309] on input "text" at bounding box center [508, 298] width 285 height 20
type input "yes"
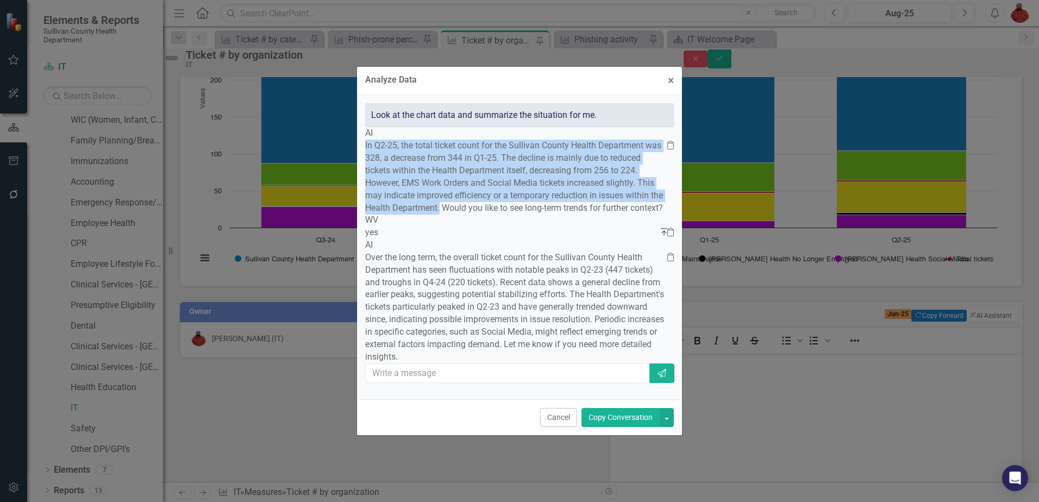
drag, startPoint x: 397, startPoint y: 123, endPoint x: 540, endPoint y: 200, distance: 162.8
click at [540, 200] on div "In Q2-25, the total ticket count for the Sullivan County Health Department was …" at bounding box center [519, 177] width 309 height 74
drag, startPoint x: 540, startPoint y: 200, endPoint x: 491, endPoint y: 175, distance: 55.4
copy p "In Q2-25, the total ticket count for the Sullivan County Health Department was …"
click at [671, 73] on span "×" at bounding box center [671, 79] width 6 height 13
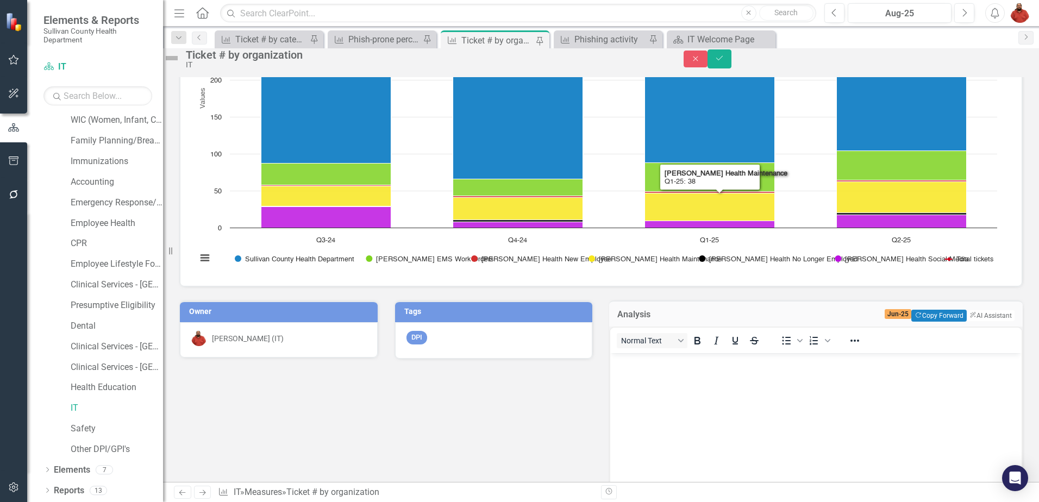
click at [762, 368] on p "Rich Text Area. Press ALT-0 for help." at bounding box center [816, 362] width 406 height 13
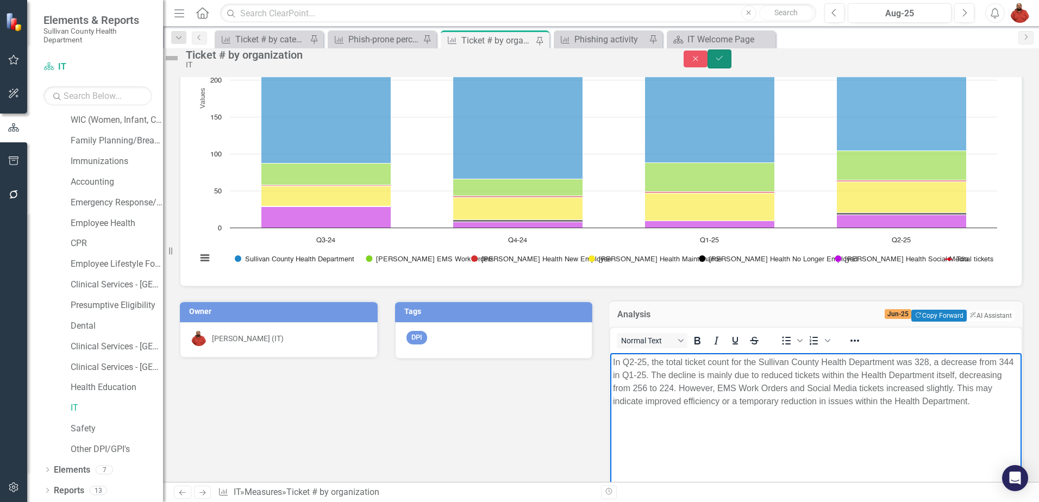
click at [731, 68] on button "Save" at bounding box center [719, 58] width 24 height 19
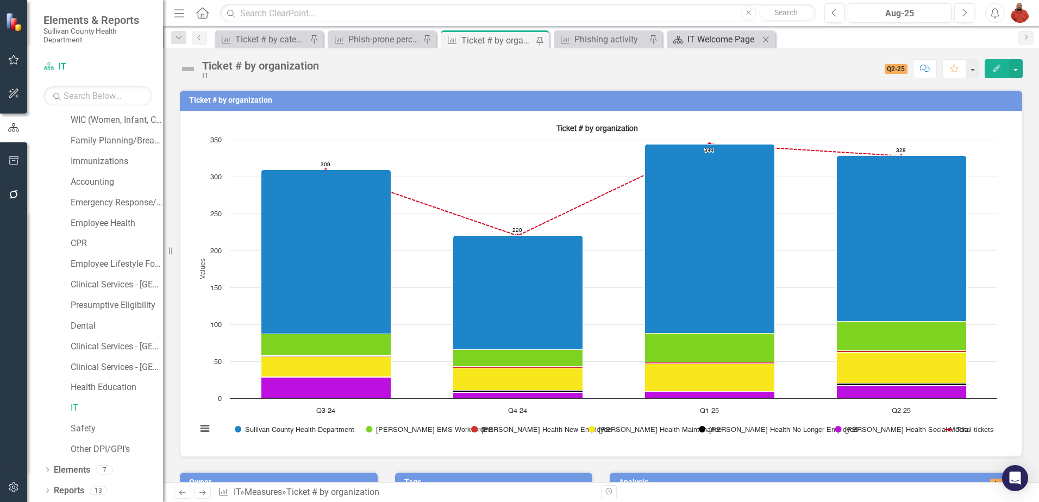
click at [712, 40] on div "IT Welcome Page" at bounding box center [723, 40] width 72 height 14
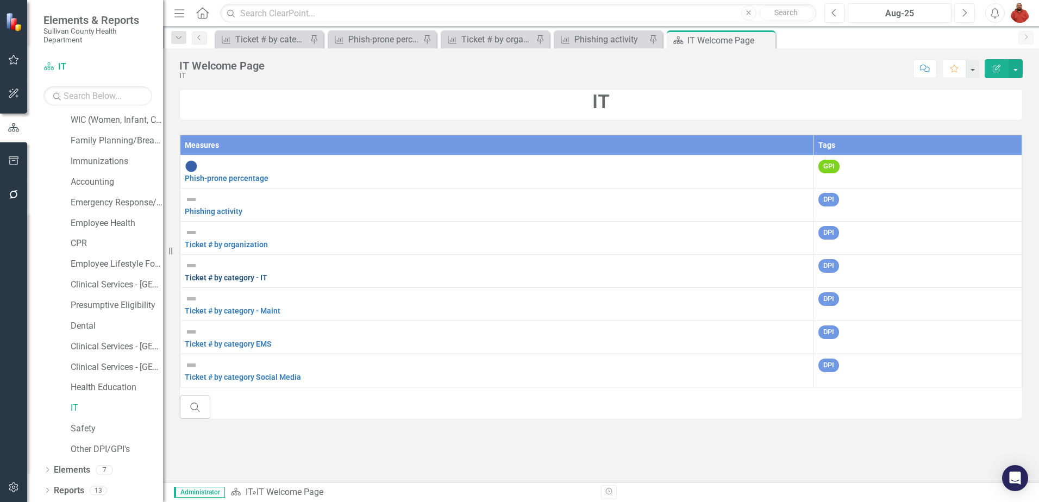
click at [267, 273] on link "Ticket # by category - IT" at bounding box center [226, 277] width 83 height 9
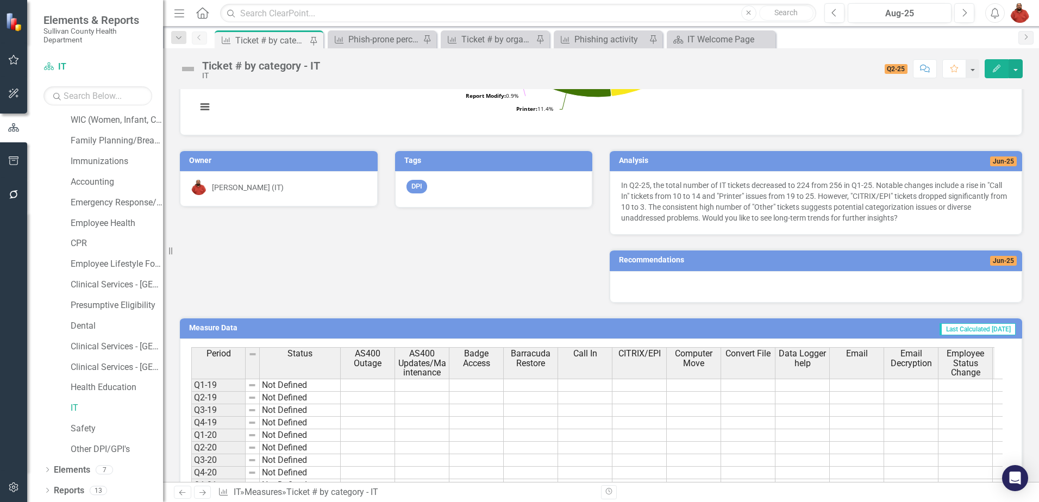
scroll to position [706, 0]
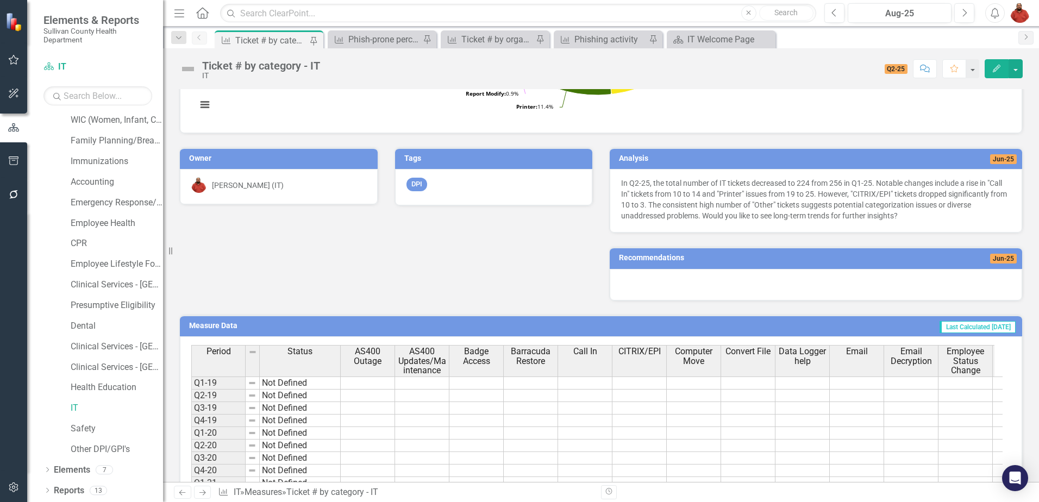
click at [776, 291] on div at bounding box center [815, 285] width 412 height 32
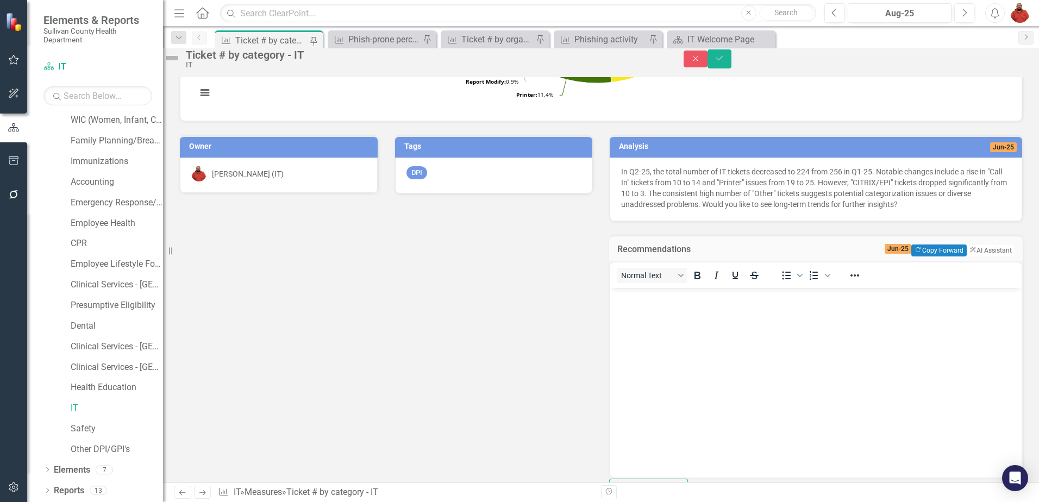
scroll to position [0, 0]
click at [965, 256] on button "ClearPoint AI AI Assistant" at bounding box center [989, 250] width 49 height 12
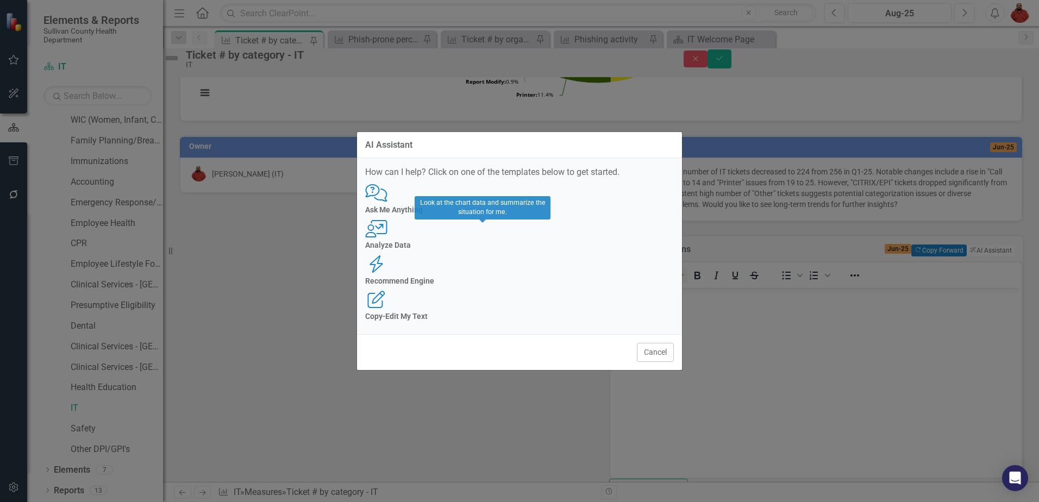
click at [387, 237] on icon "User with Chart" at bounding box center [376, 228] width 22 height 17
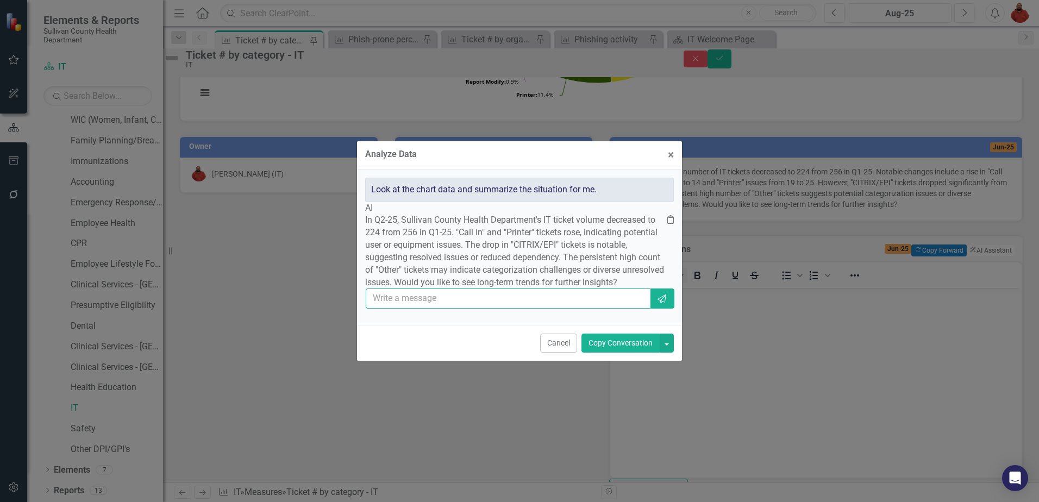
click at [516, 309] on input "text" at bounding box center [508, 298] width 285 height 20
type input "yes"
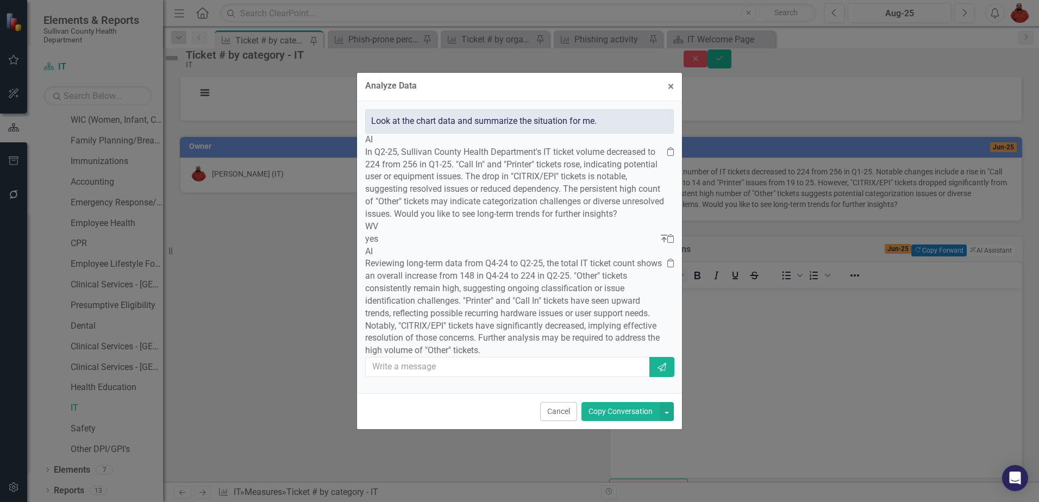
scroll to position [7, 0]
click at [669, 80] on span "×" at bounding box center [671, 86] width 6 height 13
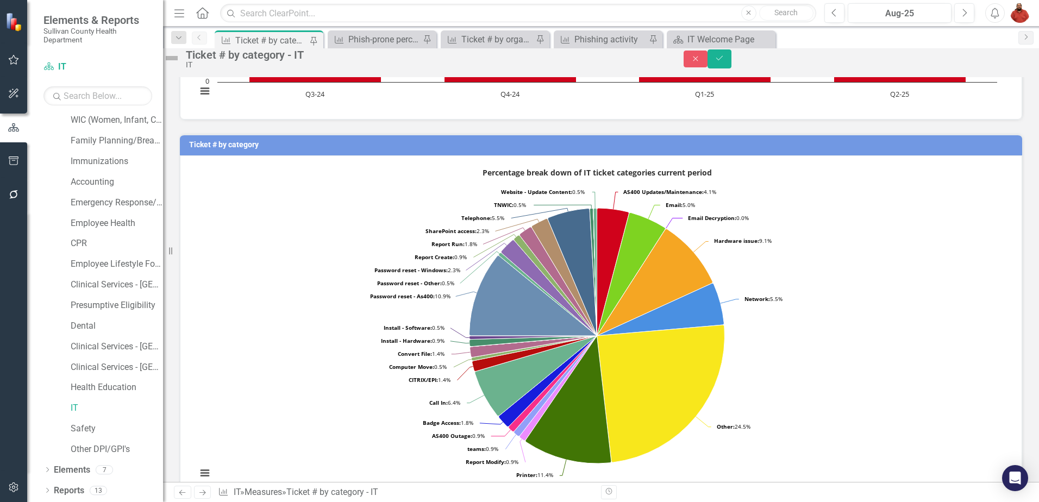
scroll to position [0, 0]
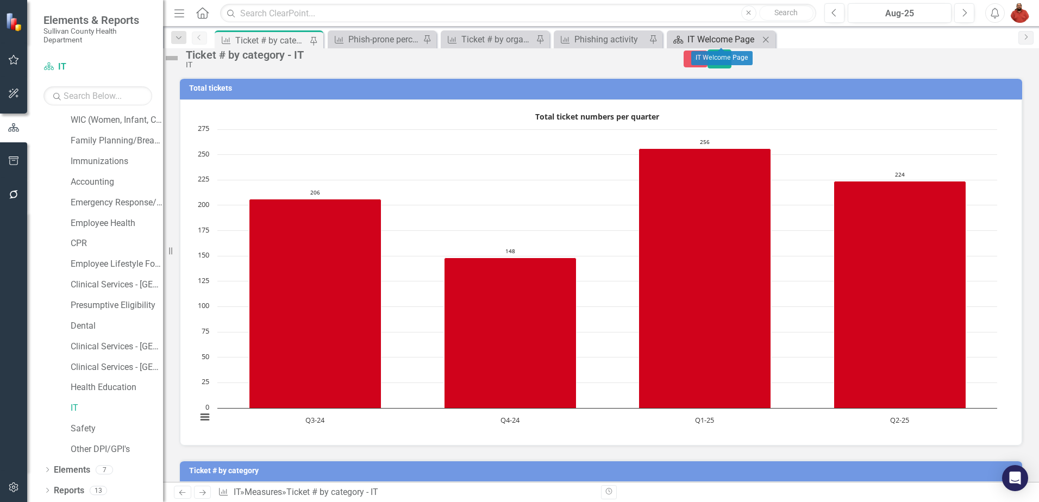
click at [701, 36] on div "IT Welcome Page" at bounding box center [723, 40] width 72 height 14
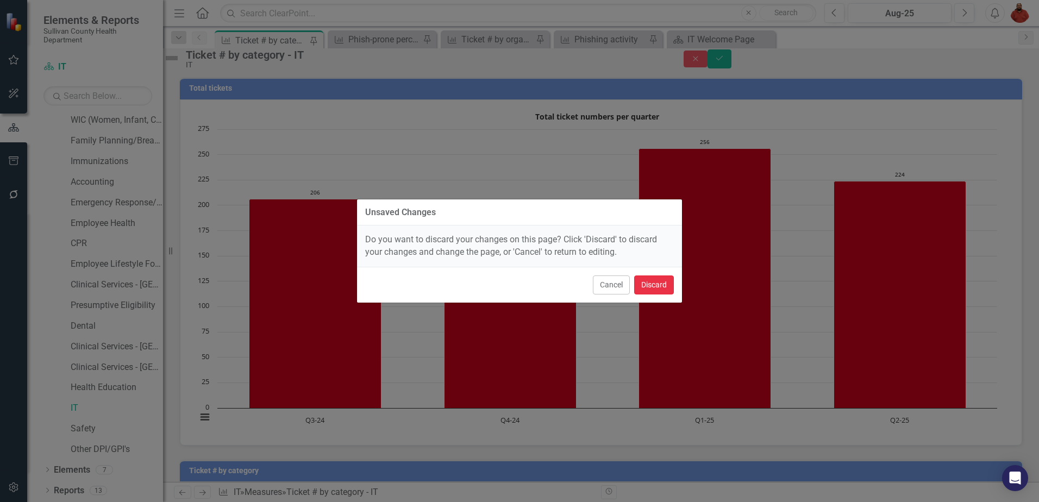
click at [639, 284] on button "Discard" at bounding box center [654, 284] width 40 height 19
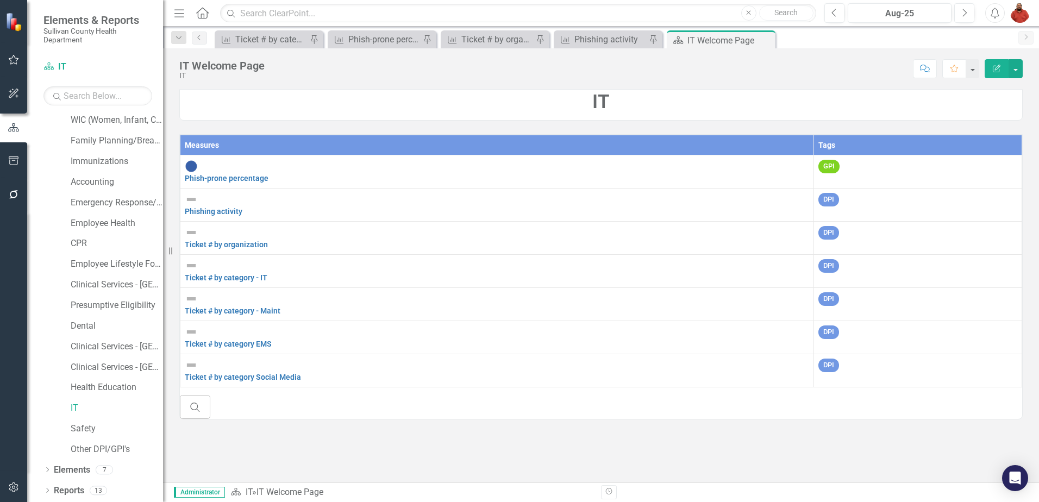
click at [503, 359] on div "Ticket # by category Social Media" at bounding box center [497, 371] width 624 height 24
click at [566, 354] on td "Ticket # by category Social Media Link Map View Link Map Edit Edit Measure Link…" at bounding box center [496, 370] width 633 height 33
click at [301, 373] on link "Ticket # by category Social Media" at bounding box center [243, 377] width 116 height 9
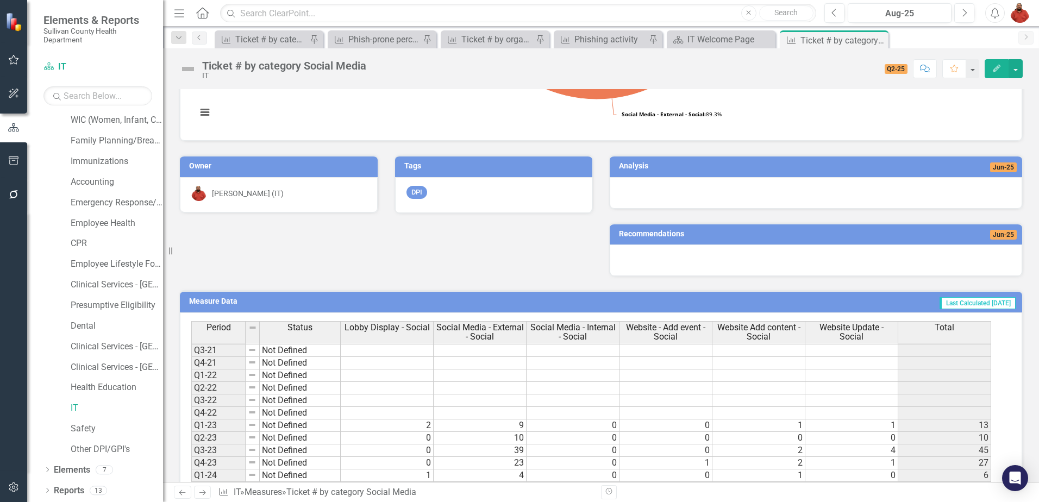
scroll to position [326, 0]
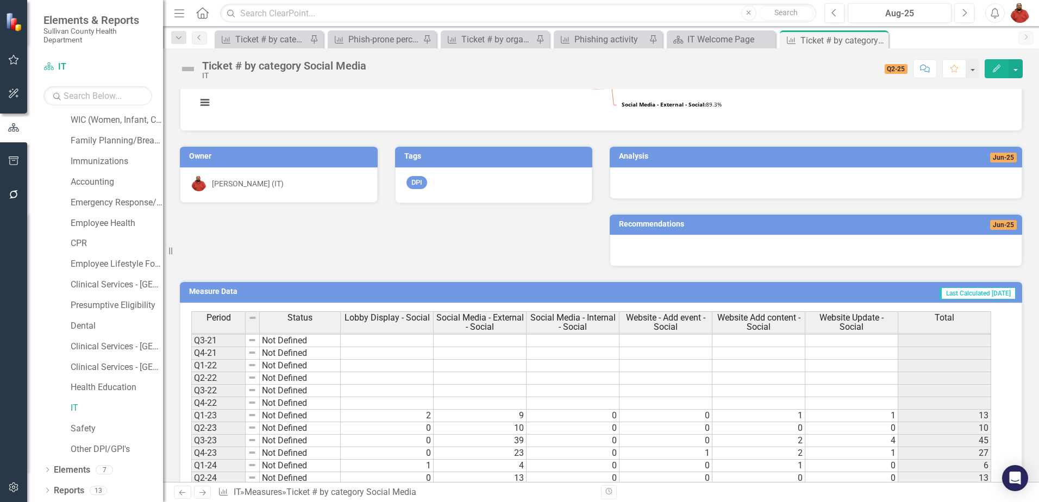
click at [778, 183] on div at bounding box center [815, 183] width 412 height 32
click at [990, 153] on span "Jun-25" at bounding box center [1003, 158] width 27 height 10
click at [953, 166] on td "Jun-25" at bounding box center [922, 157] width 188 height 16
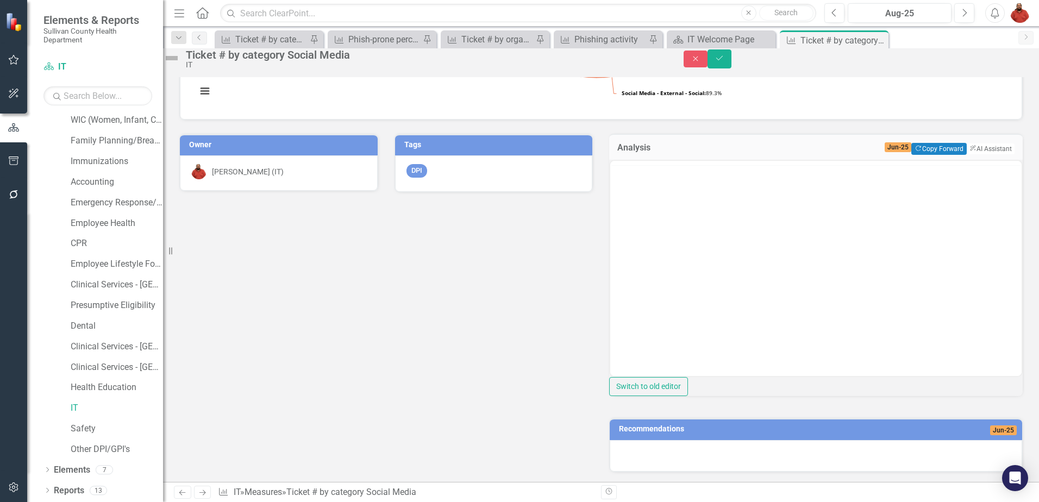
scroll to position [0, 0]
click at [970, 155] on button "ClearPoint AI AI Assistant" at bounding box center [989, 149] width 49 height 12
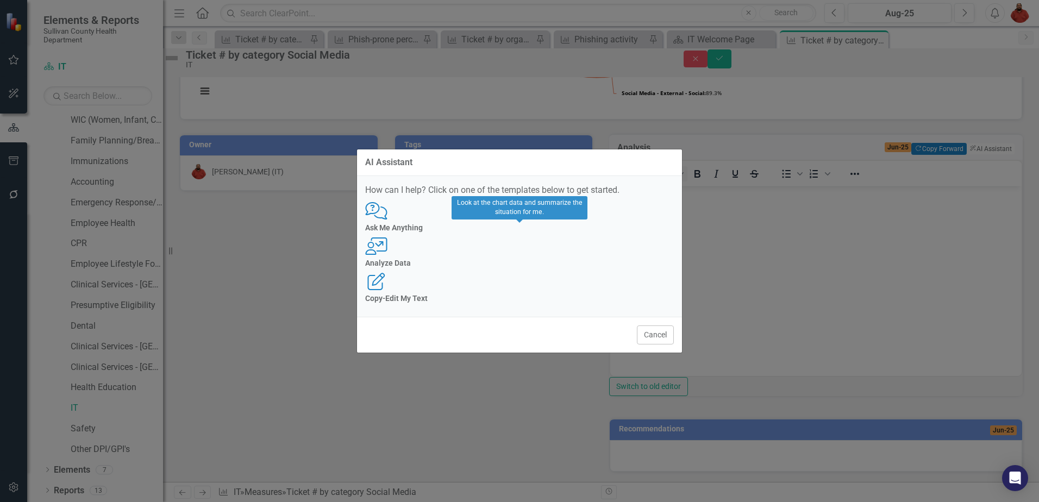
click at [524, 257] on div "User with Chart Analyze Data" at bounding box center [519, 252] width 309 height 30
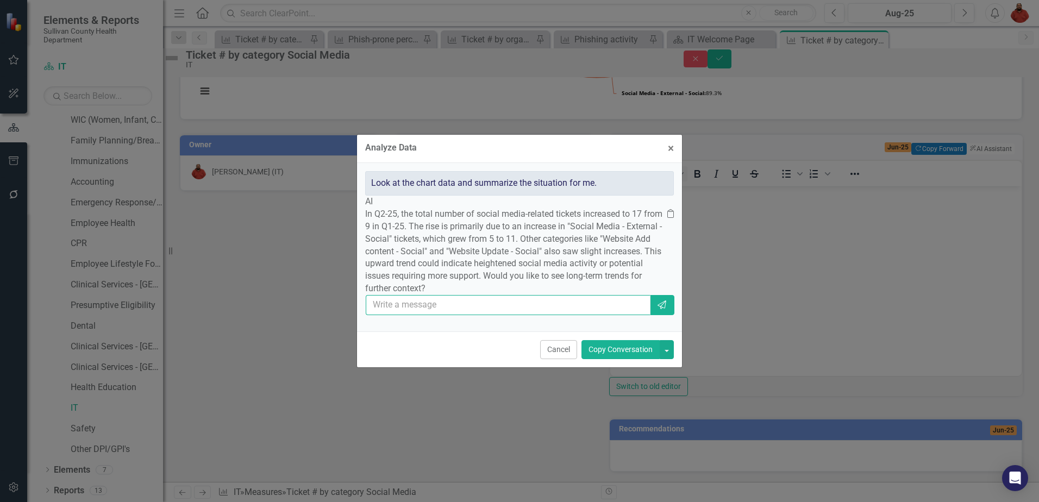
click at [483, 315] on input "text" at bounding box center [508, 305] width 285 height 20
type input "yes"
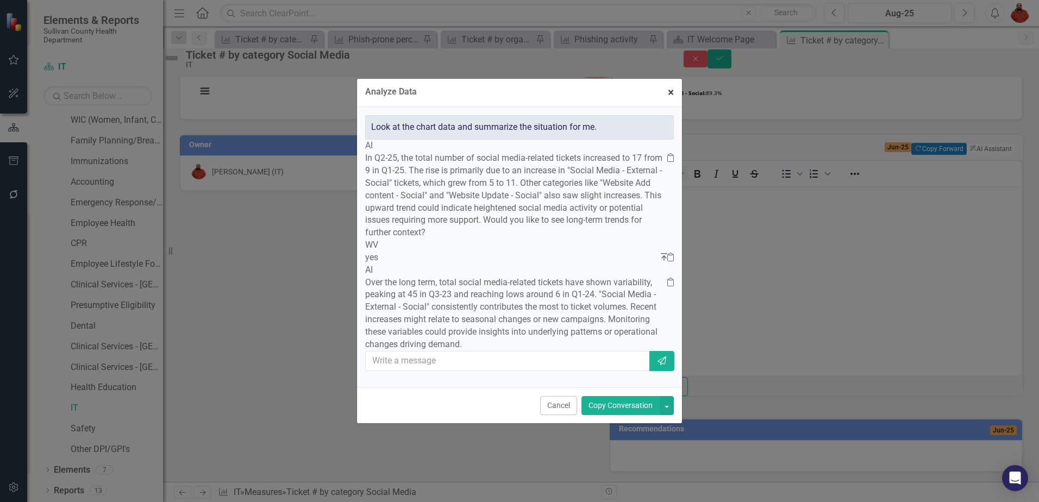
click at [669, 86] on span "×" at bounding box center [671, 92] width 6 height 13
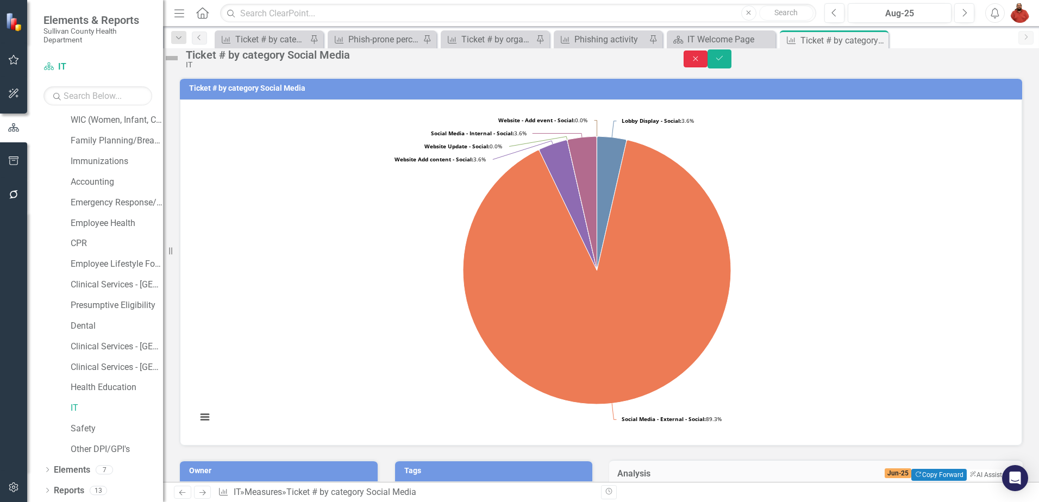
click at [700, 61] on icon "Close" at bounding box center [695, 59] width 10 height 8
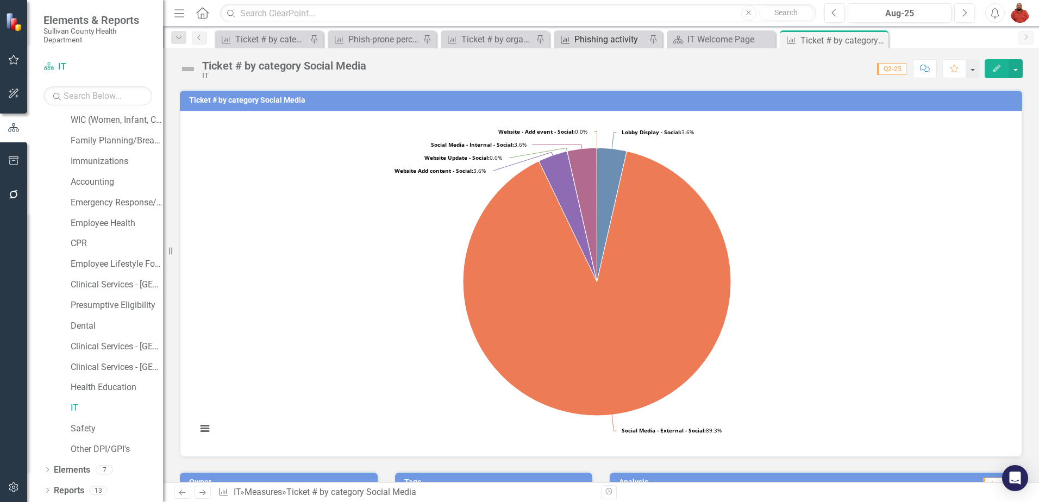
scroll to position [124, 0]
click at [682, 35] on icon "Scorecard" at bounding box center [677, 39] width 11 height 9
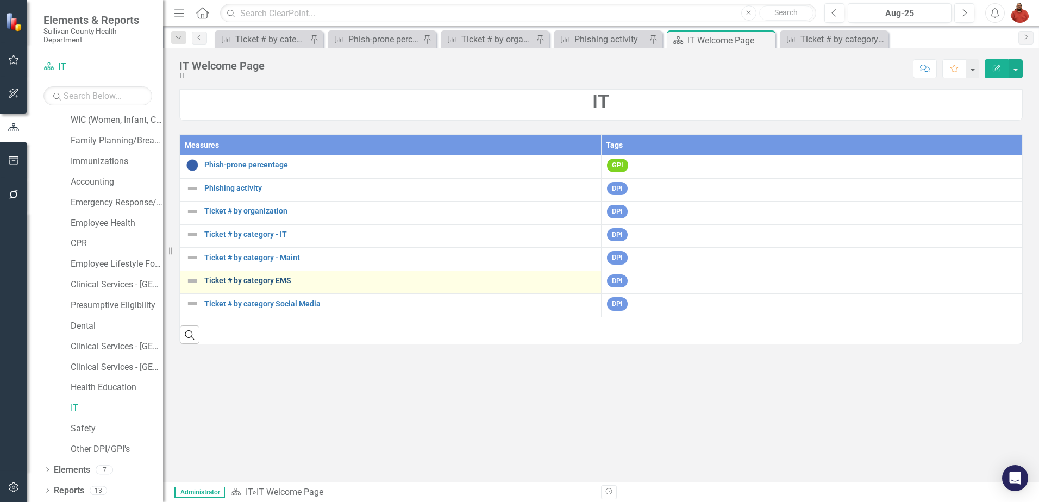
click at [338, 285] on link "Ticket # by category EMS" at bounding box center [399, 280] width 391 height 8
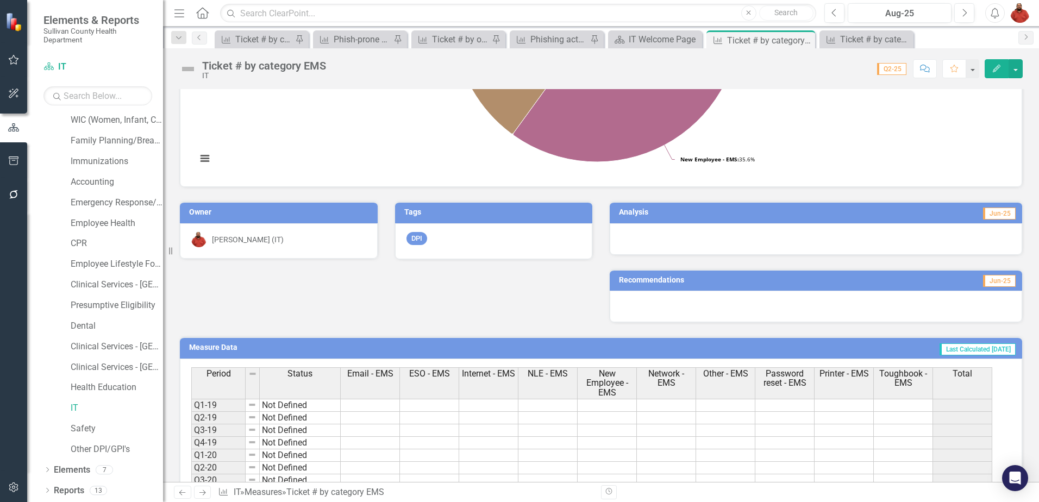
scroll to position [272, 0]
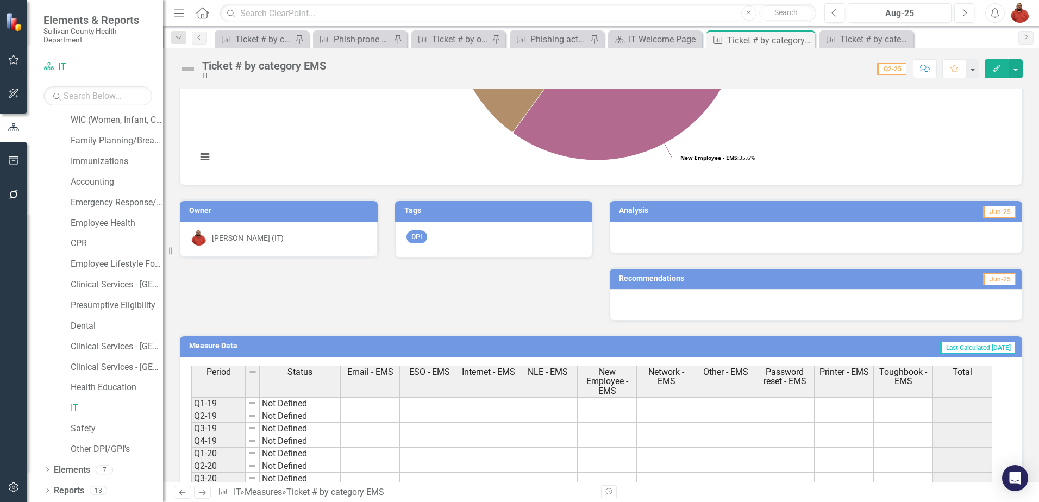
click at [949, 227] on div at bounding box center [815, 238] width 412 height 32
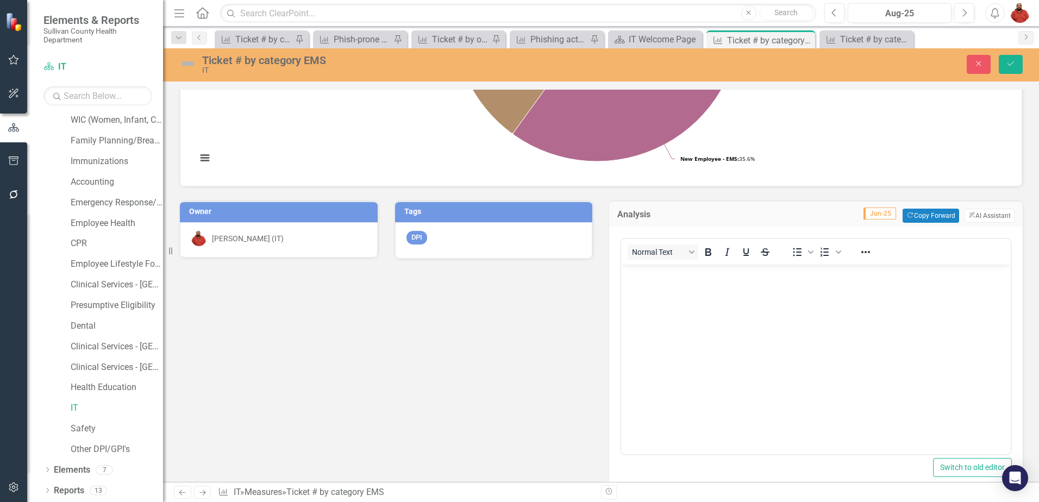
scroll to position [0, 0]
click at [972, 199] on div "Analysis Jun-25 Copy Forward Copy Forward ClearPoint AI AI Assistant Normal Tex…" at bounding box center [816, 341] width 430 height 309
click at [974, 210] on button "ClearPoint AI AI Assistant" at bounding box center [989, 216] width 50 height 14
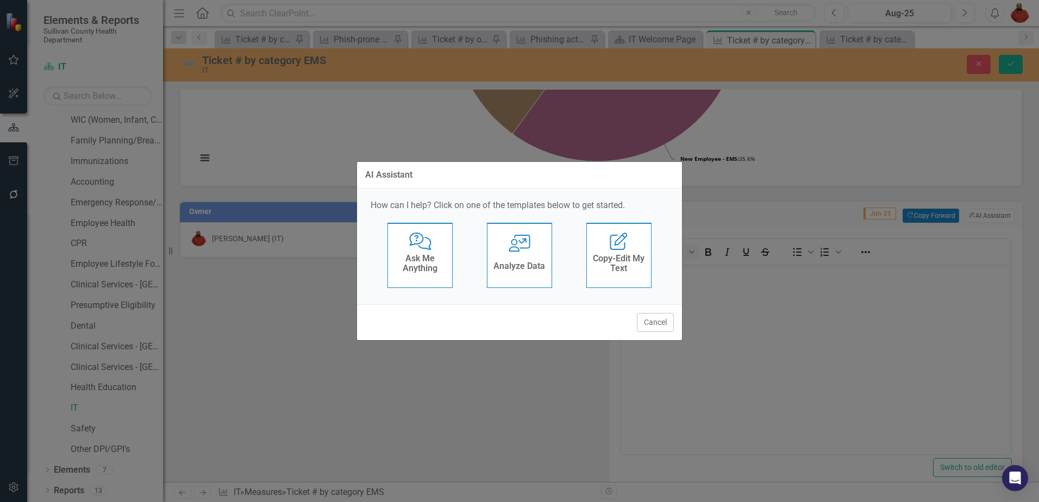
click at [530, 252] on div "User with Chart Analyze Data" at bounding box center [519, 255] width 65 height 65
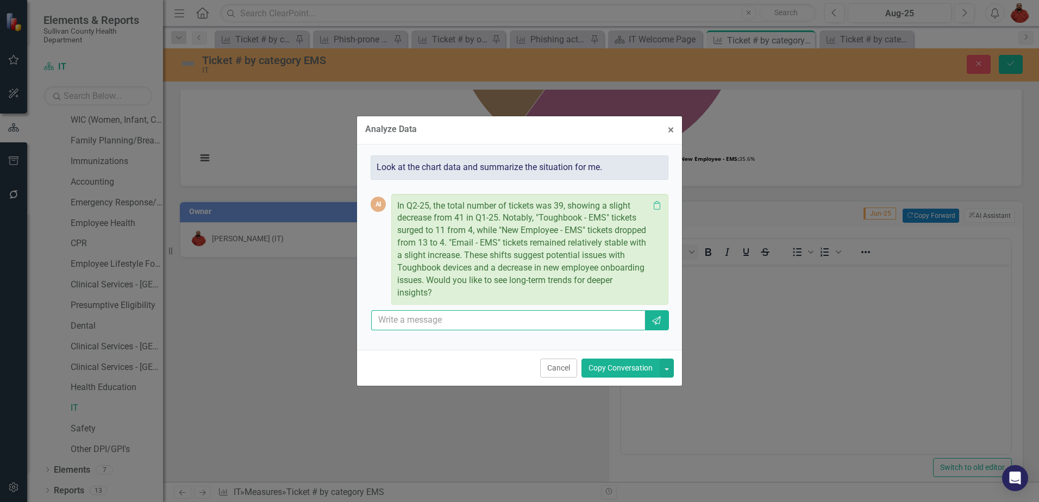
click at [422, 320] on input "text" at bounding box center [508, 320] width 274 height 20
type input "yes"
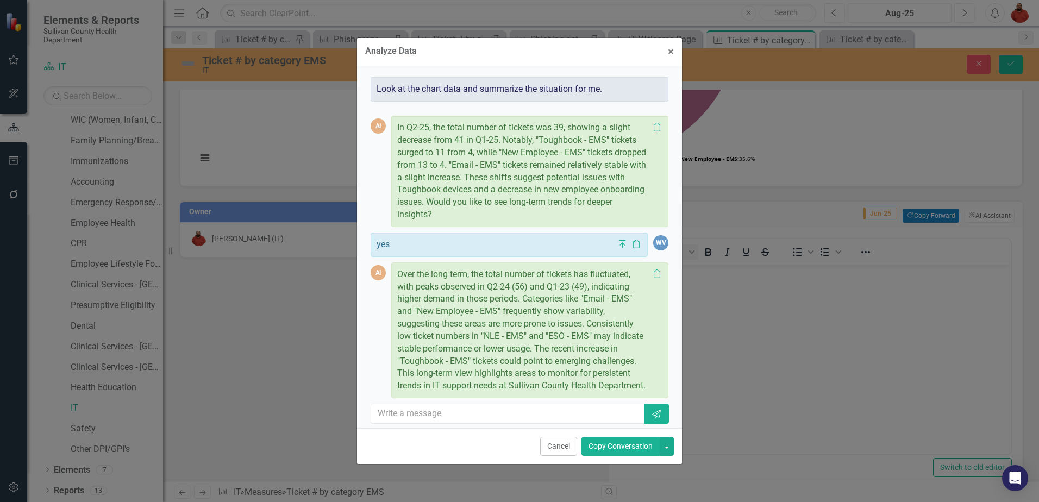
scroll to position [20, 0]
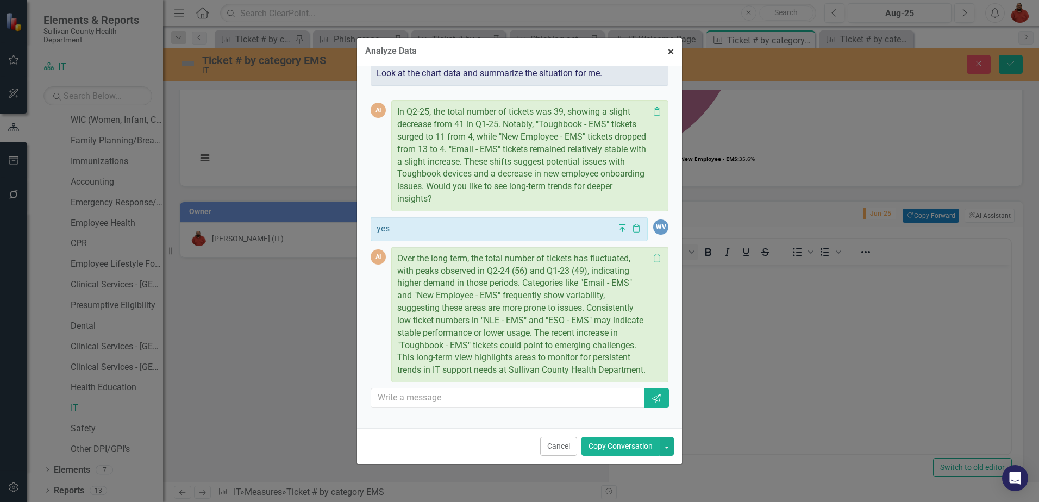
click at [669, 50] on span "×" at bounding box center [671, 51] width 6 height 13
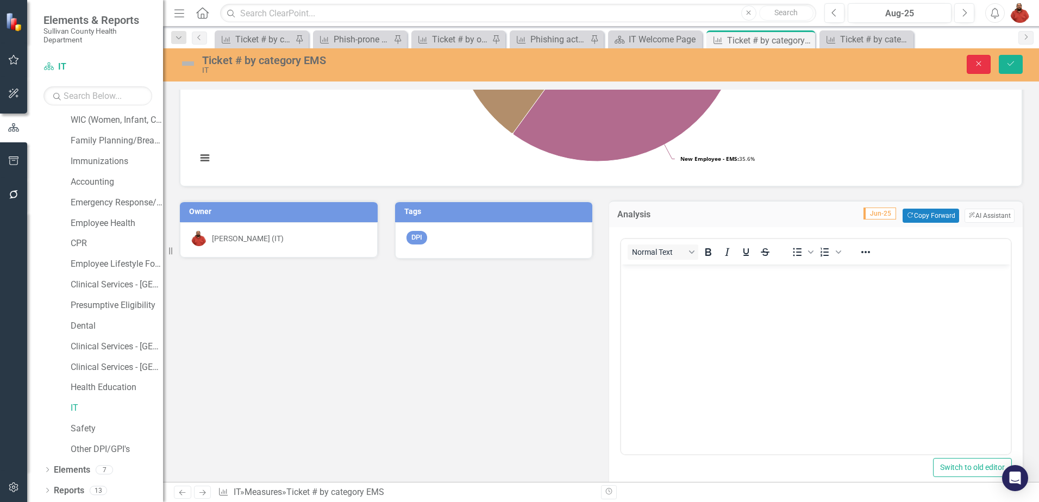
click at [978, 59] on button "Close" at bounding box center [978, 64] width 24 height 19
